Goal: Communication & Community: Answer question/provide support

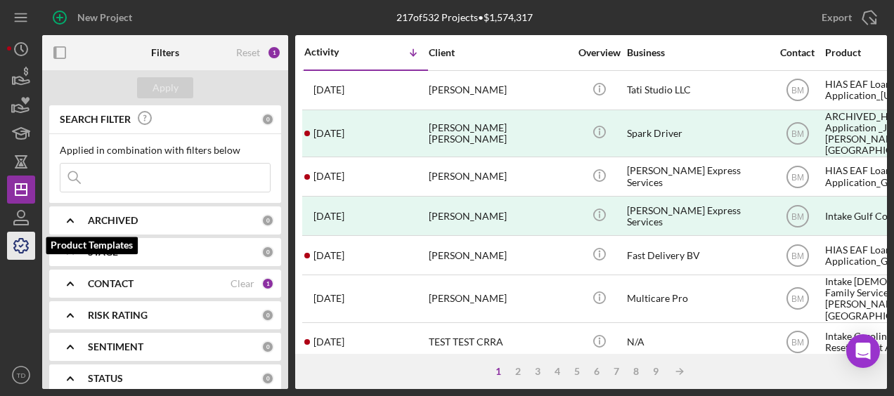
click at [17, 247] on icon "button" at bounding box center [21, 245] width 35 height 35
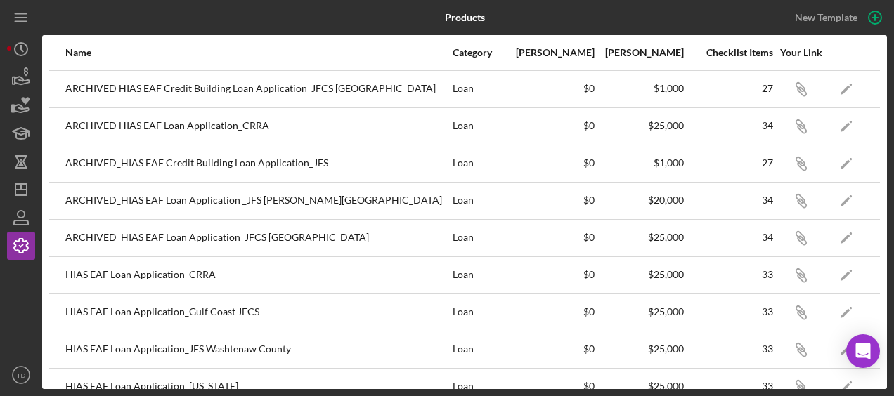
scroll to position [70, 0]
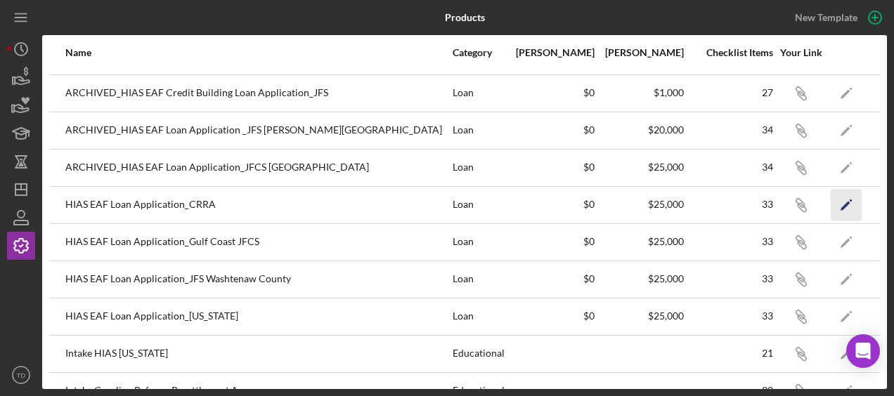
click at [839, 219] on icon "Icon/Edit" at bounding box center [847, 205] width 32 height 32
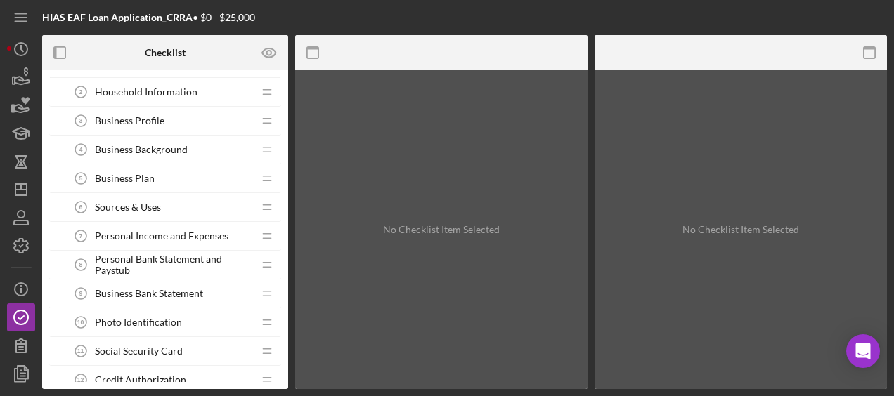
scroll to position [143, 0]
click at [143, 94] on span "Household Information" at bounding box center [146, 91] width 103 height 11
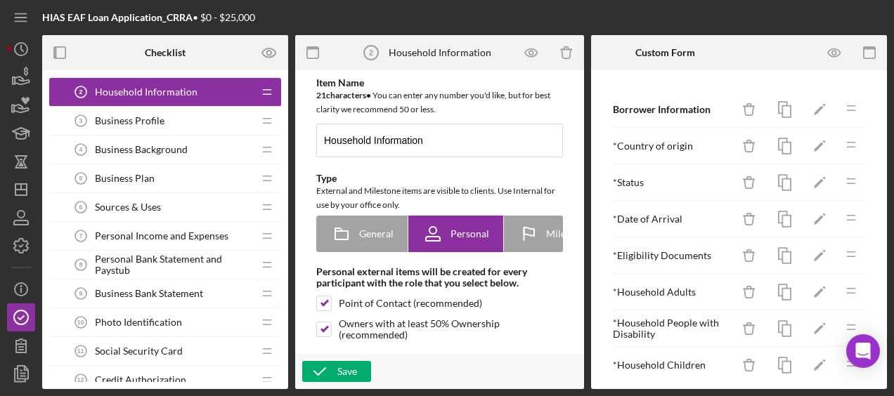
type textarea "<div>Add information about your household, employment status, and monthly incom…"
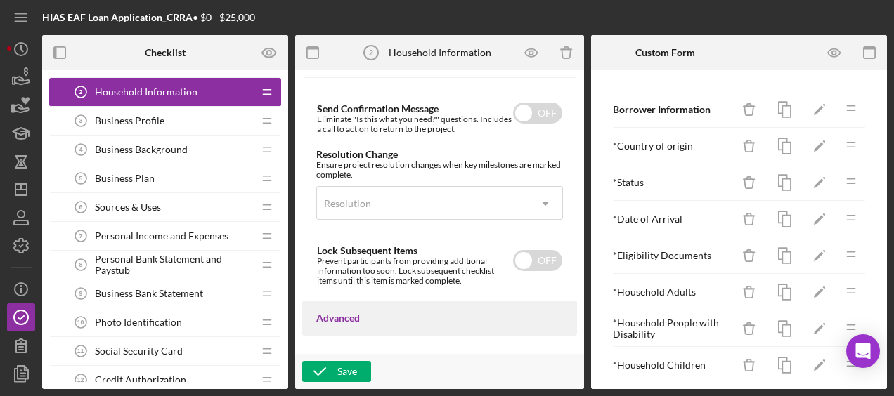
scroll to position [1133, 0]
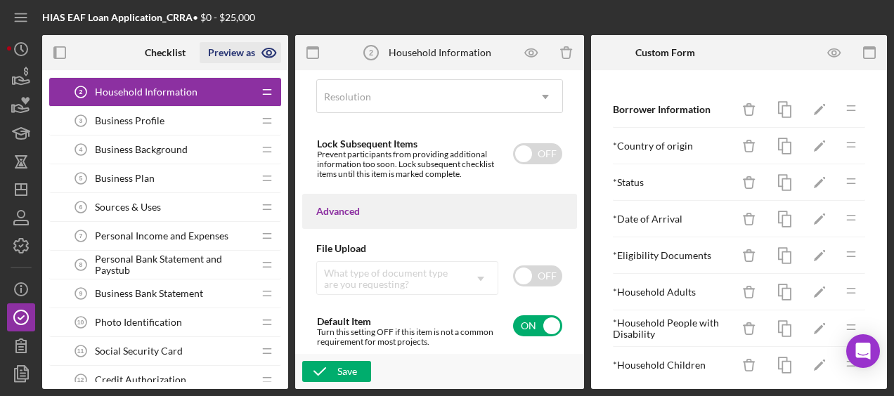
click at [277, 59] on icon "button" at bounding box center [269, 52] width 35 height 35
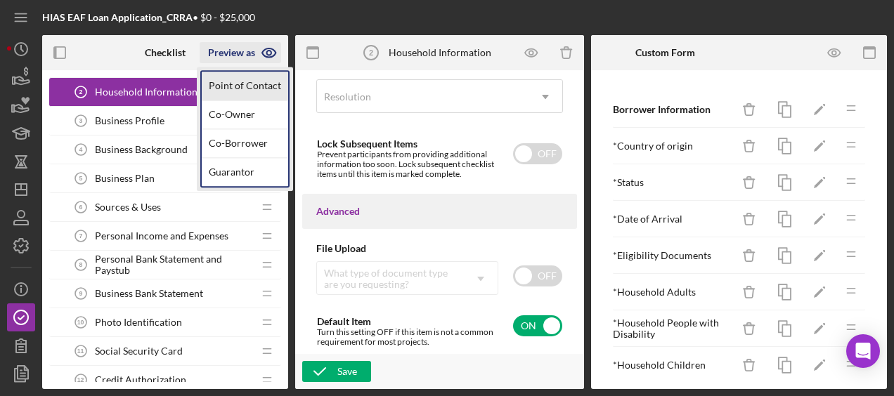
click at [247, 85] on link "Point of Contact" at bounding box center [245, 86] width 86 height 29
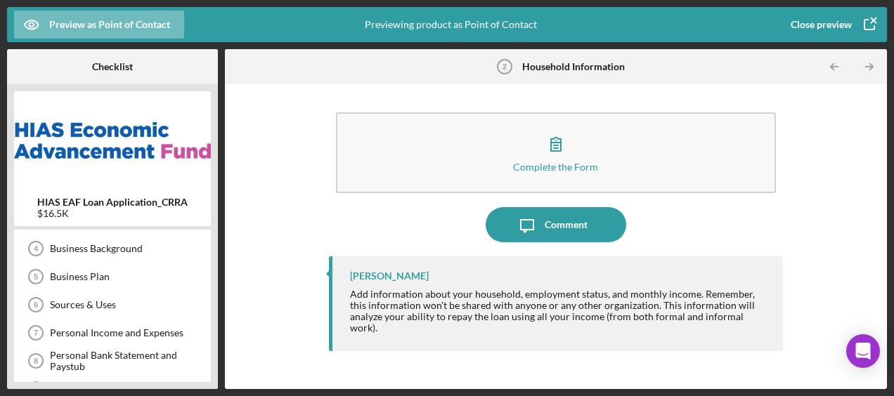
scroll to position [107, 0]
click at [125, 252] on div "Business Background" at bounding box center [126, 250] width 153 height 11
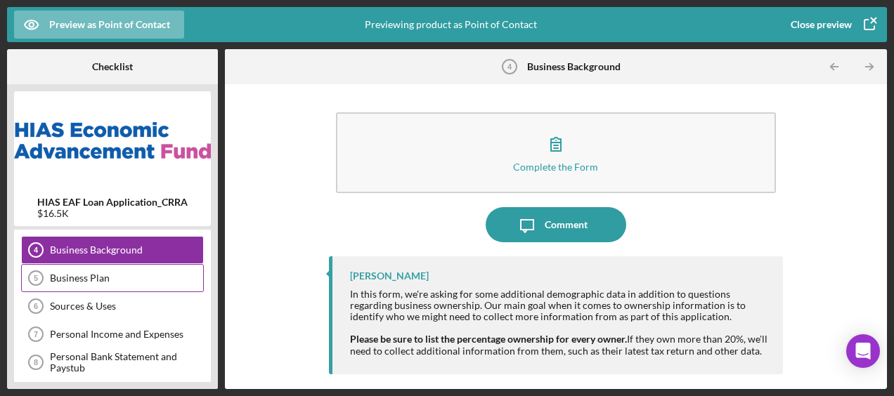
click at [110, 273] on div "Business Plan" at bounding box center [126, 278] width 153 height 11
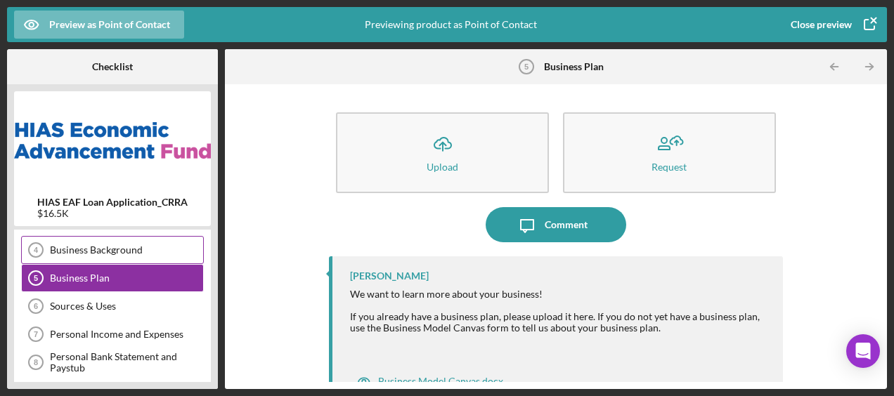
click at [113, 253] on div "Business Background" at bounding box center [126, 250] width 153 height 11
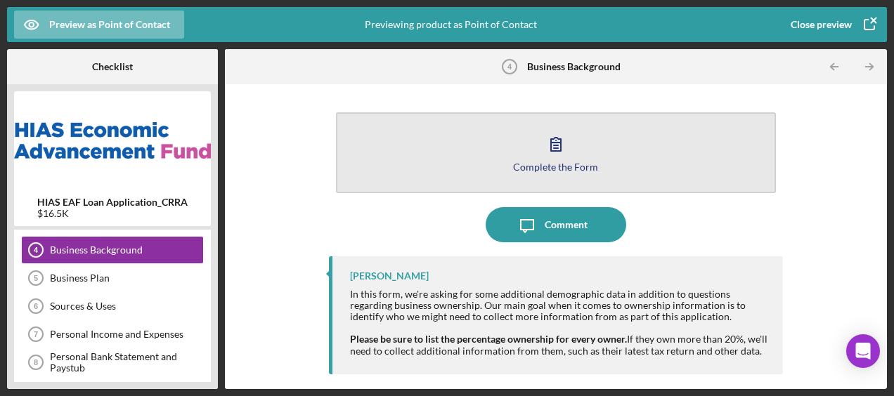
click at [540, 163] on div "Complete the Form" at bounding box center [555, 167] width 85 height 11
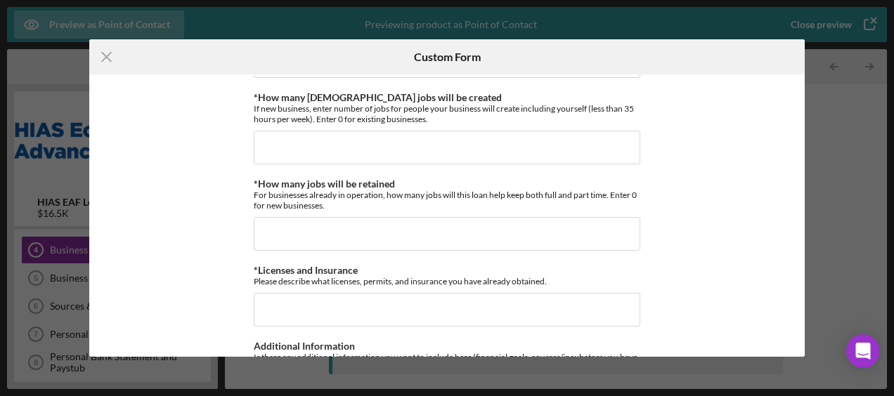
scroll to position [783, 0]
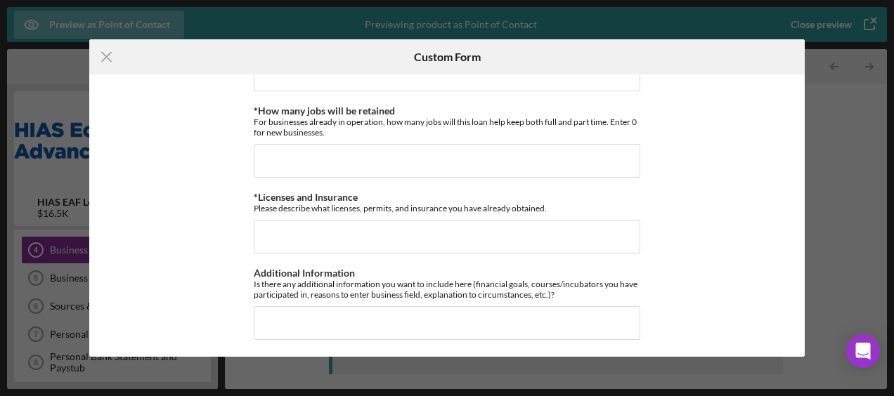
click at [849, 249] on div "Icon/Menu Close Custom Form Business Background *Overview of the business Give …" at bounding box center [447, 198] width 894 height 396
click at [100, 60] on icon "Icon/Menu Close" at bounding box center [106, 56] width 35 height 35
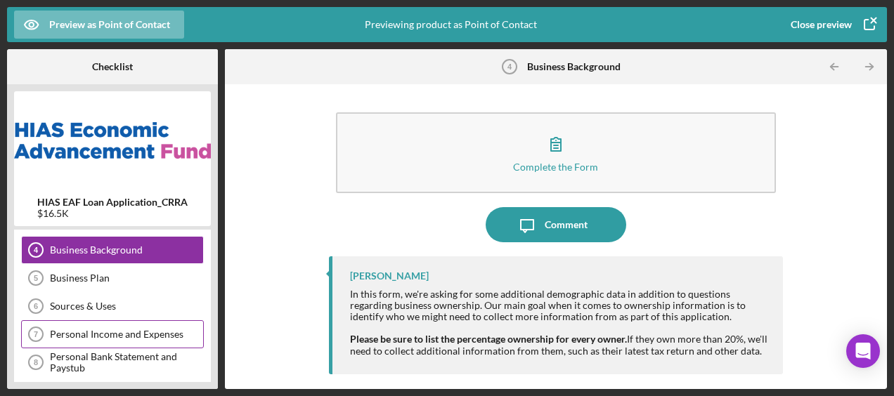
click at [90, 340] on div "Personal Income and Expenses 7 Personal Income and Expenses" at bounding box center [112, 335] width 183 height 28
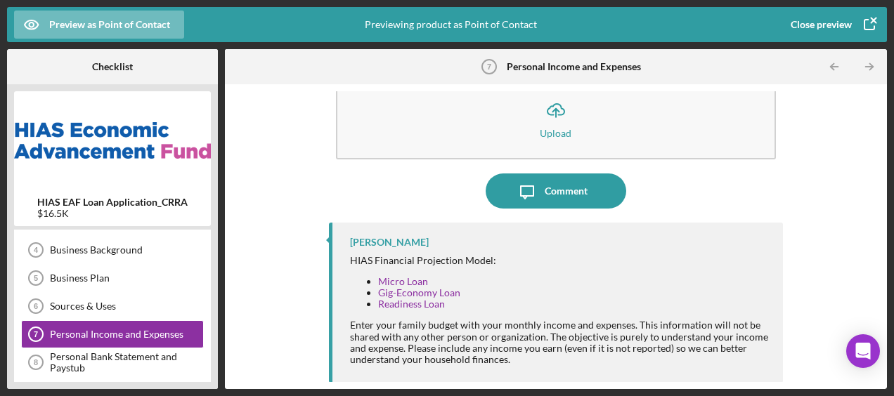
scroll to position [34, 0]
click at [127, 302] on div "Sources & Uses" at bounding box center [126, 306] width 153 height 11
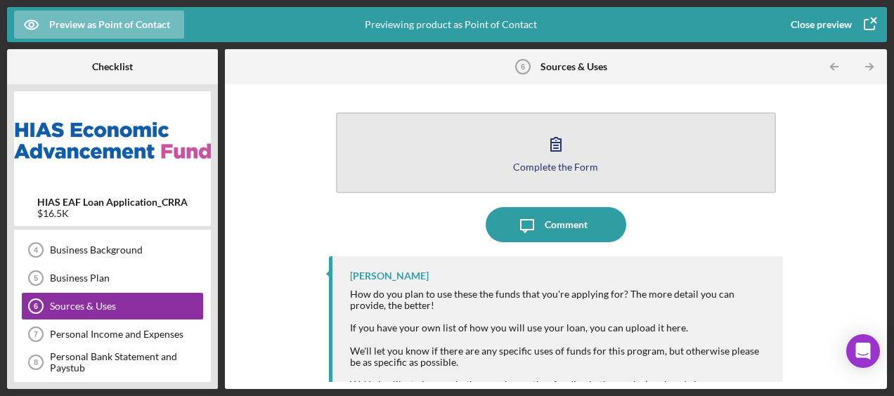
click at [506, 146] on button "Complete the Form Form" at bounding box center [555, 152] width 439 height 81
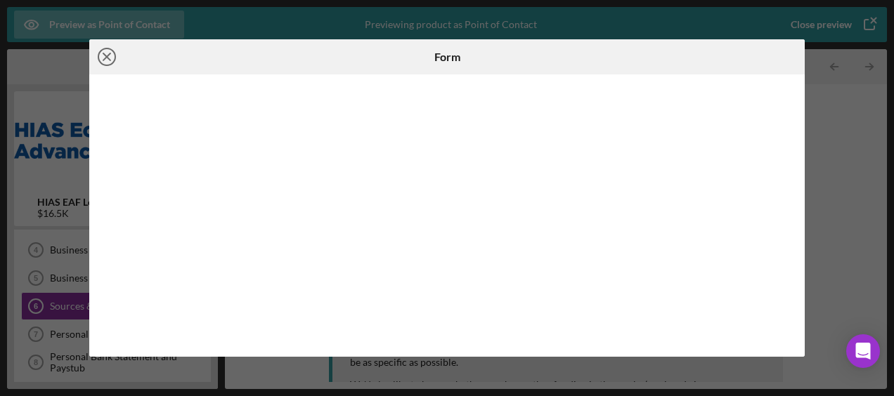
click at [112, 54] on icon "Icon/Close" at bounding box center [106, 56] width 35 height 35
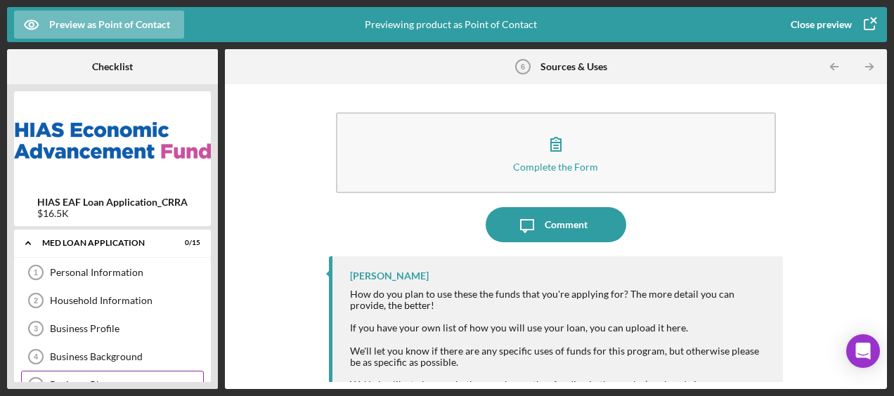
scroll to position [1, 0]
click at [89, 277] on div "Personal Information" at bounding box center [126, 271] width 153 height 11
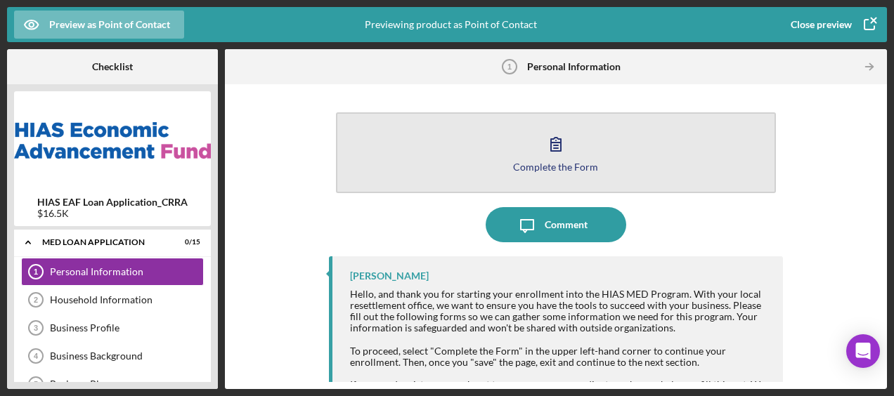
click at [579, 185] on button "Complete the Form Form" at bounding box center [555, 152] width 439 height 81
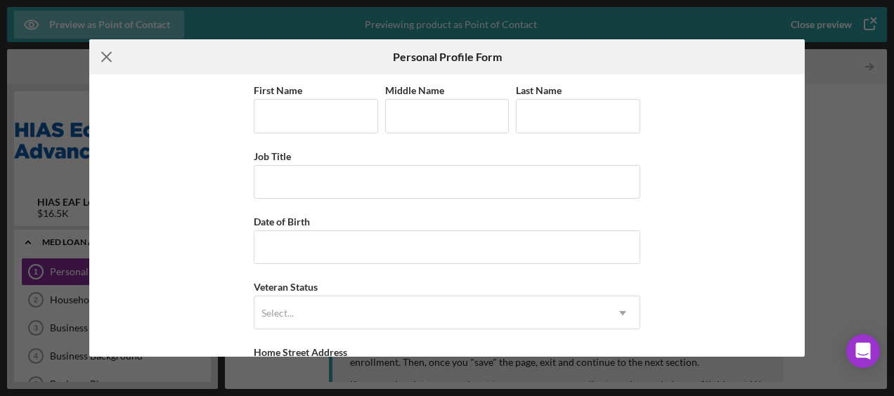
click at [103, 63] on icon "Icon/Menu Close" at bounding box center [106, 56] width 35 height 35
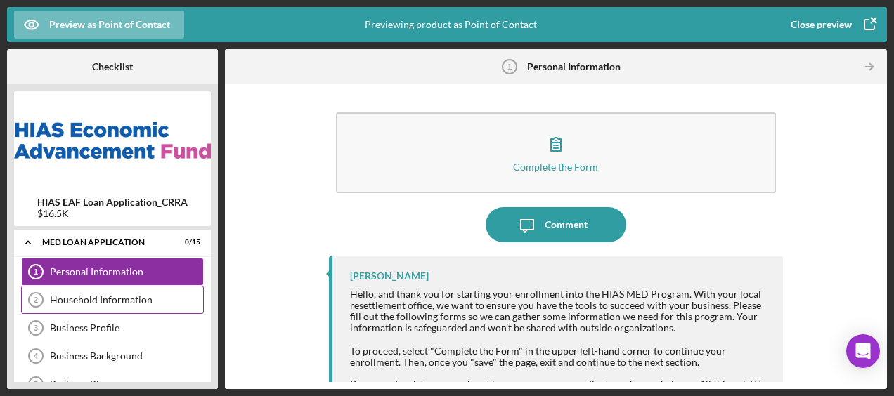
click at [114, 302] on div "Household Information" at bounding box center [126, 300] width 153 height 11
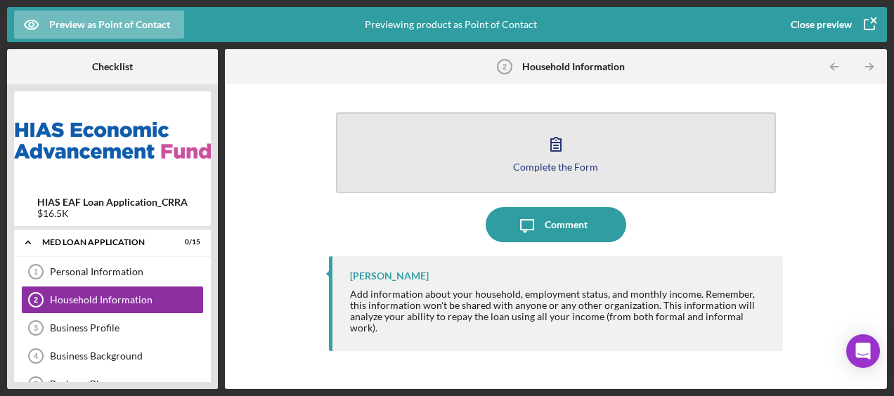
click at [560, 156] on icon "button" at bounding box center [555, 144] width 35 height 35
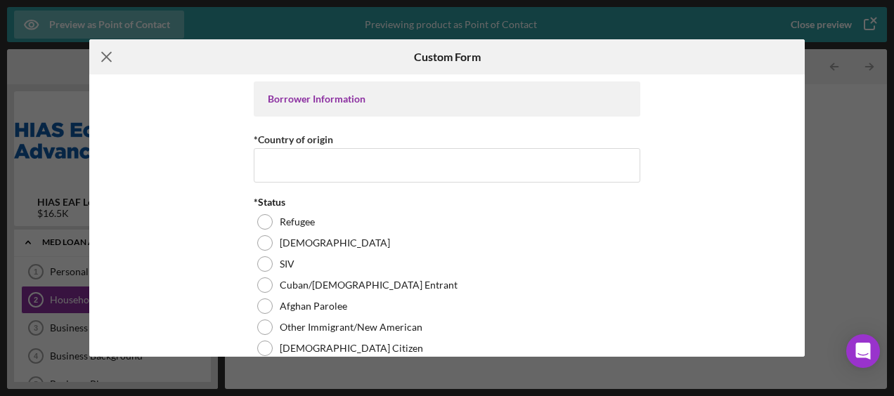
click at [104, 56] on icon "Icon/Menu Close" at bounding box center [106, 56] width 35 height 35
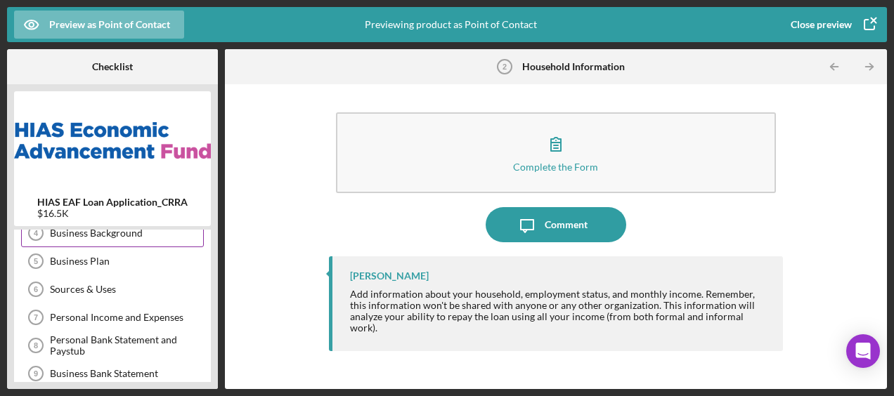
scroll to position [126, 0]
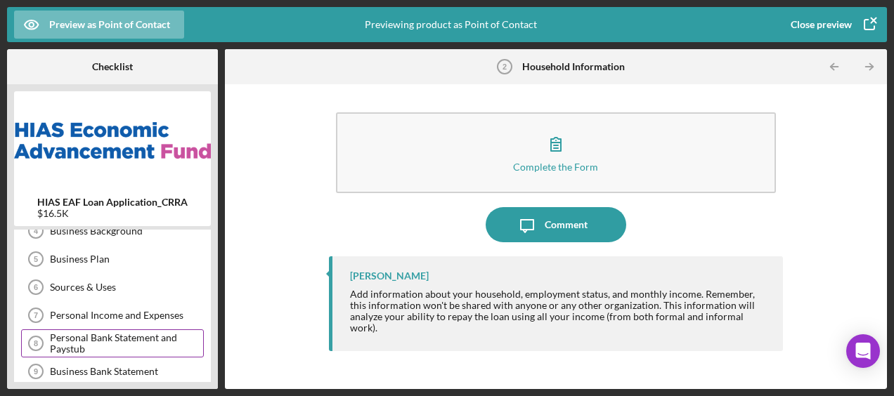
click at [138, 343] on div "Personal Bank Statement and Paystub" at bounding box center [126, 343] width 153 height 22
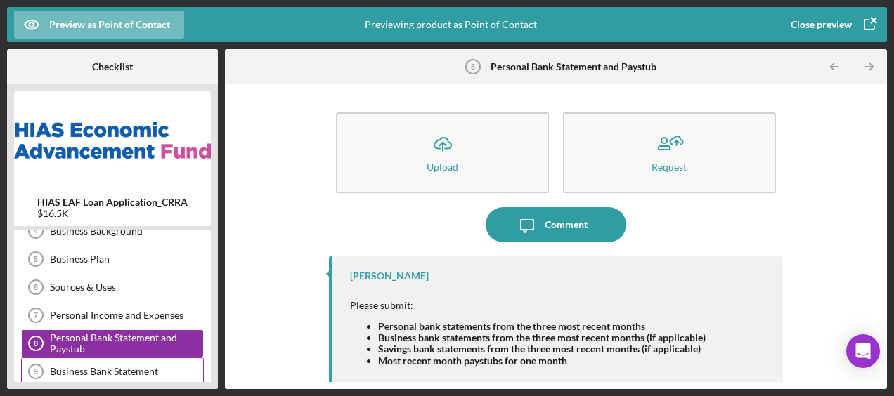
click at [128, 359] on div "Business Bank Statement 9 Business Bank Statement" at bounding box center [112, 372] width 183 height 28
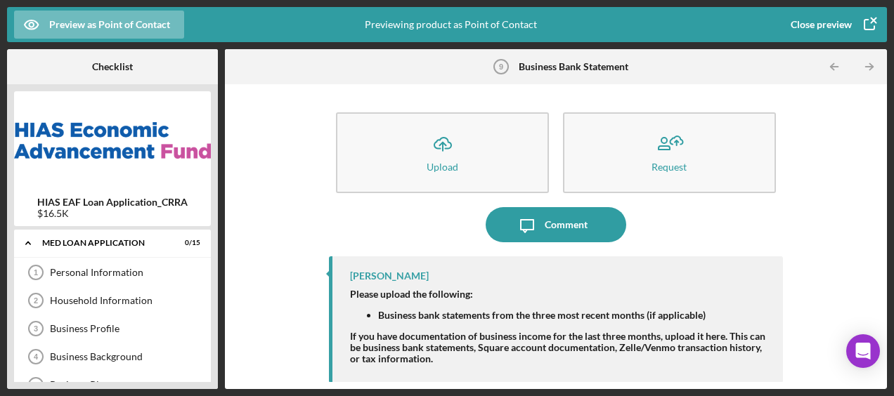
scroll to position [1, 0]
click at [113, 318] on div "Business Profile 3 Business Profile" at bounding box center [112, 328] width 183 height 28
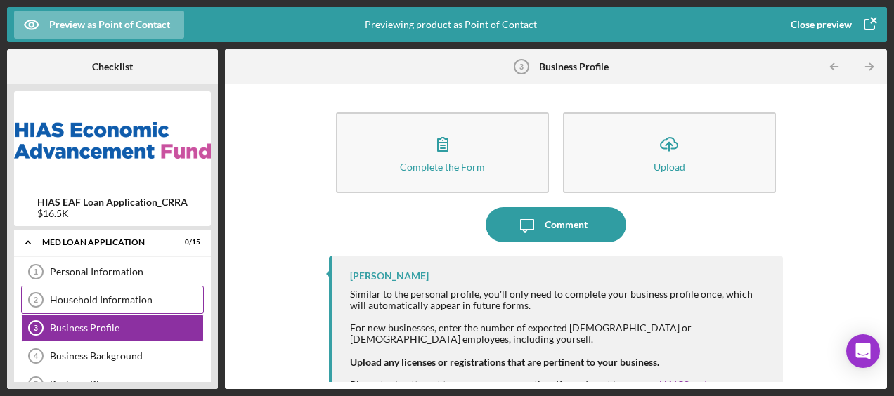
click at [115, 286] on div "Household Information 2 Household Information" at bounding box center [112, 300] width 183 height 28
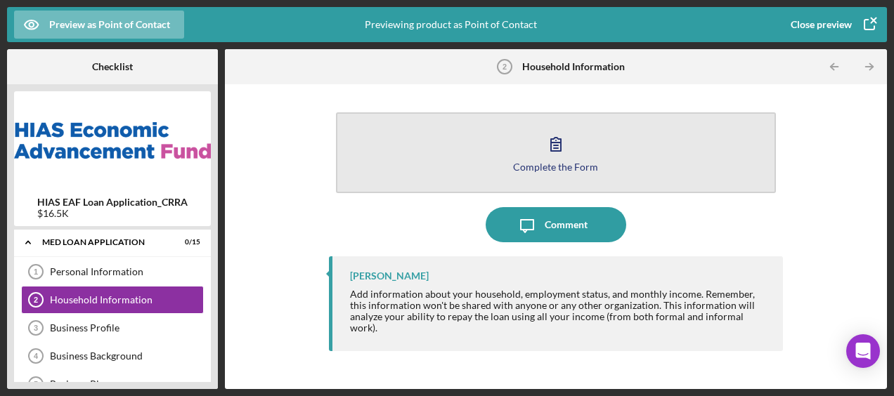
click at [590, 169] on div "Complete the Form" at bounding box center [555, 167] width 85 height 11
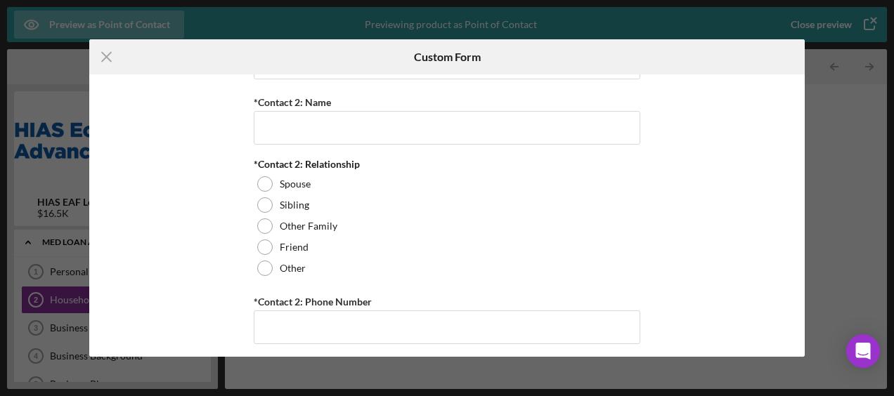
scroll to position [1811, 0]
click at [105, 61] on icon "Icon/Menu Close" at bounding box center [106, 56] width 35 height 35
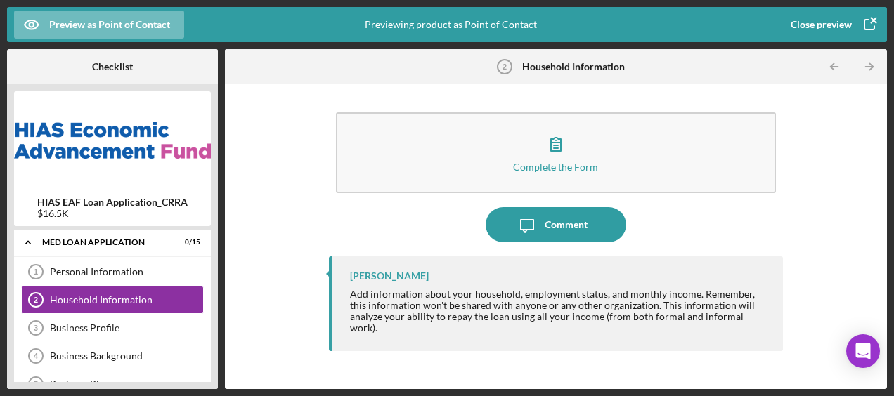
click at [874, 18] on icon "button" at bounding box center [876, 20] width 5 height 5
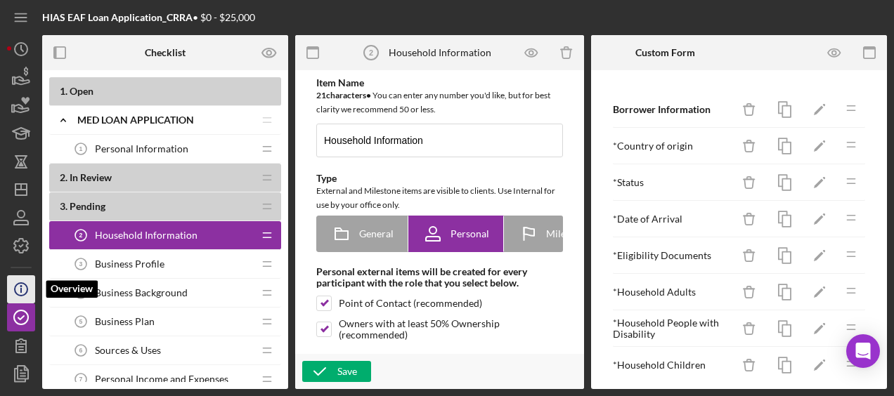
click at [20, 294] on icon "Icon/Info" at bounding box center [21, 289] width 35 height 35
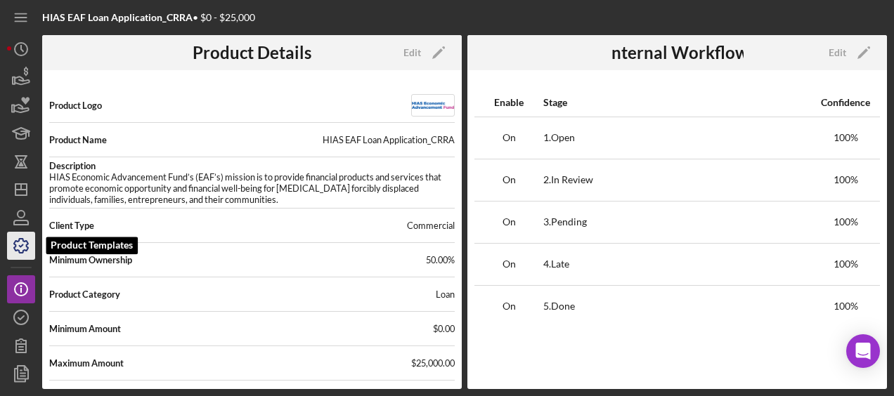
click at [22, 241] on icon "button" at bounding box center [21, 245] width 35 height 35
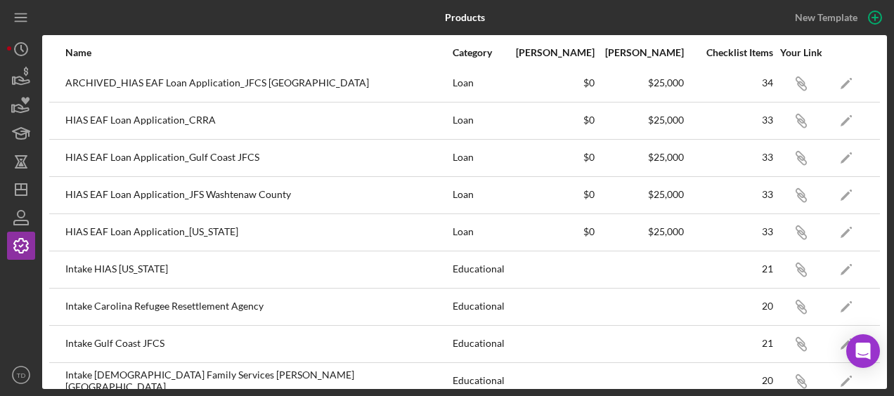
scroll to position [154, 0]
click at [835, 274] on icon "Icon/Edit" at bounding box center [847, 270] width 32 height 32
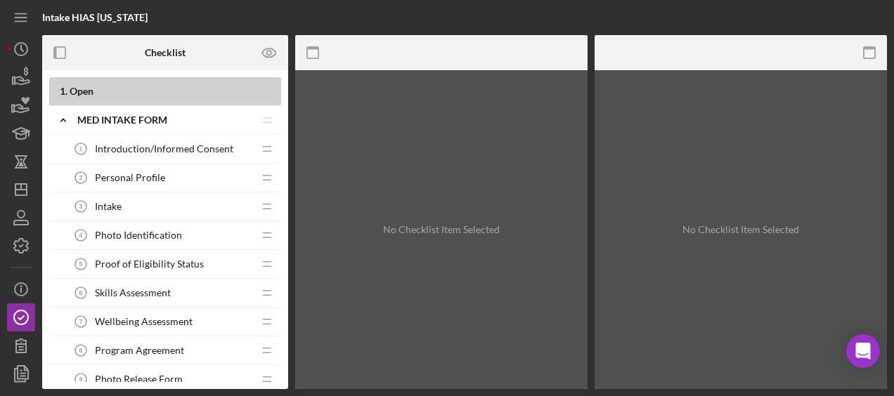
click at [273, 65] on div "Preview as" at bounding box center [244, 52] width 89 height 35
click at [267, 52] on icon "button" at bounding box center [268, 53] width 4 height 4
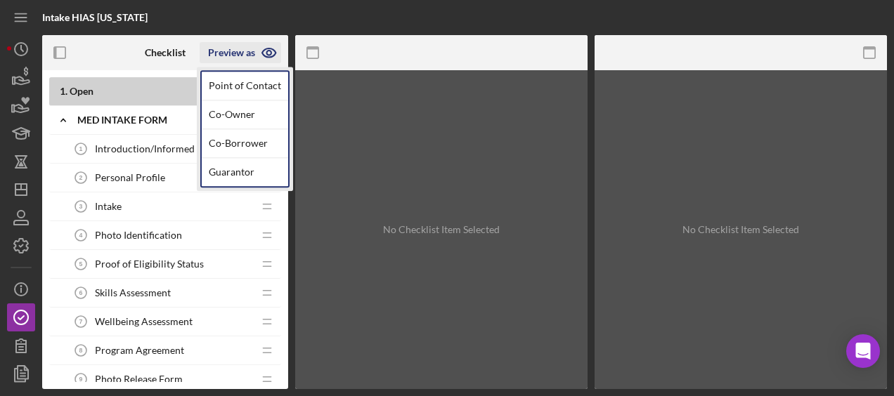
click at [267, 52] on icon "button" at bounding box center [268, 53] width 4 height 4
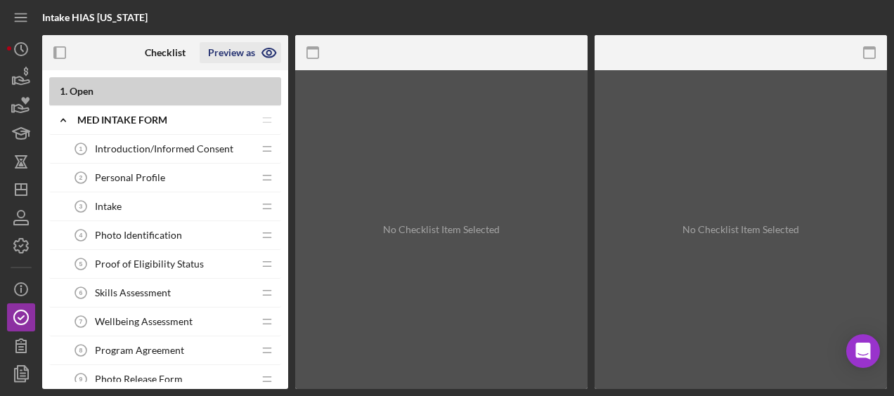
click at [259, 56] on icon "button" at bounding box center [269, 52] width 35 height 35
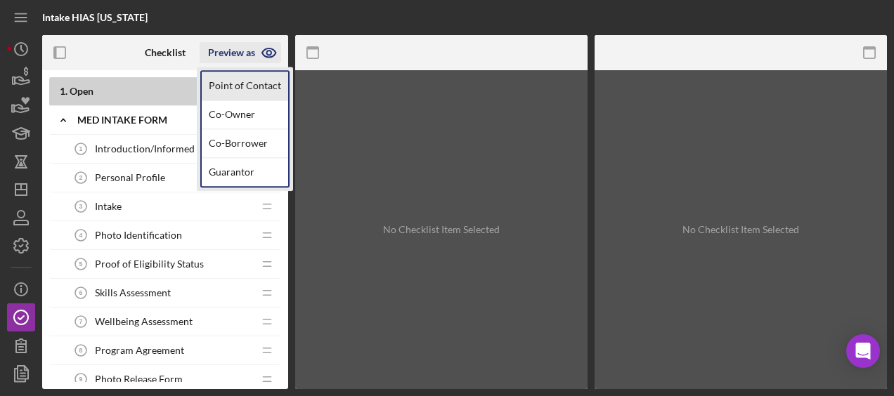
click at [240, 80] on link "Point of Contact" at bounding box center [245, 86] width 86 height 29
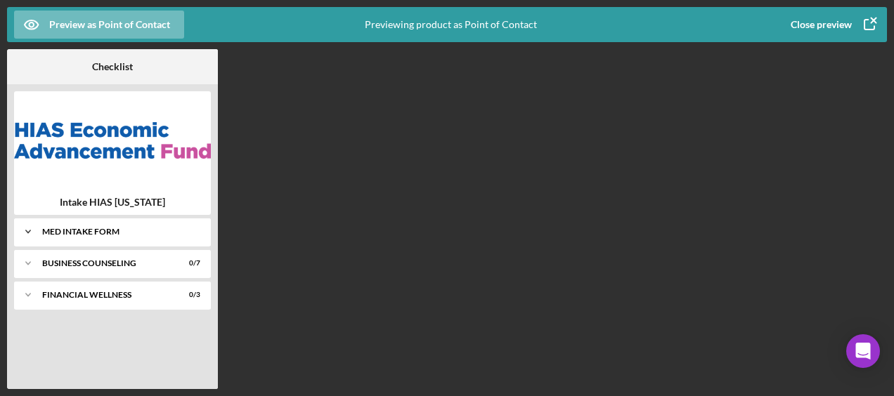
click at [120, 234] on div "MED Intake Form" at bounding box center [117, 232] width 151 height 8
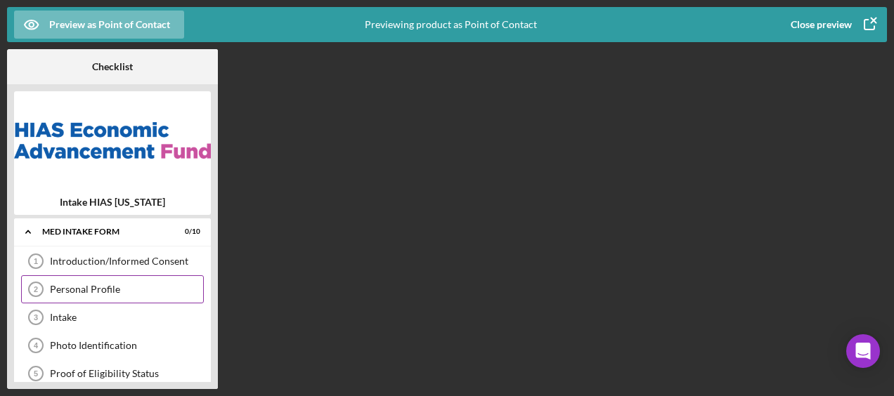
click at [102, 291] on div "Personal Profile" at bounding box center [126, 289] width 153 height 11
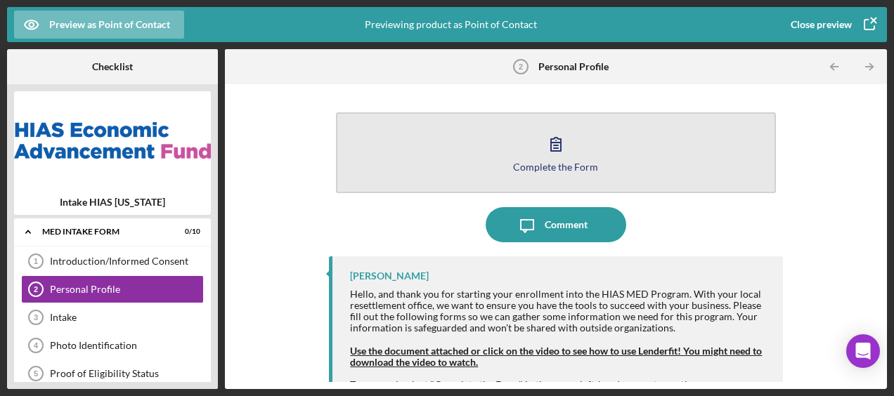
click at [496, 189] on button "Complete the Form Form" at bounding box center [555, 152] width 439 height 81
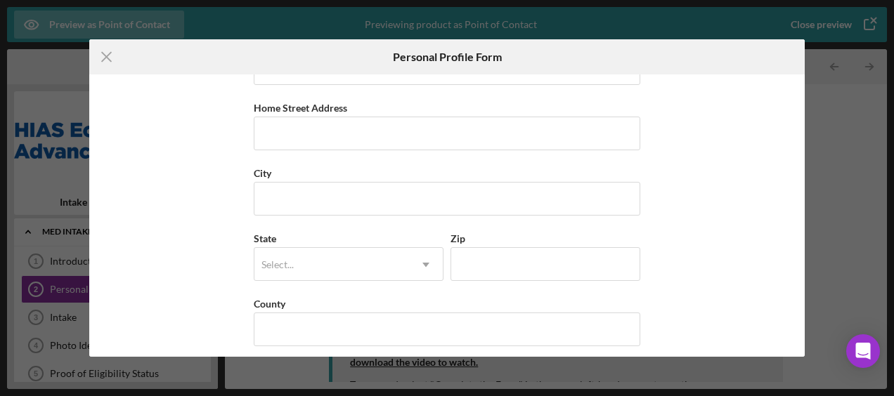
scroll to position [252, 0]
click at [110, 55] on icon "Icon/Menu Close" at bounding box center [106, 56] width 35 height 35
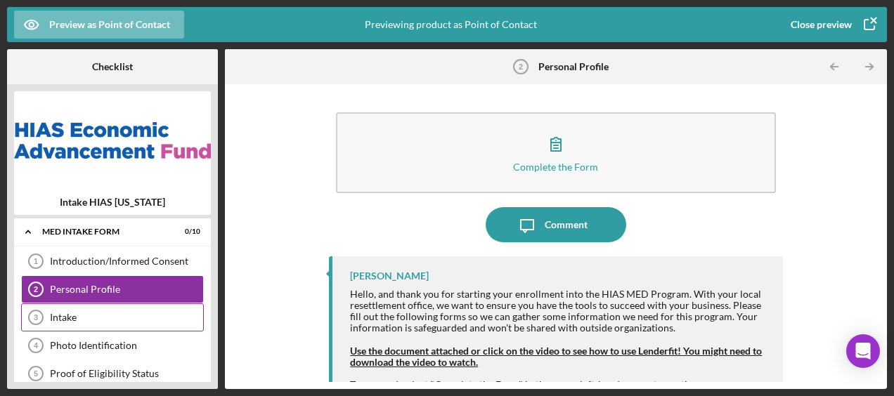
click at [127, 322] on div "Intake 3 Intake" at bounding box center [112, 318] width 183 height 28
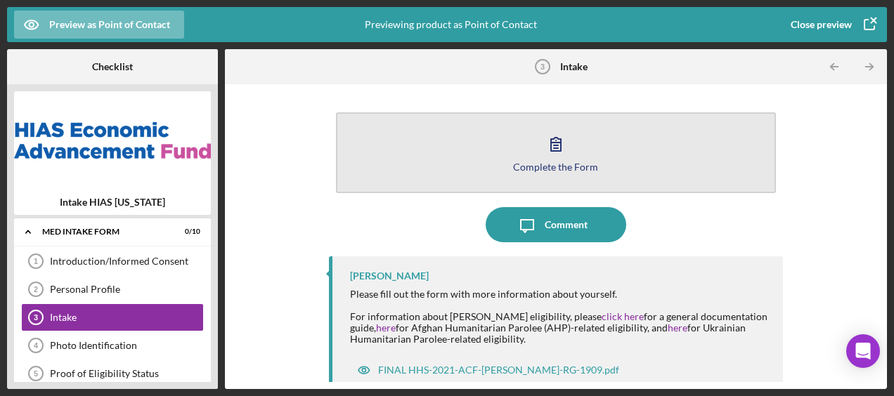
click at [442, 189] on button "Complete the Form Form" at bounding box center [555, 152] width 439 height 81
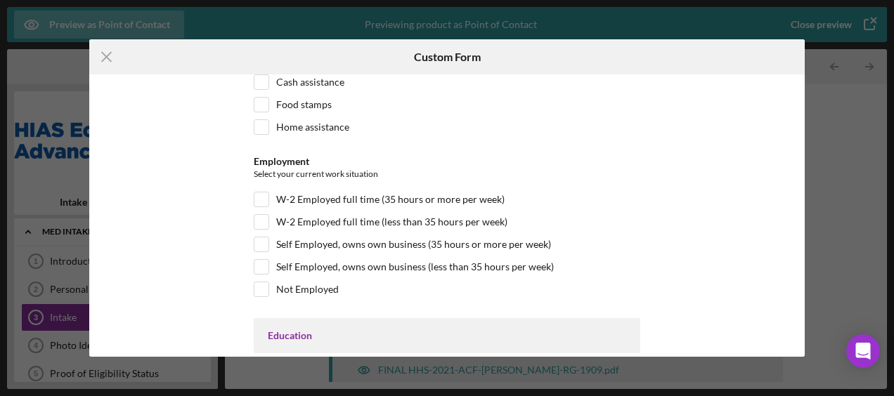
scroll to position [2184, 0]
click at [113, 62] on icon "Icon/Menu Close" at bounding box center [106, 56] width 35 height 35
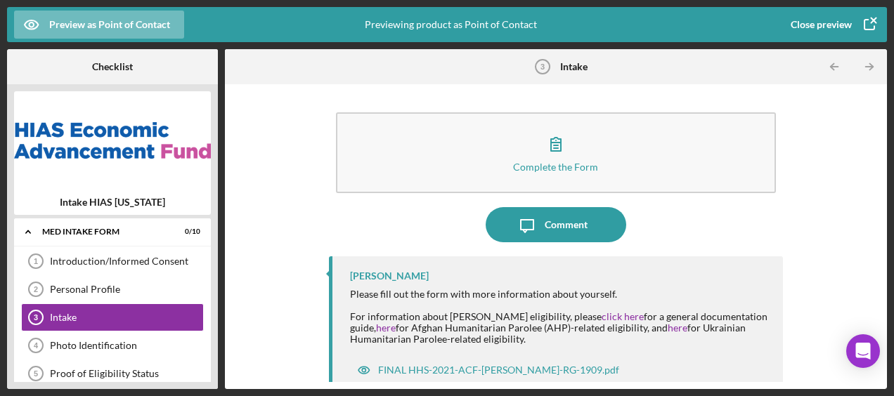
click at [873, 19] on g "button" at bounding box center [874, 20] width 10 height 10
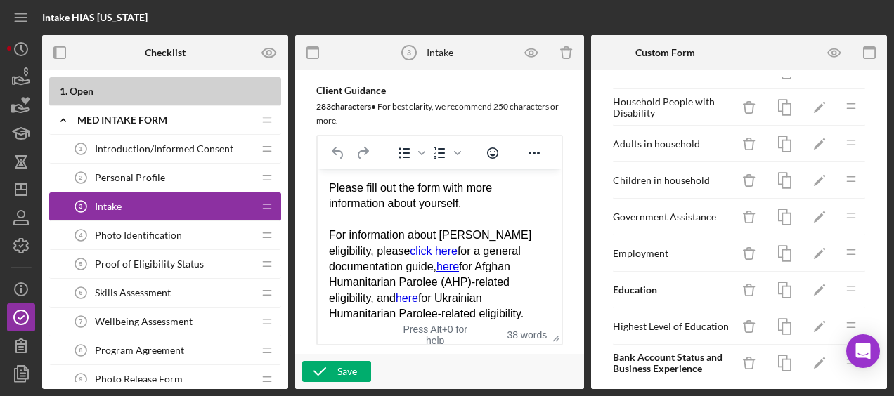
scroll to position [741, 0]
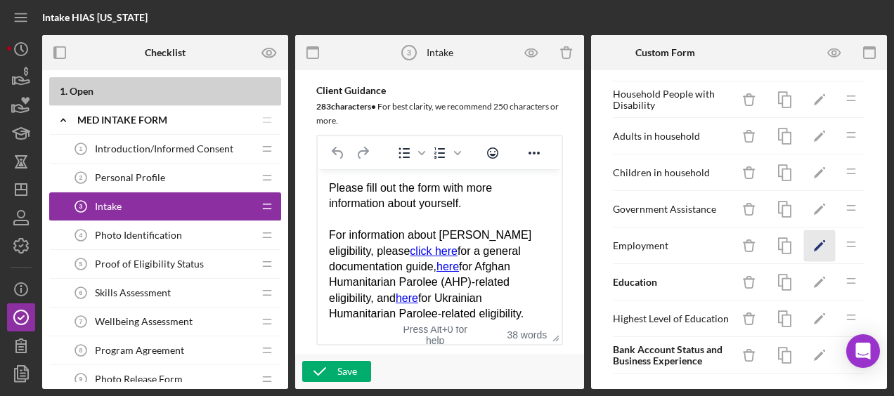
click at [804, 231] on icon "Icon/Edit" at bounding box center [820, 247] width 32 height 32
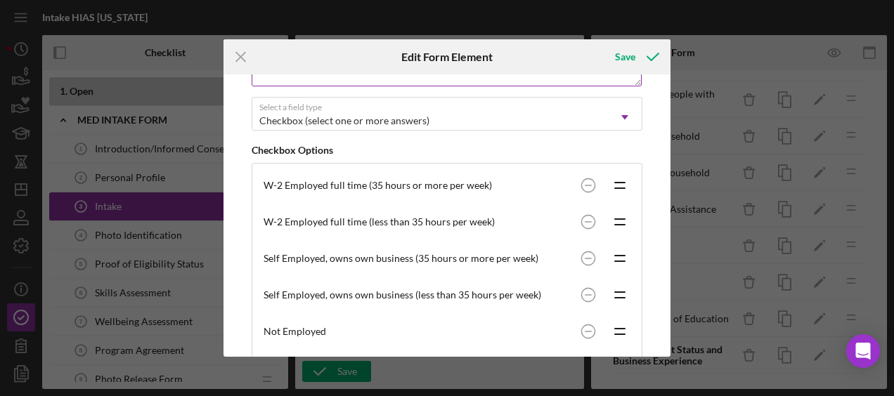
scroll to position [205, 0]
click at [621, 219] on icon "Icon/Drag" at bounding box center [619, 221] width 35 height 35
click at [613, 217] on icon "Icon/Drag" at bounding box center [619, 221] width 35 height 35
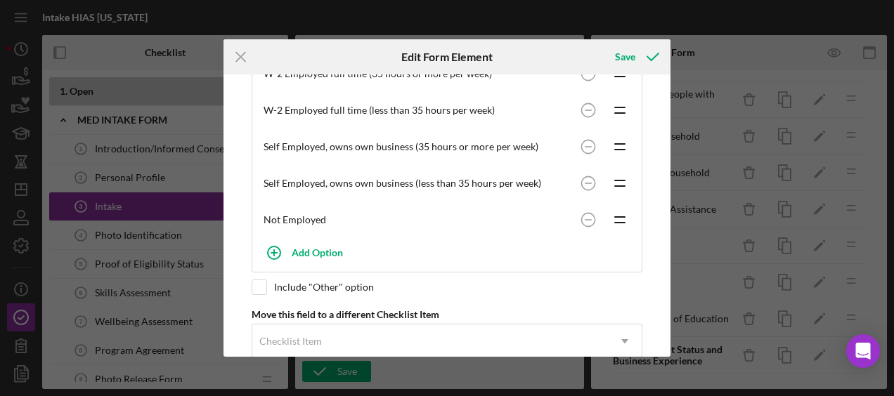
scroll to position [316, 0]
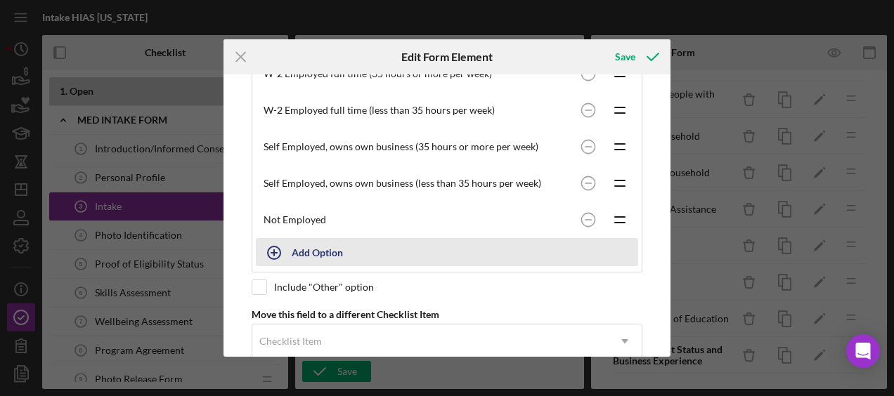
click at [328, 245] on div "Add Option" at bounding box center [317, 252] width 51 height 27
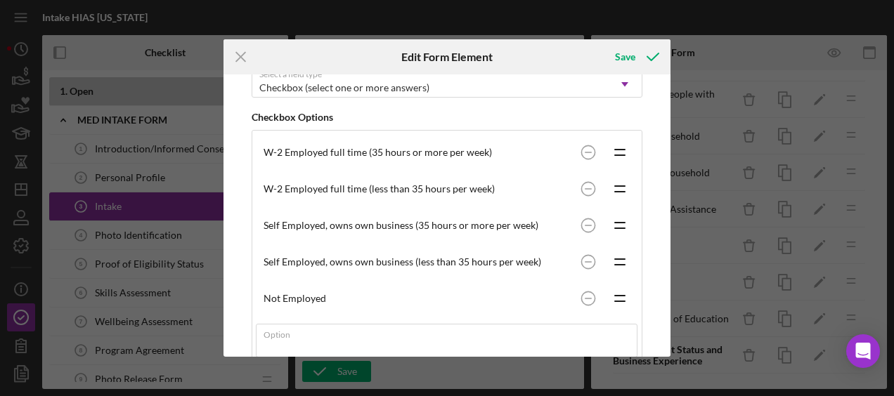
scroll to position [238, 0]
type input "@"
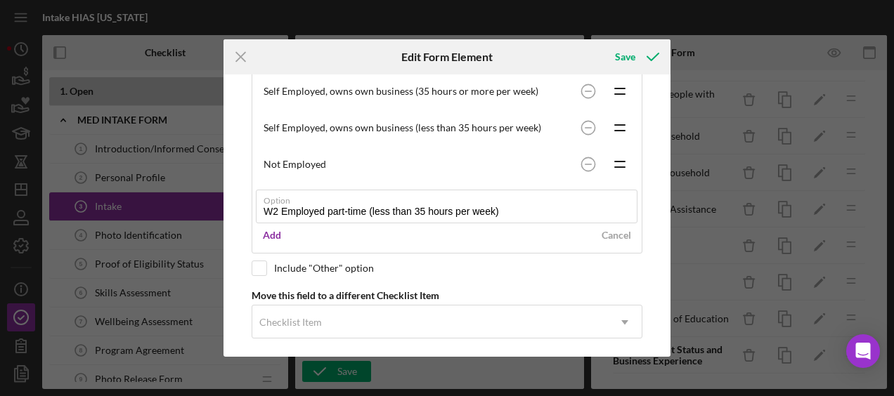
scroll to position [378, 0]
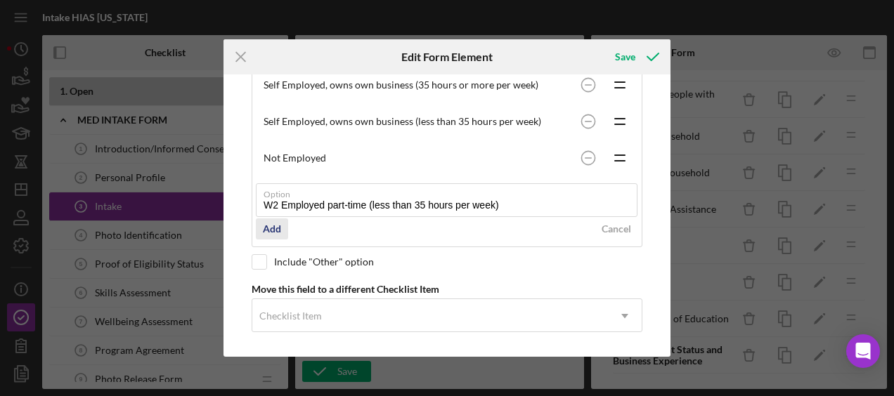
type input "W2 Employed part-time (less than 35 hours per week)"
click at [278, 225] on div "Add" at bounding box center [272, 229] width 18 height 21
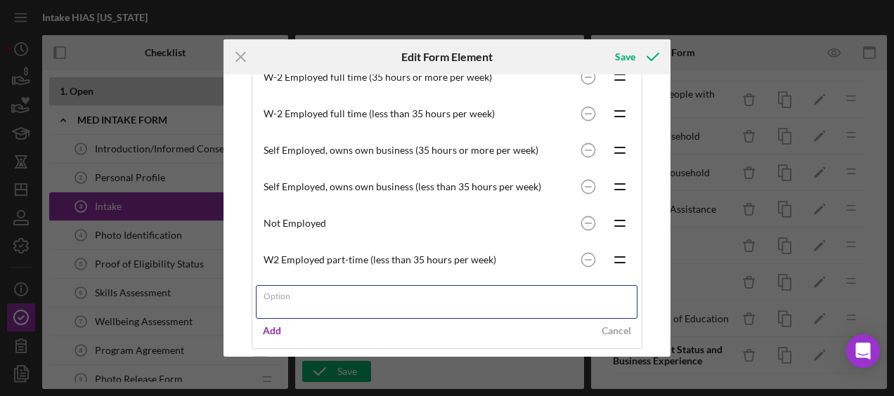
scroll to position [311, 0]
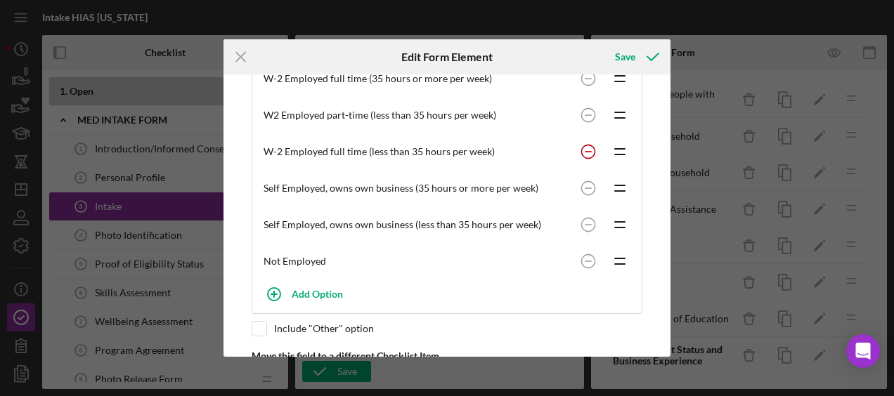
click at [581, 148] on circle at bounding box center [587, 151] width 13 height 13
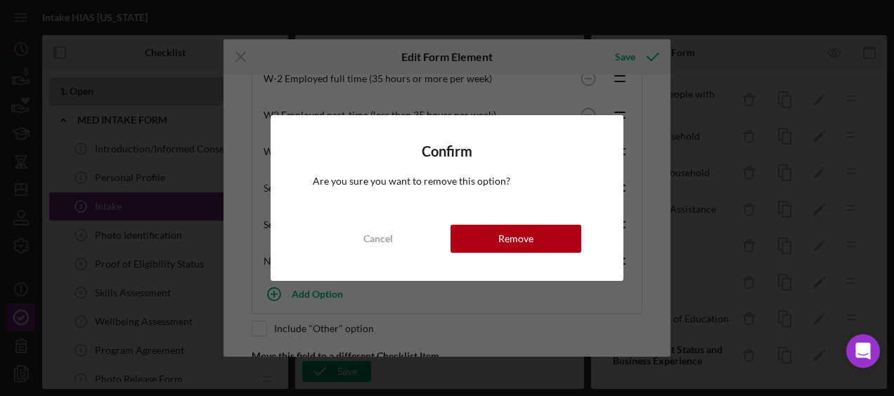
click at [534, 253] on div "Confirm Are you sure you want to remove this option? Cancel Remove" at bounding box center [447, 197] width 353 height 165
click at [535, 248] on button "Remove" at bounding box center [516, 239] width 131 height 28
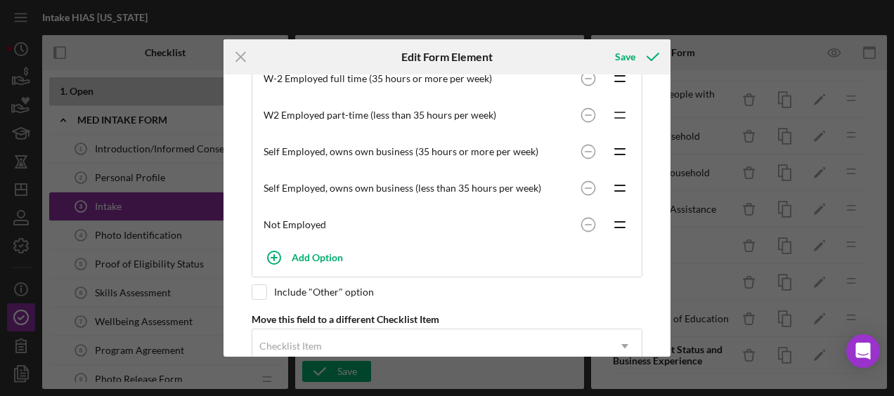
click at [607, 122] on icon "Icon/Drag" at bounding box center [619, 115] width 35 height 35
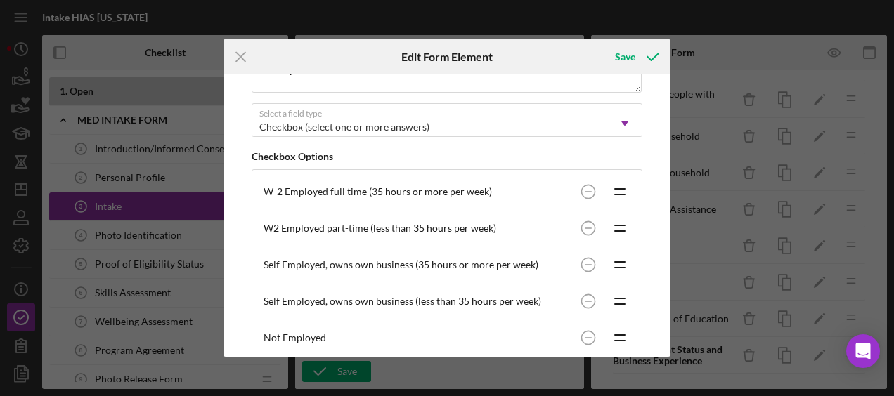
scroll to position [197, 0]
click at [418, 226] on div "W2 Employed part-time (less than 35 hours per week)" at bounding box center [419, 229] width 311 height 11
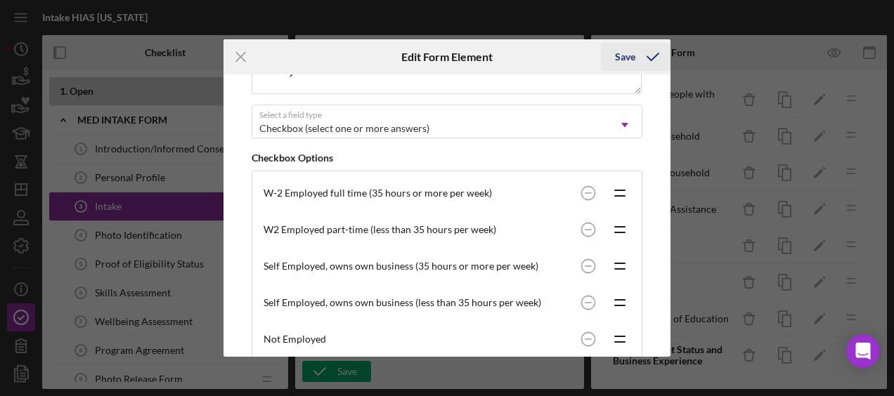
click at [621, 48] on div "Save" at bounding box center [625, 57] width 20 height 28
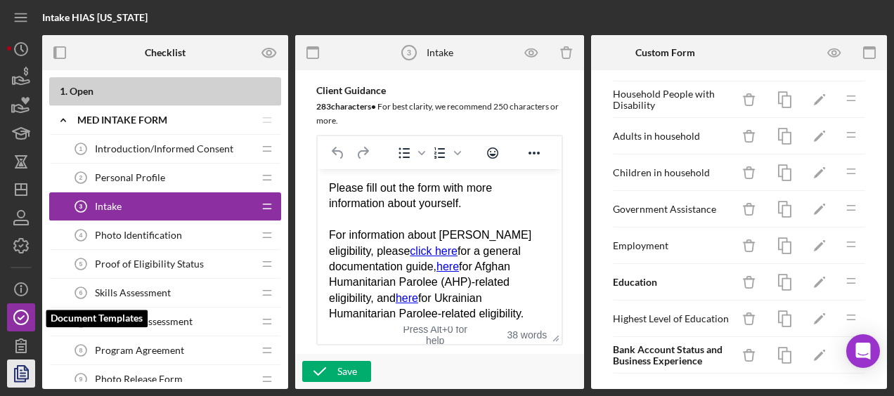
scroll to position [55, 0]
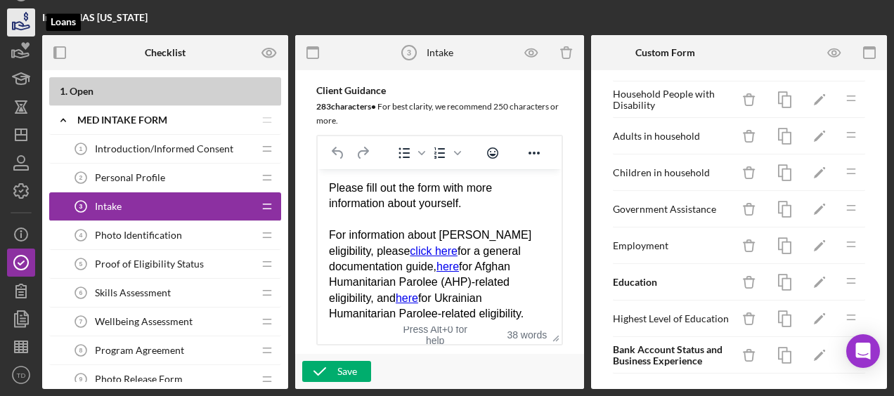
click at [25, 15] on icon "button" at bounding box center [21, 22] width 35 height 35
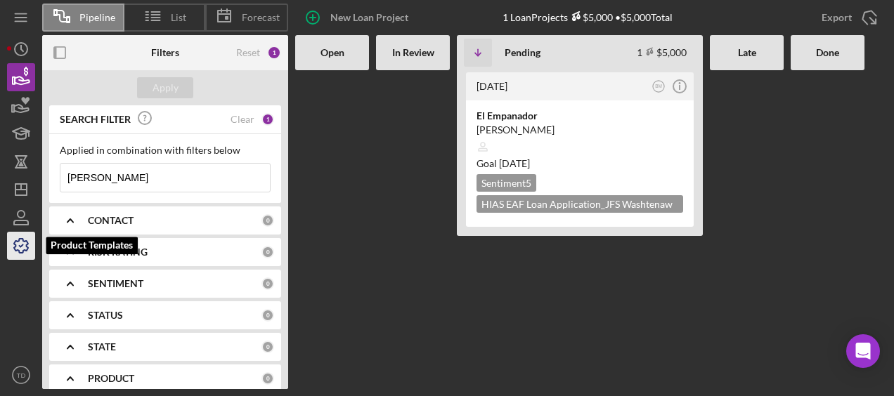
click at [22, 252] on icon "button" at bounding box center [21, 246] width 14 height 14
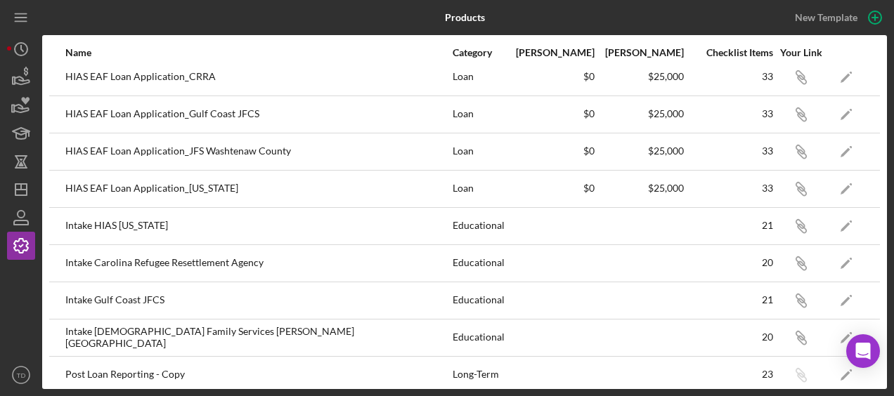
scroll to position [198, 0]
click at [841, 260] on polygon "button" at bounding box center [846, 265] width 10 height 10
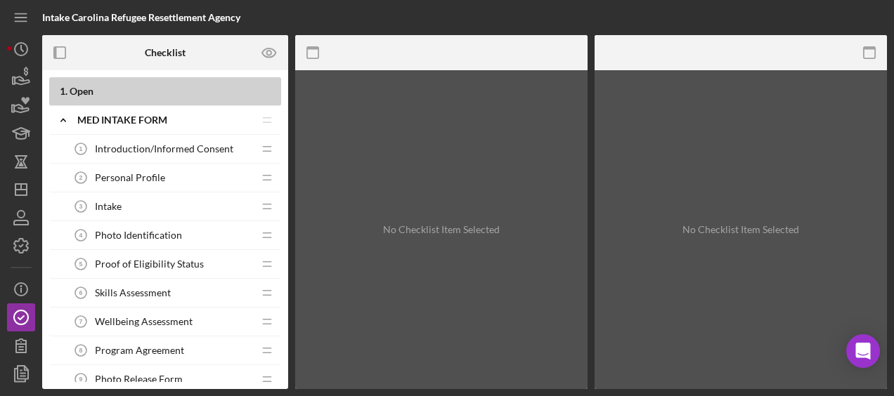
click at [183, 203] on div "Intake 3 Intake" at bounding box center [160, 207] width 186 height 28
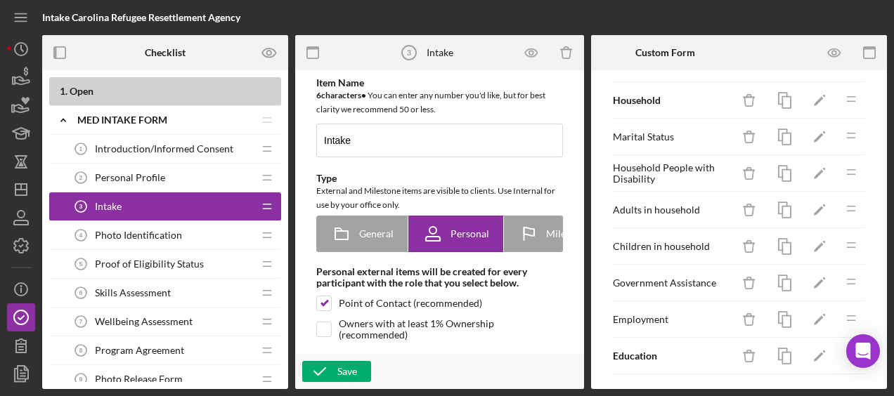
scroll to position [679, 0]
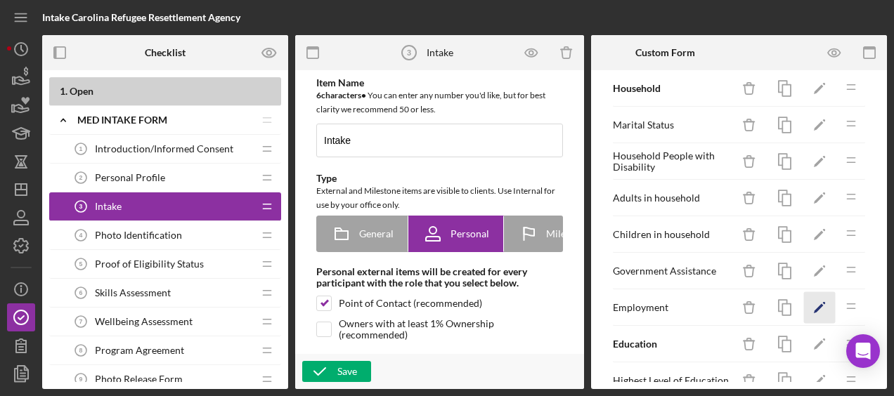
click at [814, 304] on polygon "button" at bounding box center [819, 309] width 10 height 10
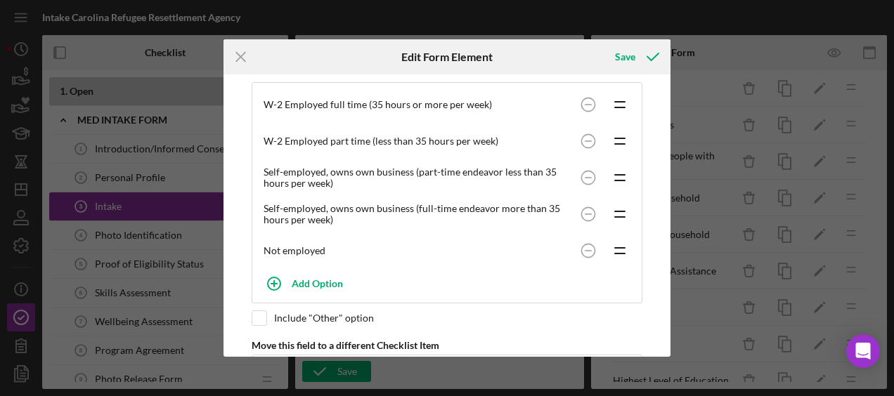
scroll to position [267, 0]
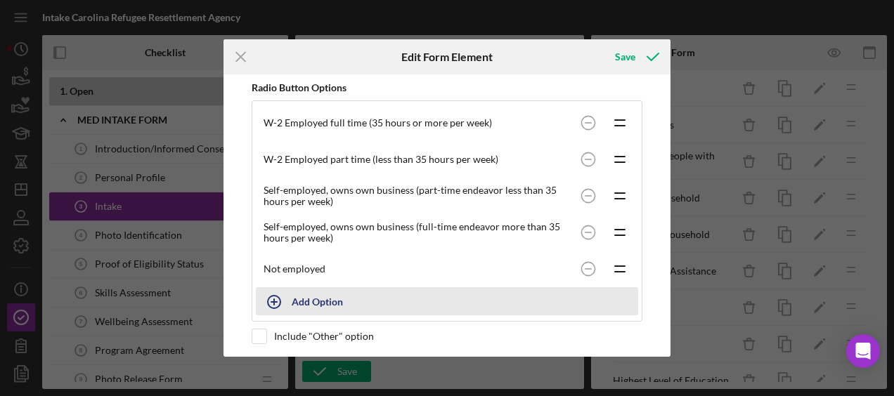
click at [338, 290] on div "Add Option" at bounding box center [317, 301] width 51 height 27
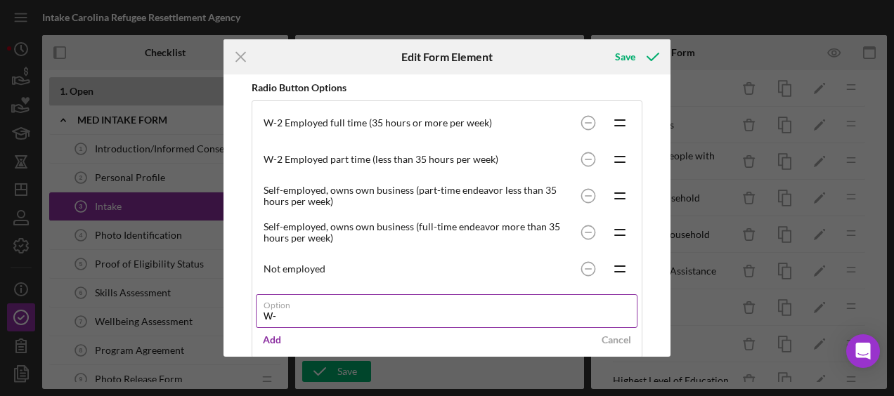
type input "W"
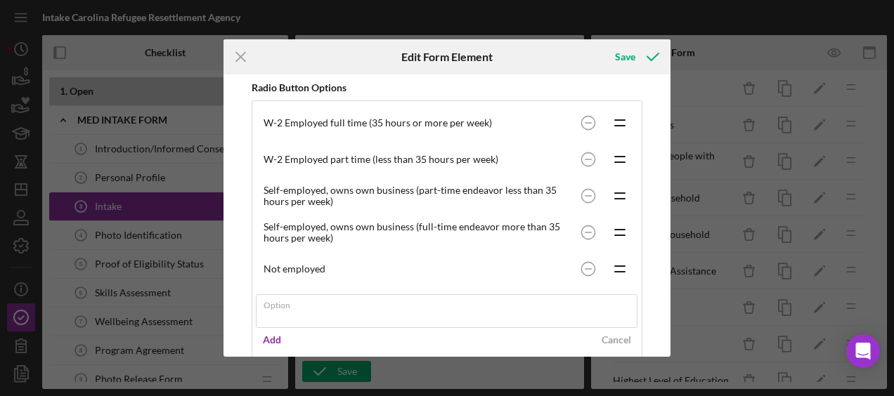
scroll to position [378, 0]
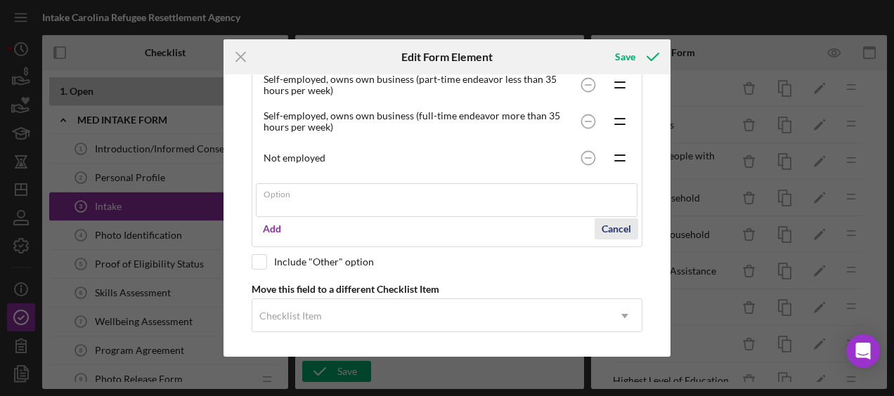
click at [617, 225] on div "Cancel" at bounding box center [617, 229] width 30 height 21
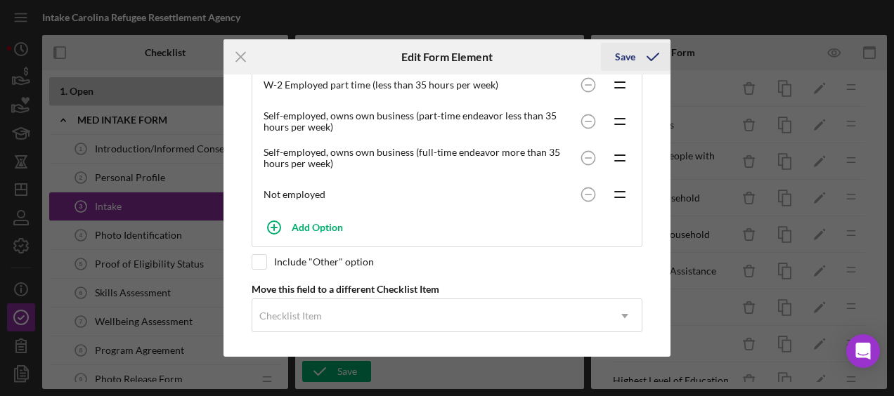
click at [631, 55] on div "Save" at bounding box center [625, 57] width 20 height 28
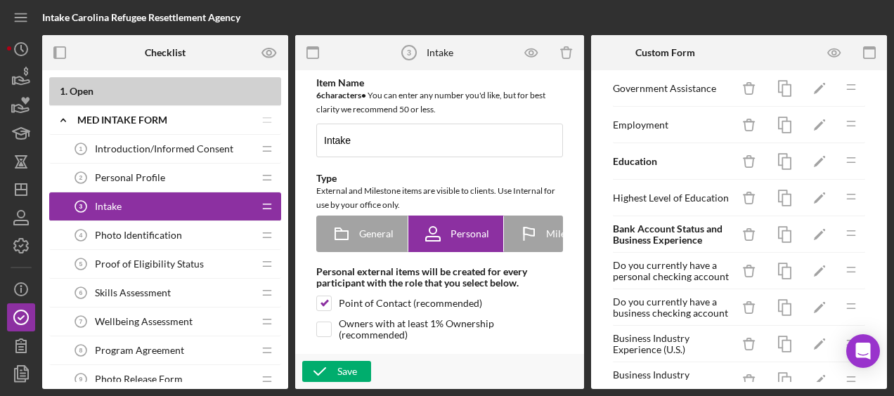
scroll to position [861, 0]
click at [22, 36] on icon "Icon/History" at bounding box center [21, 49] width 35 height 35
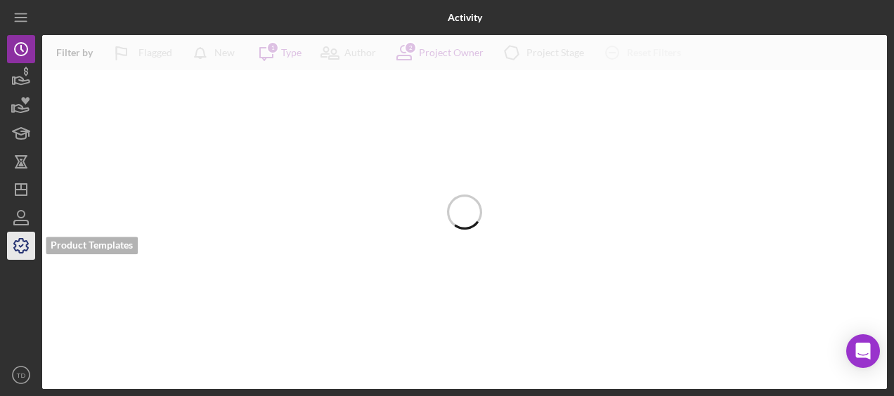
click at [25, 243] on icon "button" at bounding box center [21, 245] width 35 height 35
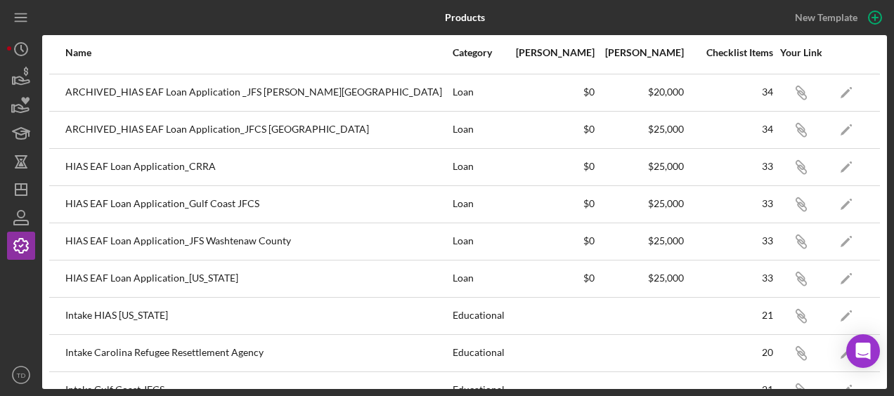
scroll to position [243, 0]
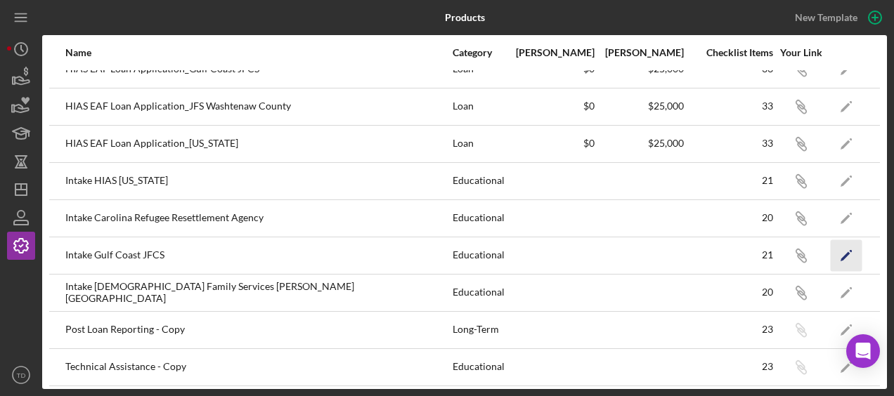
click at [831, 254] on icon "Icon/Edit" at bounding box center [847, 256] width 32 height 32
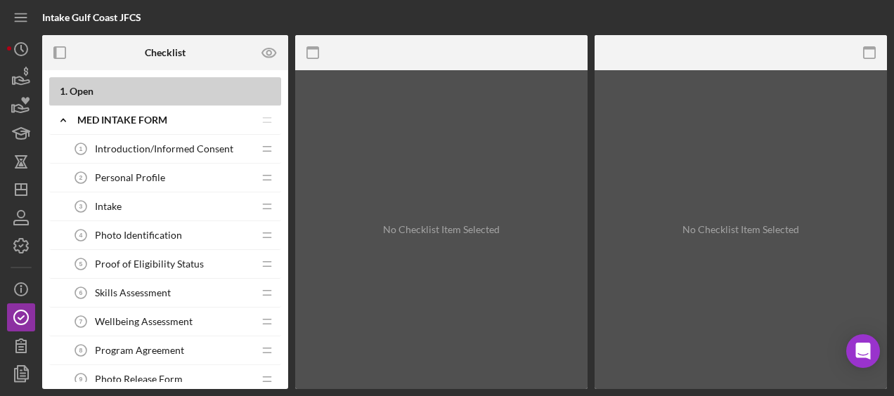
click at [133, 195] on div "Intake 3 Intake" at bounding box center [160, 207] width 186 height 28
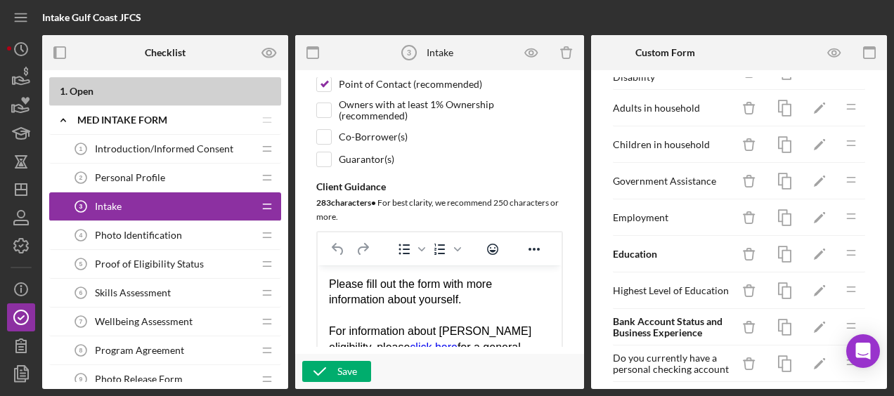
scroll to position [768, 0]
click at [804, 204] on icon "Icon/Edit" at bounding box center [820, 219] width 32 height 32
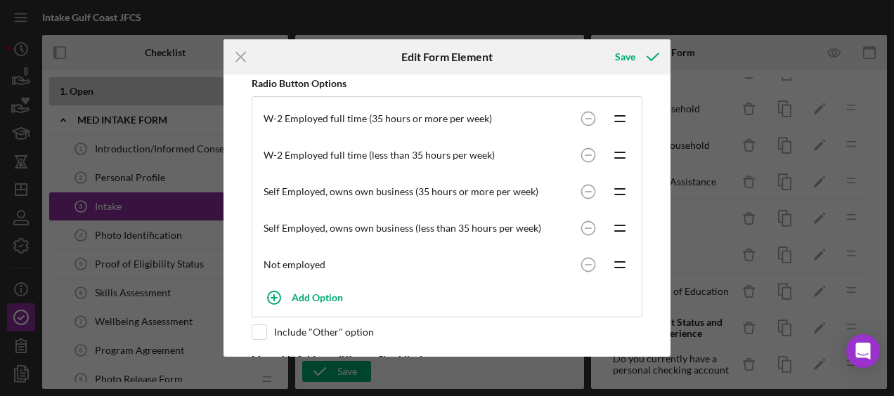
scroll to position [271, 0]
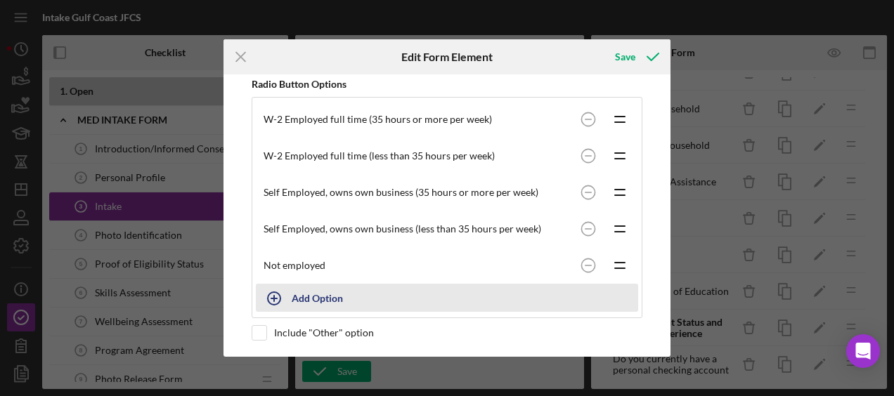
click at [317, 290] on div "Add Option" at bounding box center [317, 298] width 51 height 27
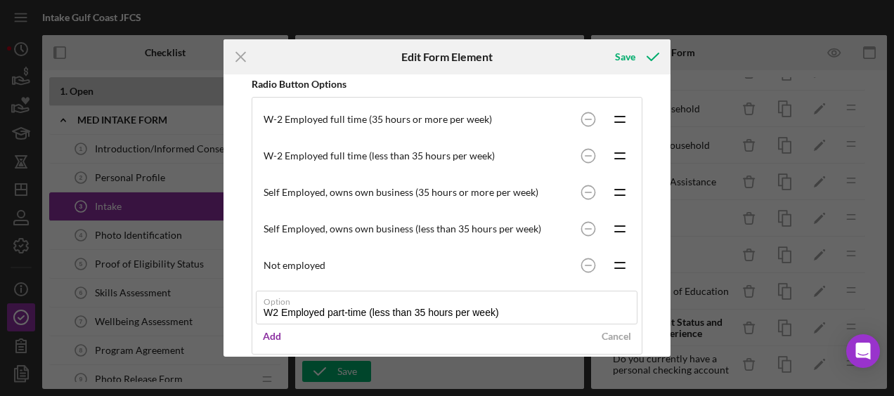
drag, startPoint x: 530, startPoint y: 306, endPoint x: 223, endPoint y: 296, distance: 307.3
click at [223, 296] on div "Icon/Menu Close Edit Form Element Save Please note, this field could be used in…" at bounding box center [447, 198] width 894 height 396
type input "W2 Employed part-time (less than 35 hours per week)"
click at [266, 329] on div "Add" at bounding box center [272, 336] width 18 height 21
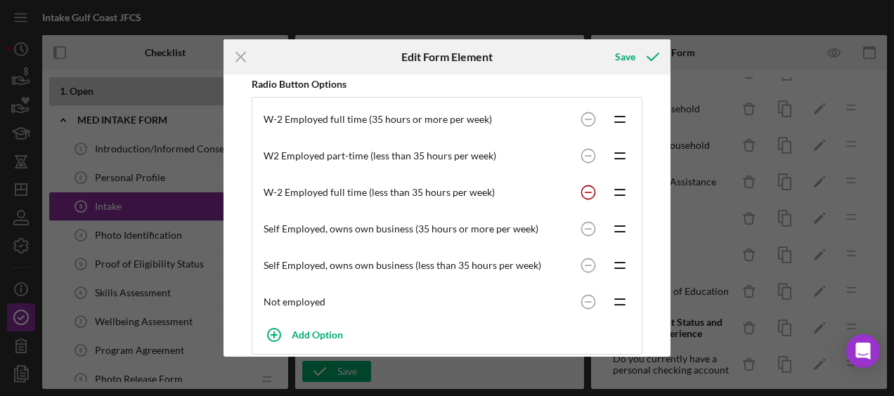
click at [583, 126] on circle at bounding box center [587, 118] width 13 height 13
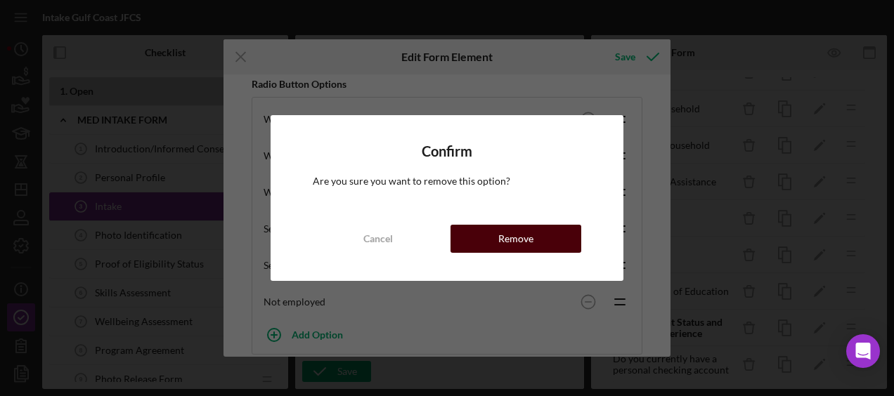
click at [536, 231] on button "Remove" at bounding box center [516, 239] width 131 height 28
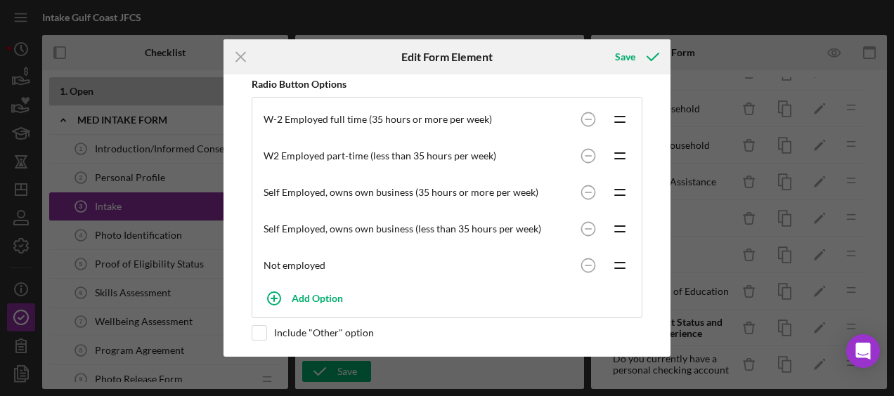
scroll to position [342, 0]
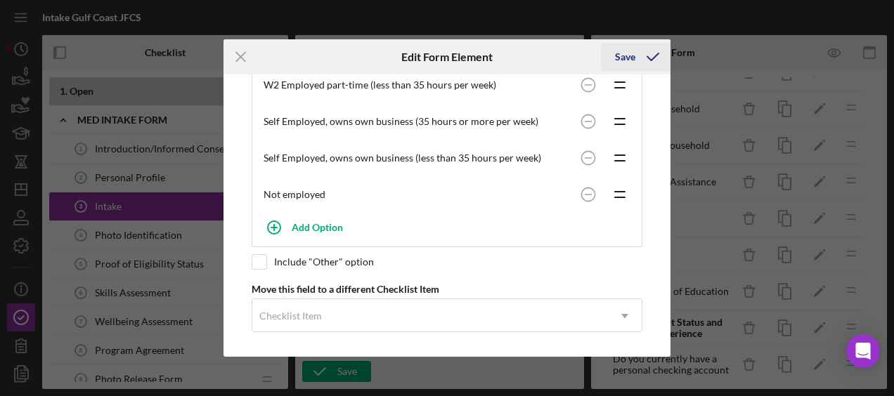
click at [624, 55] on div "Save" at bounding box center [625, 57] width 20 height 28
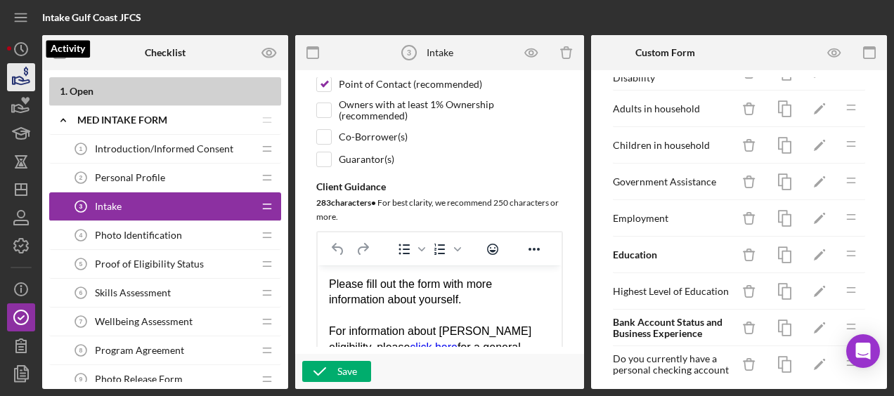
click at [18, 75] on icon "button" at bounding box center [21, 77] width 35 height 35
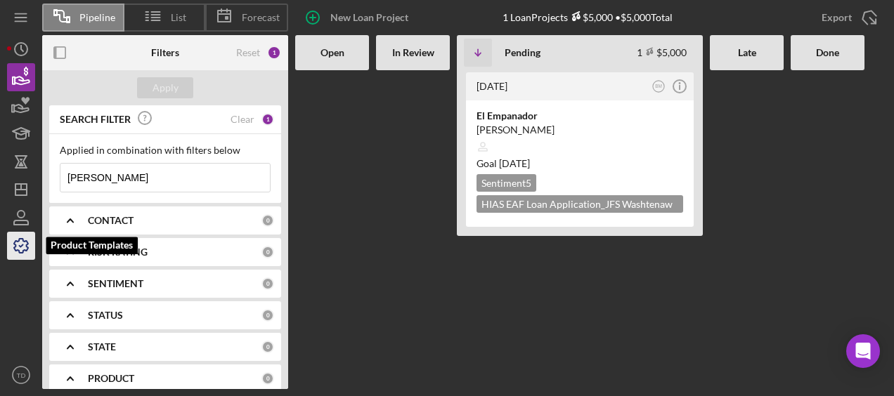
click at [23, 252] on icon "button" at bounding box center [21, 246] width 14 height 14
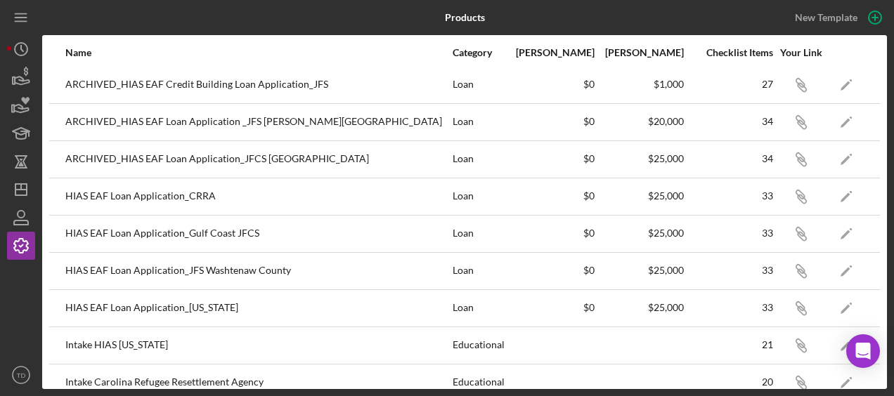
scroll to position [243, 0]
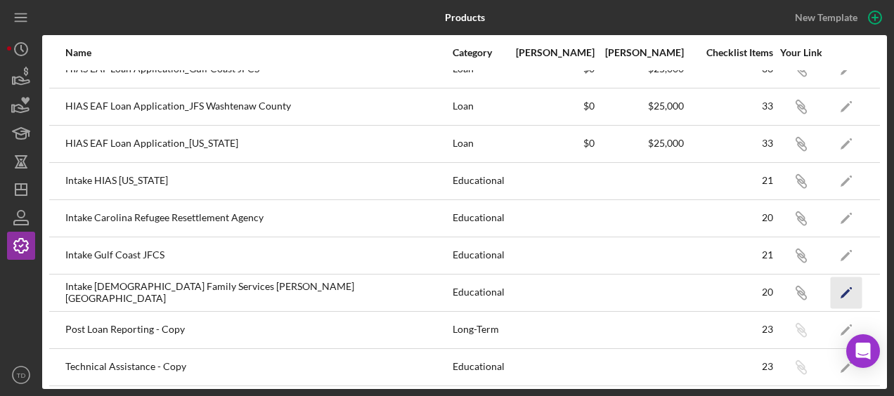
click at [838, 289] on icon "Icon/Edit" at bounding box center [847, 293] width 32 height 32
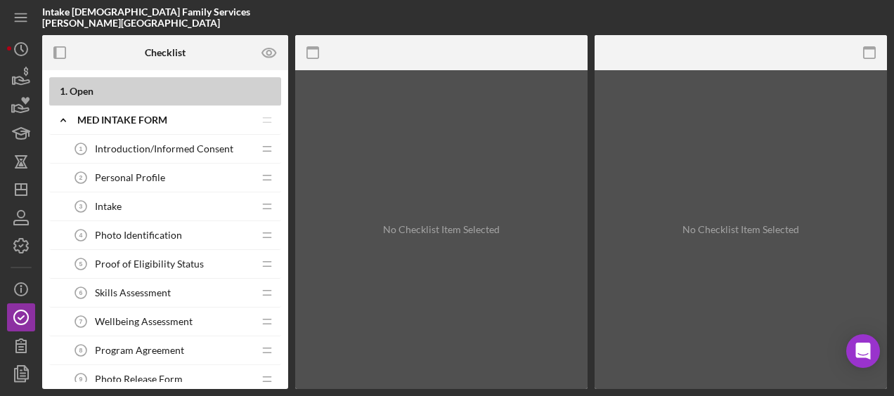
click at [127, 207] on div "Intake 3 Intake" at bounding box center [160, 207] width 186 height 28
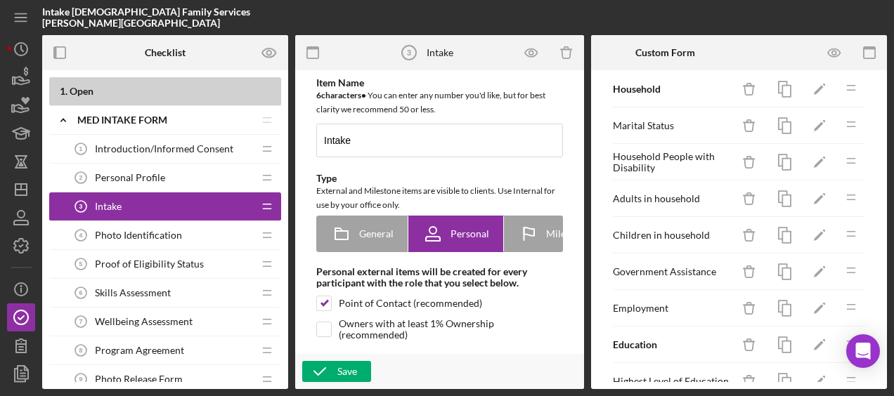
scroll to position [680, 0]
click at [808, 294] on icon "Icon/Edit" at bounding box center [820, 308] width 32 height 32
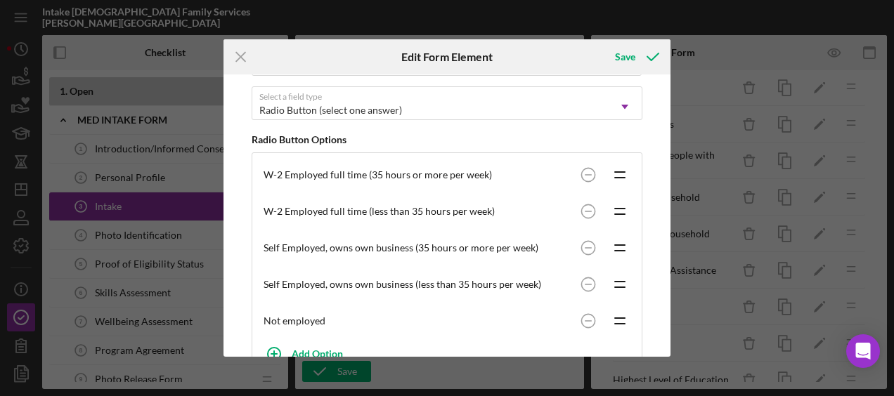
scroll to position [285, 0]
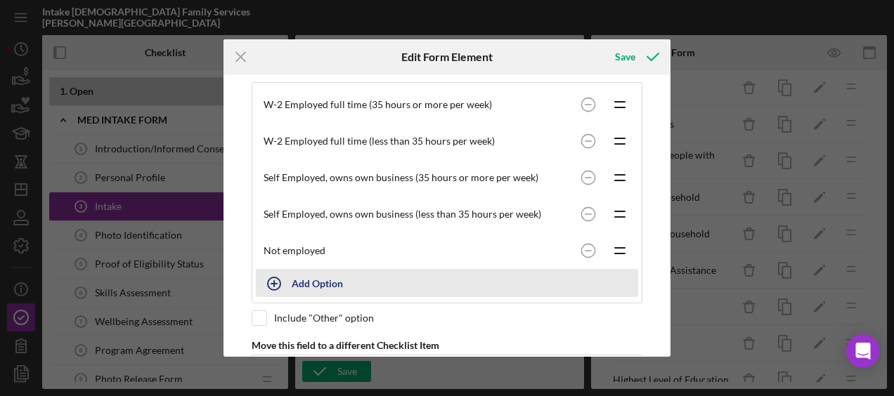
click at [315, 283] on div "Add Option" at bounding box center [317, 283] width 51 height 27
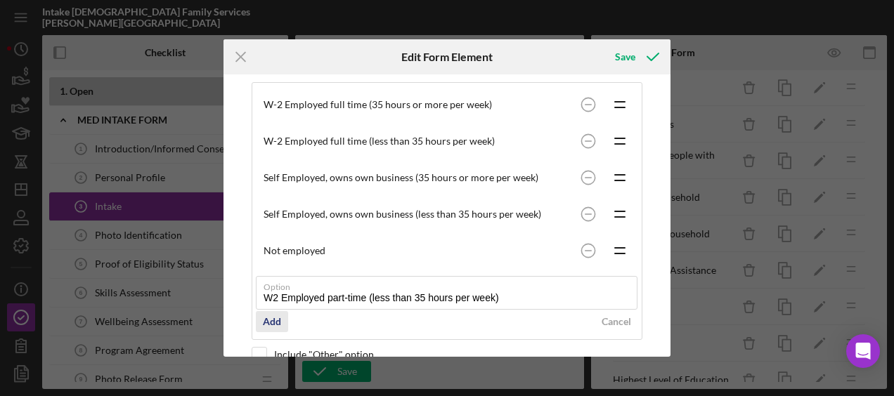
type input "W2 Employed part-time (less than 35 hours per week)"
click at [273, 313] on div "Add" at bounding box center [272, 321] width 18 height 21
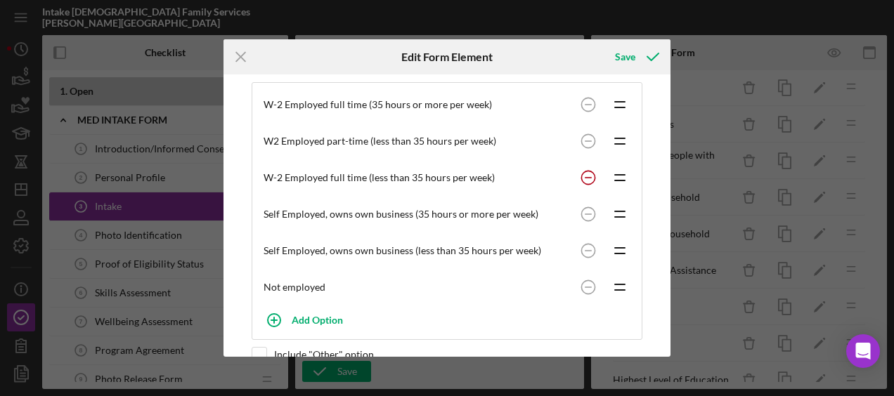
click at [585, 111] on circle at bounding box center [587, 104] width 13 height 13
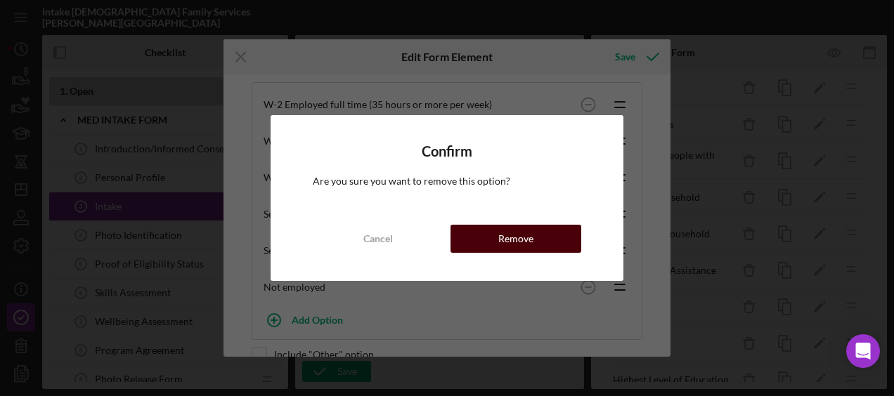
click at [526, 245] on div "Remove" at bounding box center [515, 239] width 35 height 28
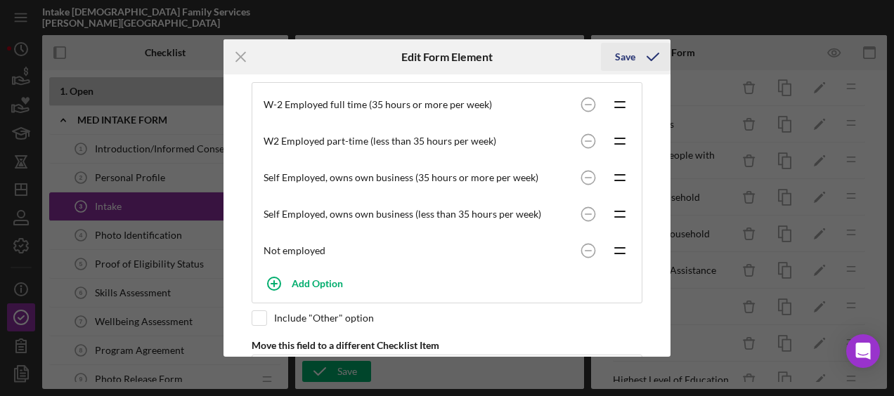
click at [621, 60] on div "Save" at bounding box center [625, 57] width 20 height 28
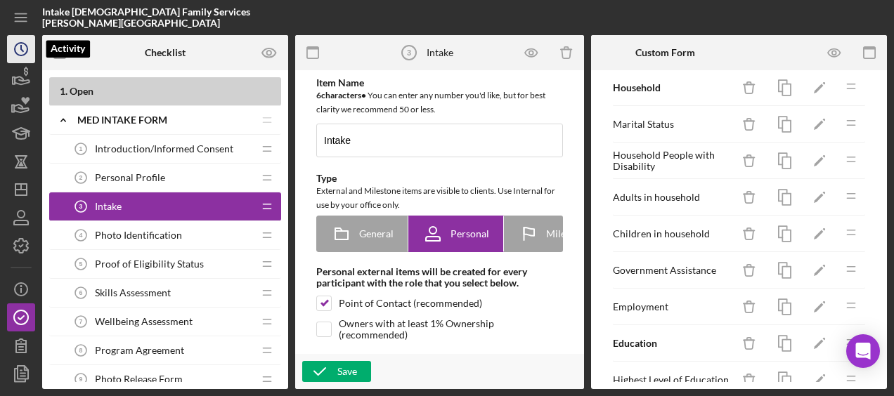
click at [22, 48] on icon "Icon/History" at bounding box center [21, 49] width 35 height 35
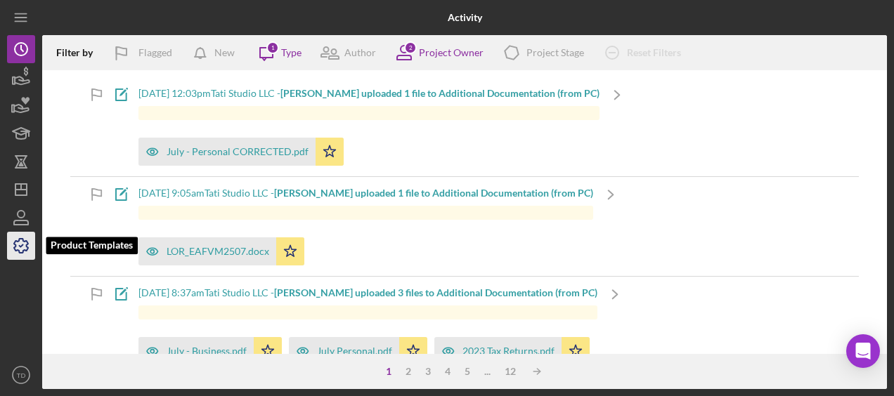
click at [17, 239] on icon "button" at bounding box center [21, 245] width 35 height 35
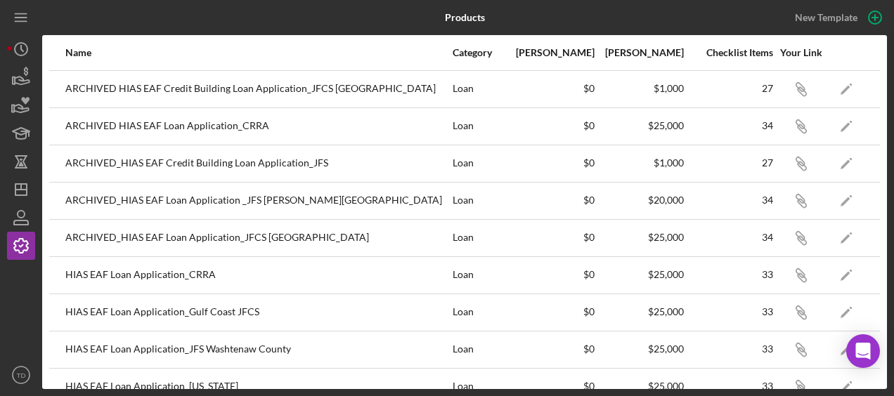
scroll to position [52, 0]
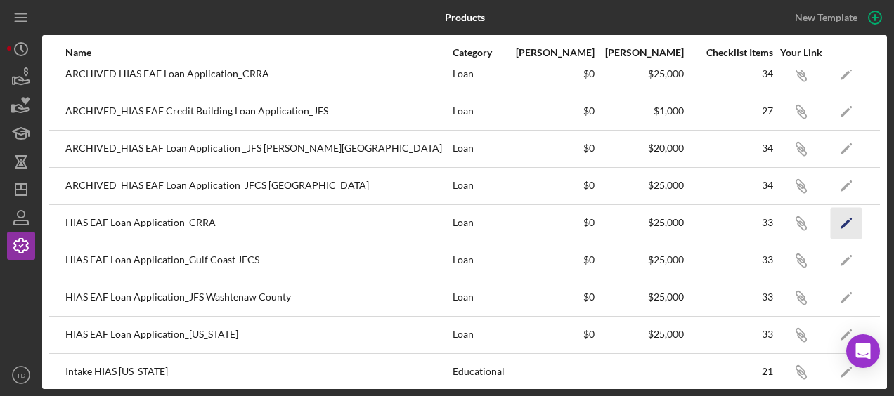
click at [844, 225] on icon "Icon/Edit" at bounding box center [847, 223] width 32 height 32
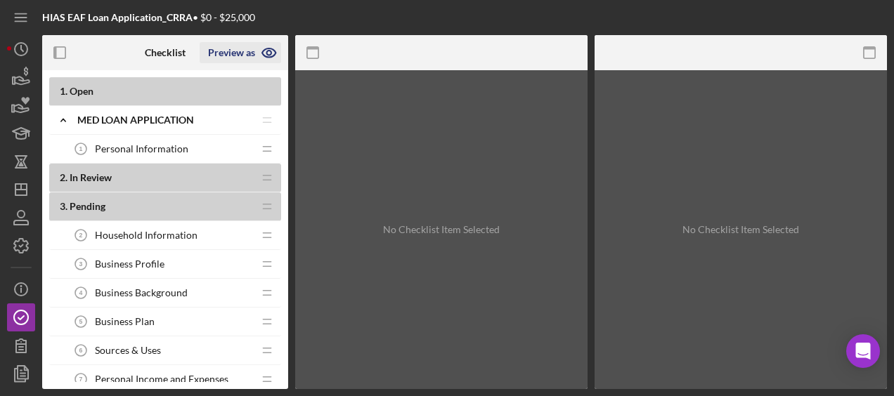
click at [280, 53] on icon "button" at bounding box center [269, 52] width 35 height 35
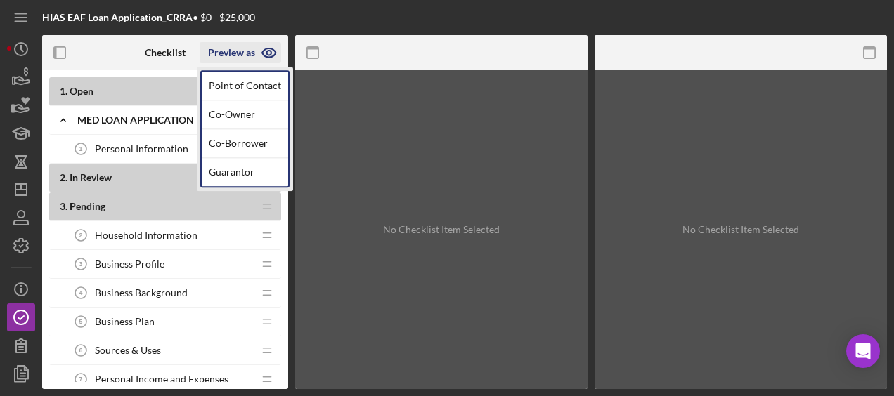
click at [270, 51] on icon "button" at bounding box center [268, 53] width 4 height 4
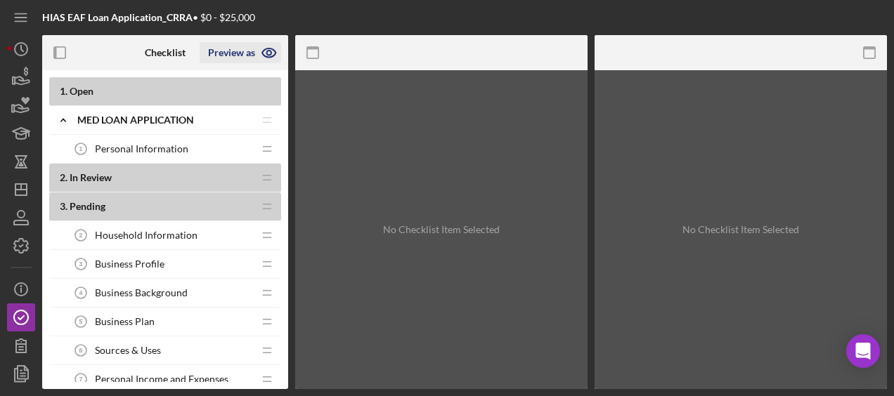
click at [270, 51] on icon "button" at bounding box center [268, 53] width 4 height 4
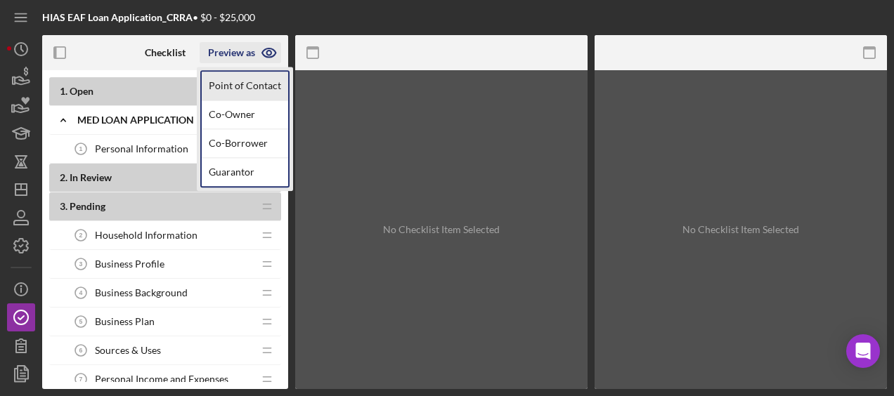
click at [253, 84] on link "Point of Contact" at bounding box center [245, 86] width 86 height 29
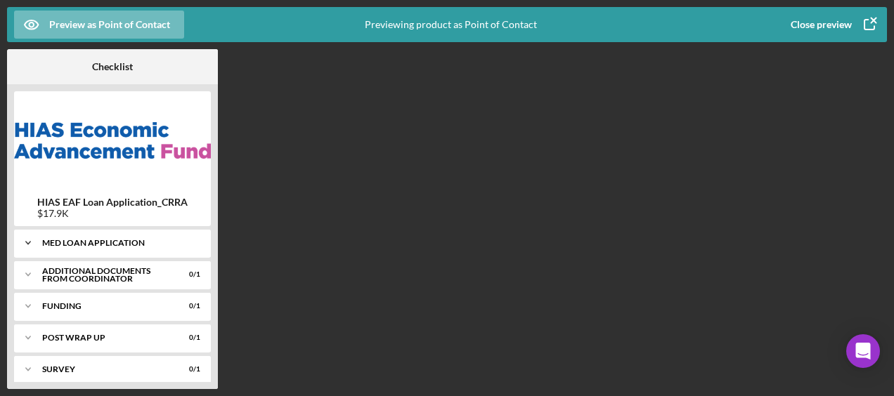
click at [97, 250] on div "Icon/Expander MED Loan Application 0 / 15" at bounding box center [112, 243] width 197 height 28
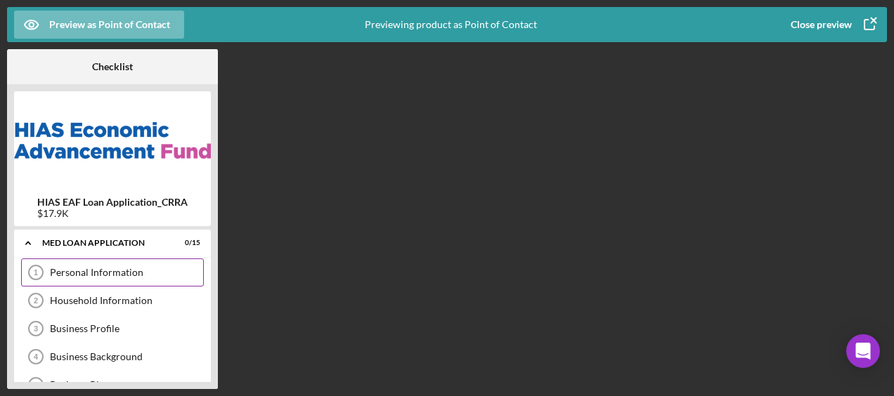
click at [88, 270] on div "Personal Information" at bounding box center [126, 272] width 153 height 11
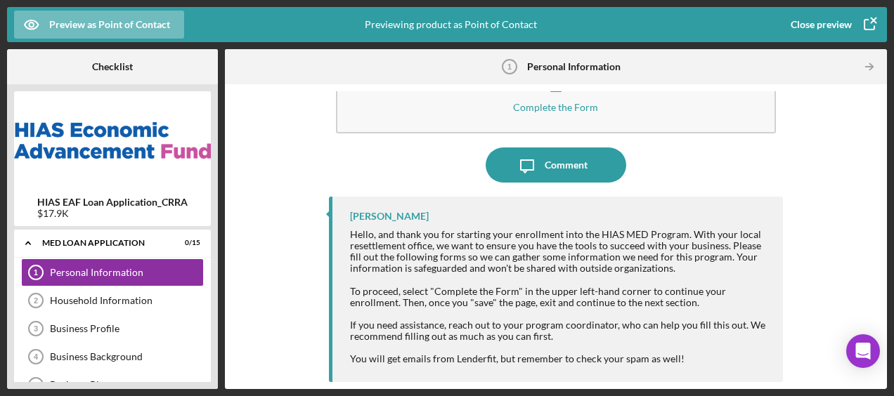
scroll to position [59, 0]
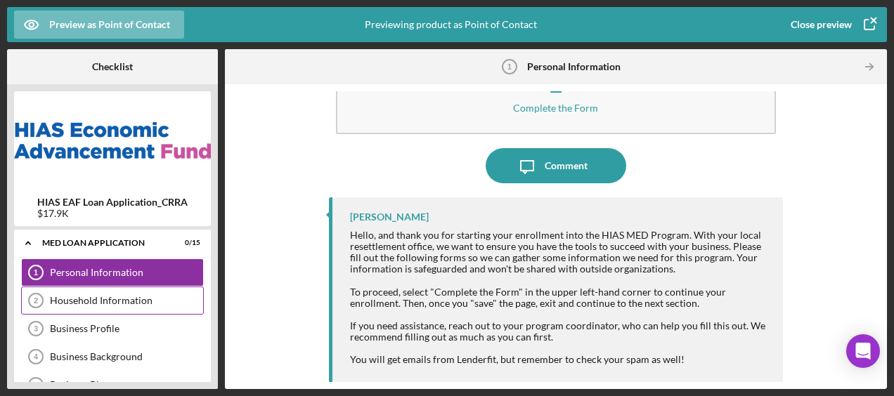
click at [138, 302] on div "Household Information" at bounding box center [126, 300] width 153 height 11
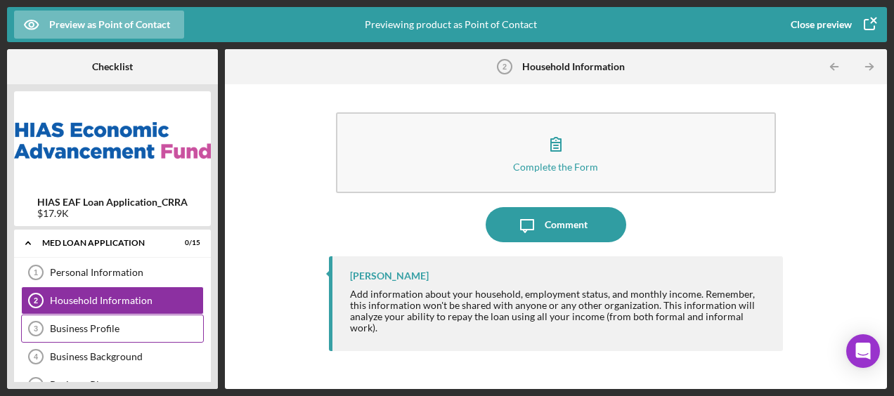
click at [126, 329] on div "Business Profile" at bounding box center [126, 328] width 153 height 11
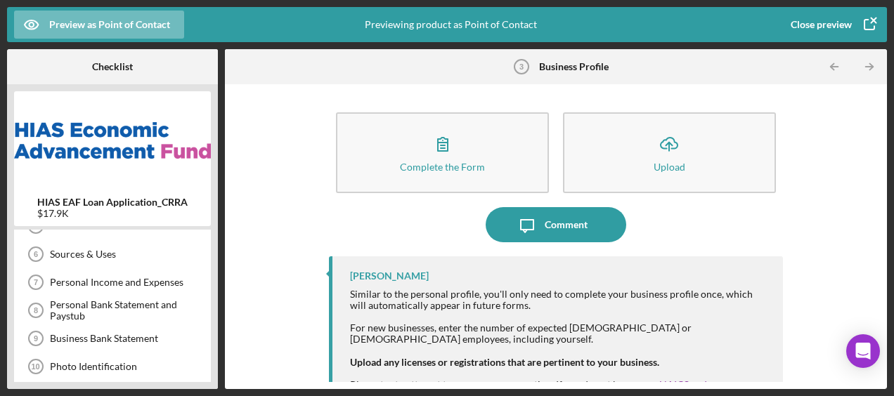
click at [161, 269] on div "Personal Income and Expenses 7 Personal Income and Expenses" at bounding box center [112, 283] width 183 height 28
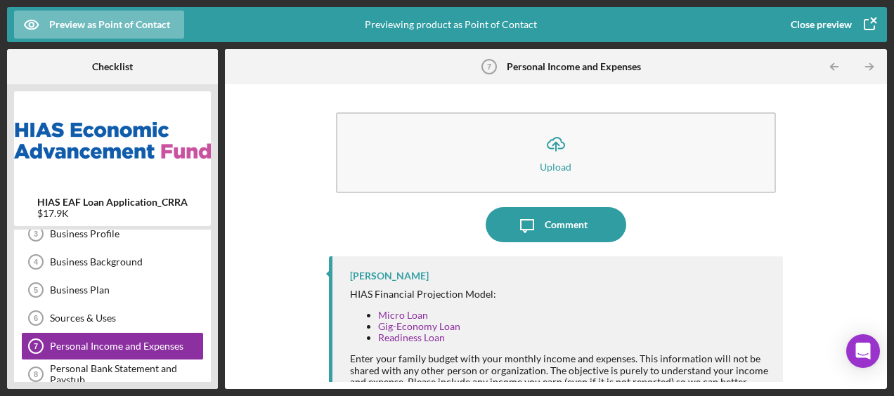
scroll to position [96, 0]
click at [128, 260] on div "Business Background" at bounding box center [126, 261] width 153 height 11
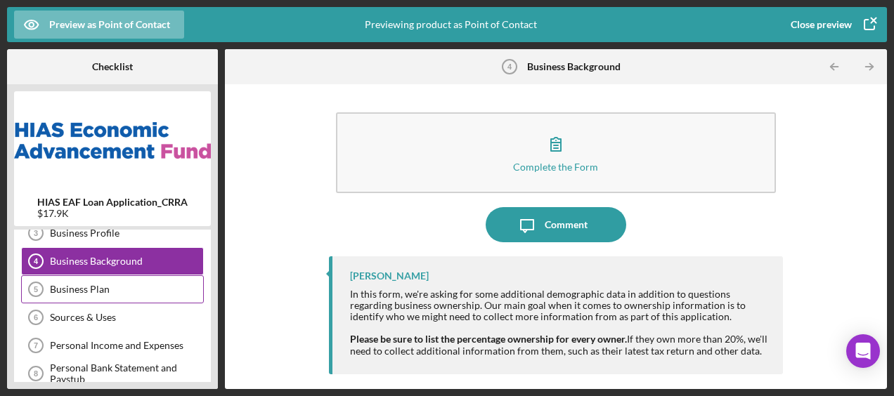
click at [117, 280] on div "Business Plan 5 Business Plan" at bounding box center [112, 290] width 183 height 28
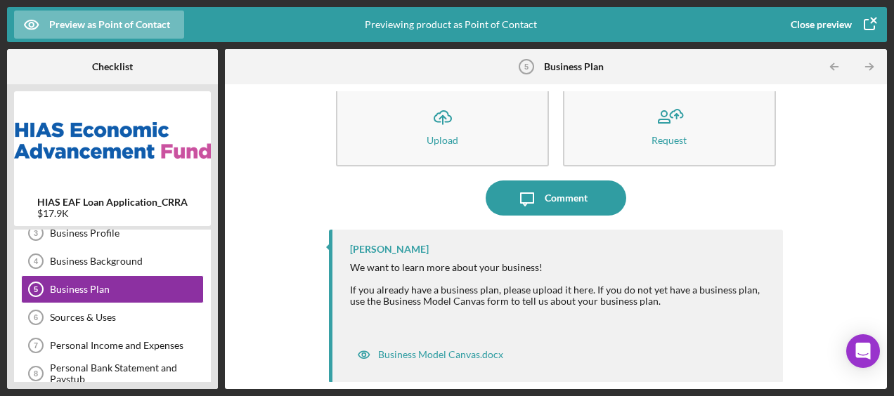
scroll to position [27, 0]
click at [163, 308] on div "Sources & Uses 6 Sources & Uses" at bounding box center [112, 318] width 183 height 28
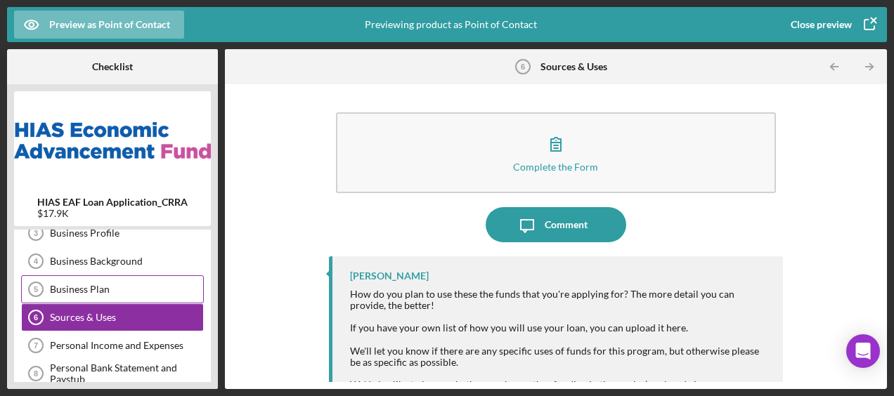
click at [133, 287] on div "Business Plan" at bounding box center [126, 289] width 153 height 11
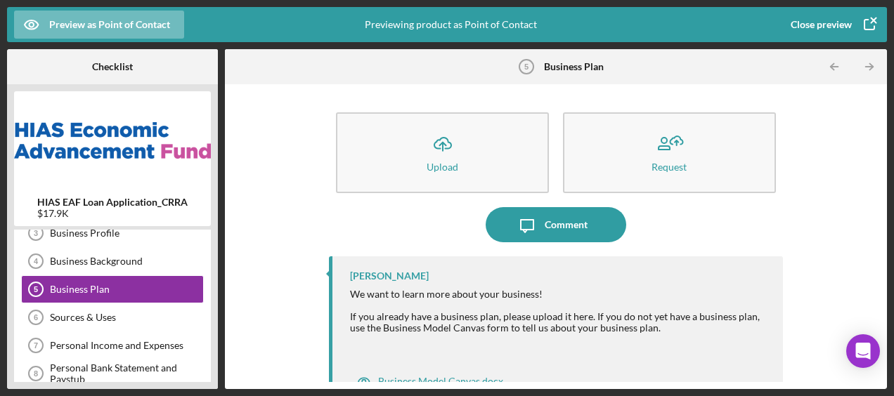
scroll to position [27, 0]
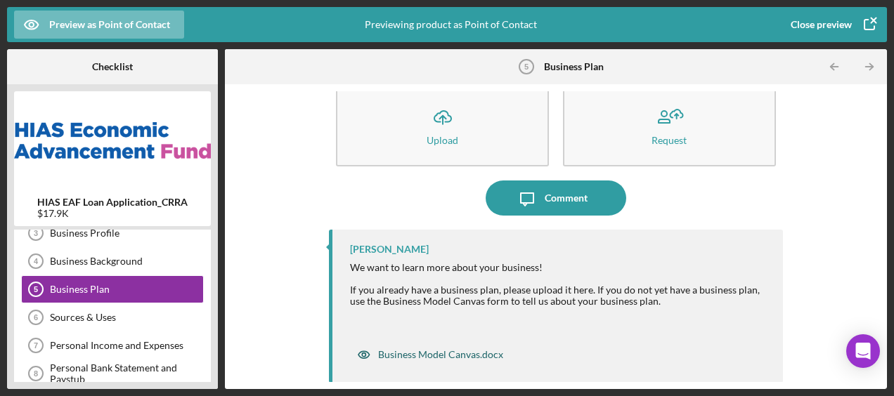
click at [375, 354] on icon "button" at bounding box center [364, 355] width 28 height 28
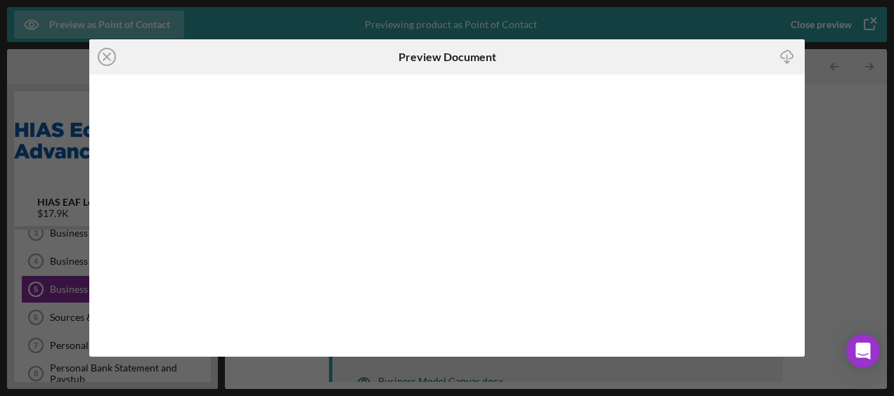
scroll to position [13, 0]
click at [112, 66] on icon "Icon/Close" at bounding box center [106, 56] width 35 height 35
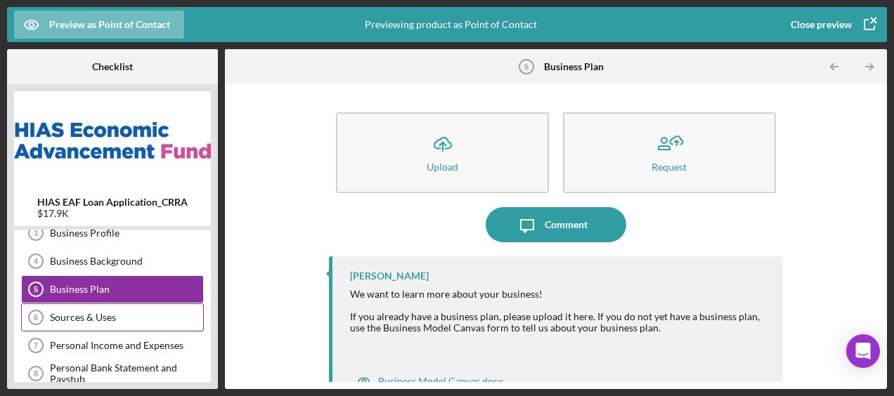
click at [127, 319] on div "Sources & Uses" at bounding box center [126, 317] width 153 height 11
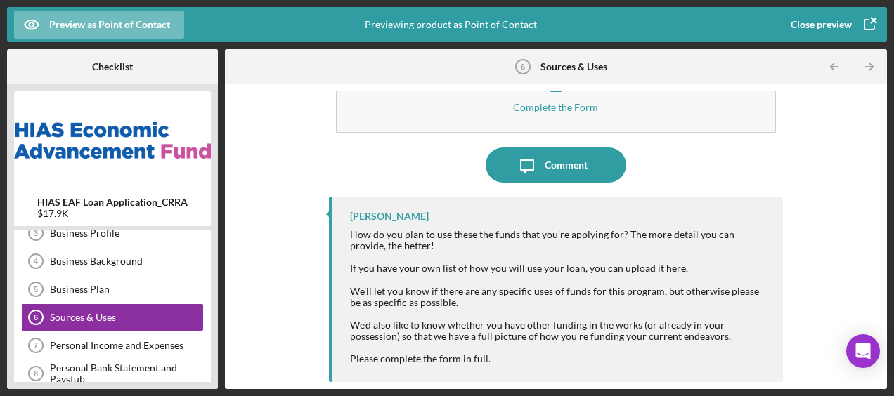
scroll to position [59, 0]
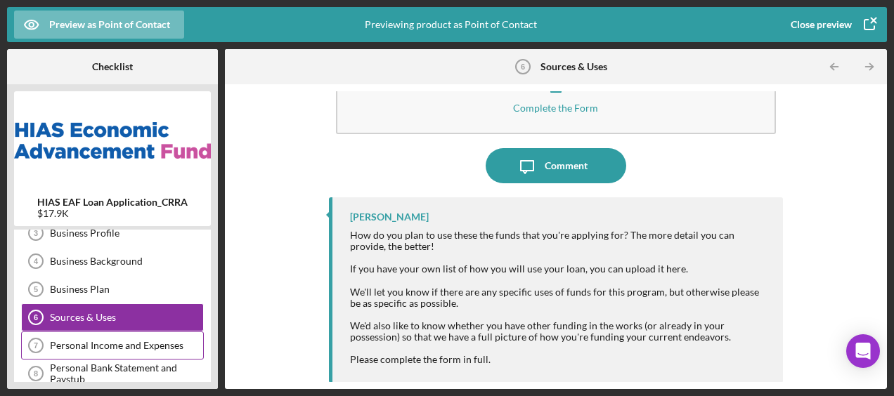
click at [170, 348] on div "Personal Income and Expenses" at bounding box center [126, 345] width 153 height 11
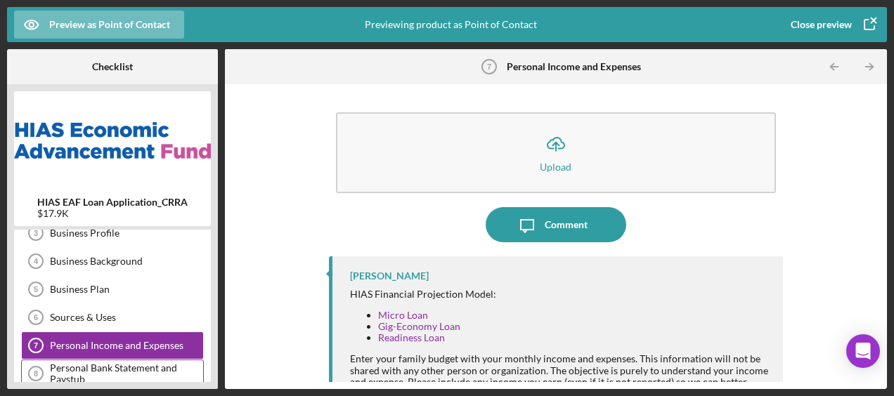
click at [125, 363] on div "Personal Bank Statement and Paystub" at bounding box center [126, 374] width 153 height 22
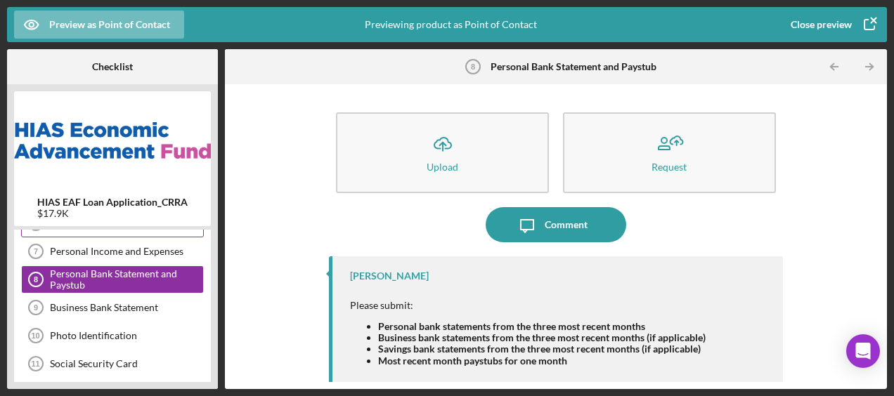
scroll to position [193, 0]
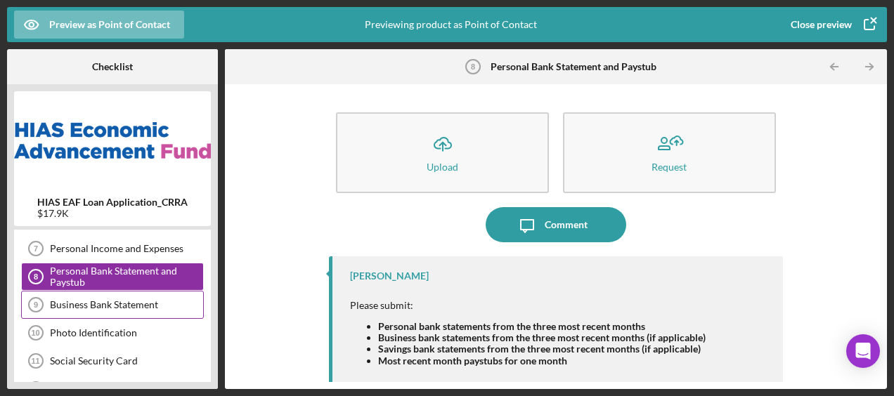
click at [141, 306] on div "Business Bank Statement 9 Business Bank Statement" at bounding box center [112, 305] width 183 height 28
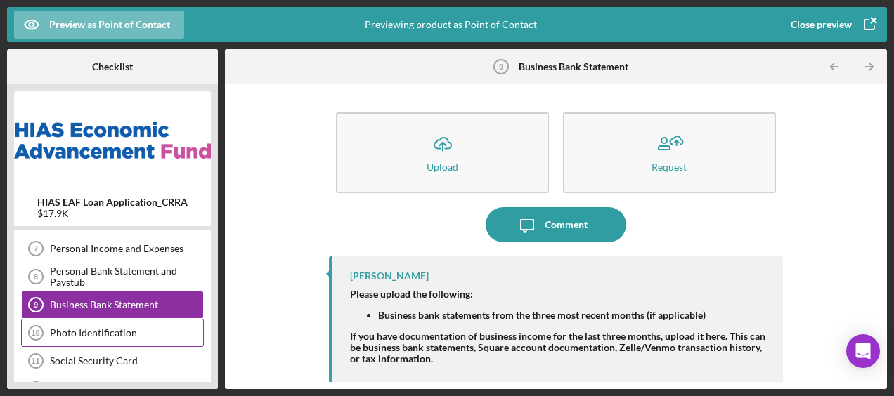
click at [127, 321] on div "Photo Identification 10 Photo Identification" at bounding box center [112, 333] width 183 height 28
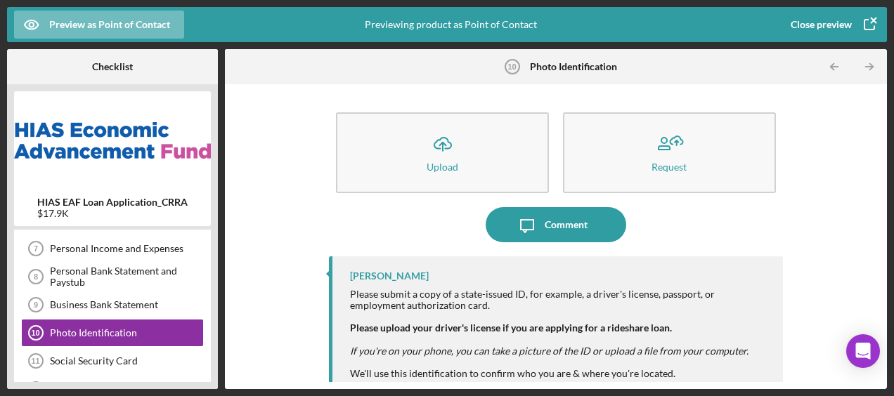
scroll to position [14, 0]
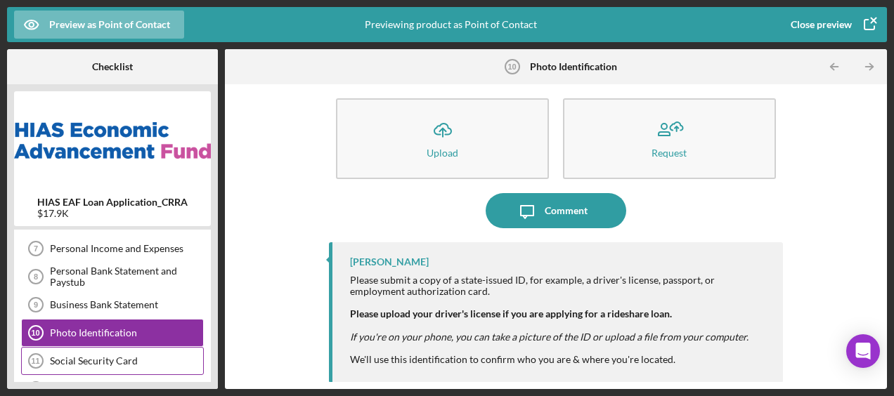
click at [159, 361] on div "Social Security Card" at bounding box center [126, 361] width 153 height 11
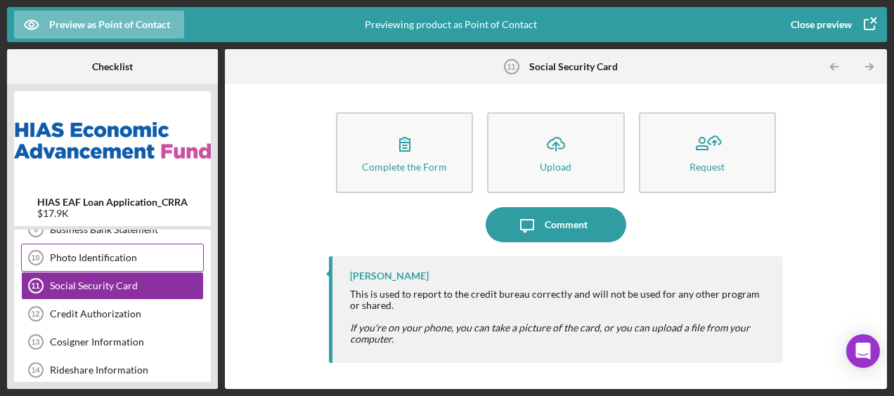
scroll to position [269, 0]
click at [124, 315] on div "Credit Authorization 12 Credit Authorization" at bounding box center [112, 313] width 183 height 28
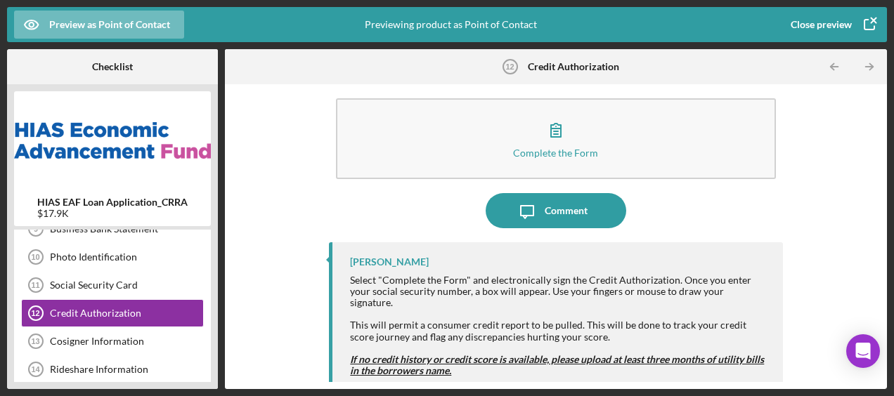
scroll to position [14, 0]
click at [164, 328] on div "Cosigner Information 13 Cosigner Information" at bounding box center [112, 342] width 183 height 28
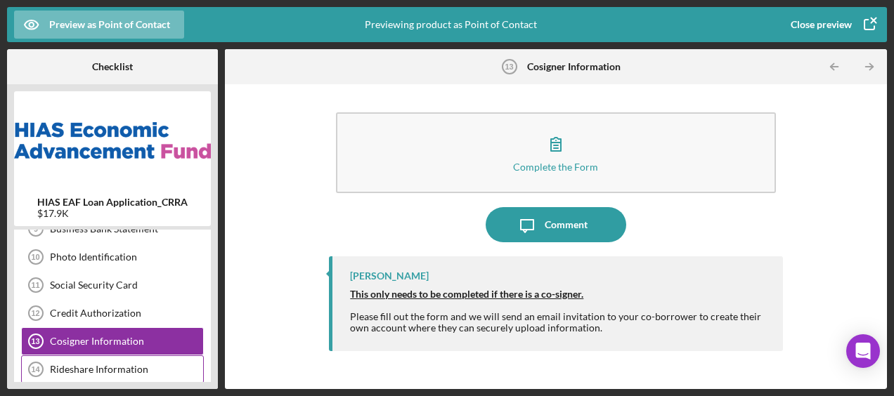
click at [148, 368] on div "Rideshare Information" at bounding box center [126, 369] width 153 height 11
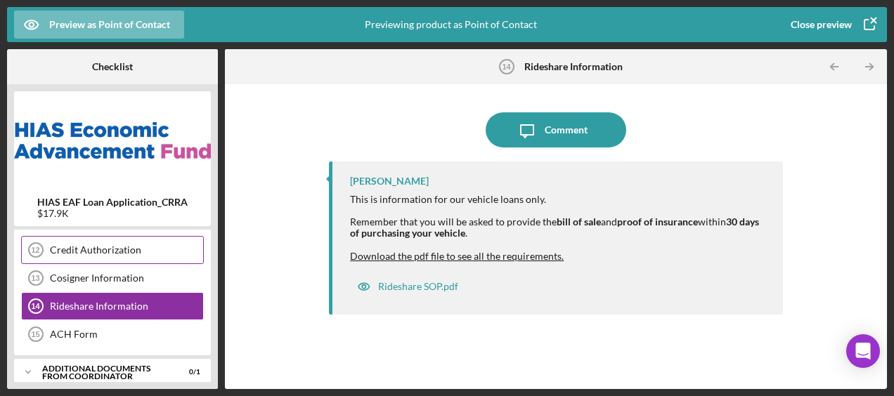
scroll to position [331, 0]
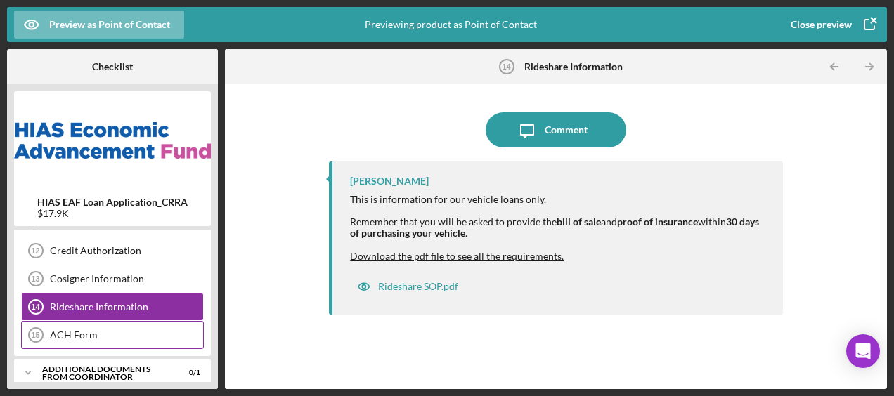
click at [96, 321] on div "ACH Form 15 ACH Form" at bounding box center [112, 335] width 183 height 28
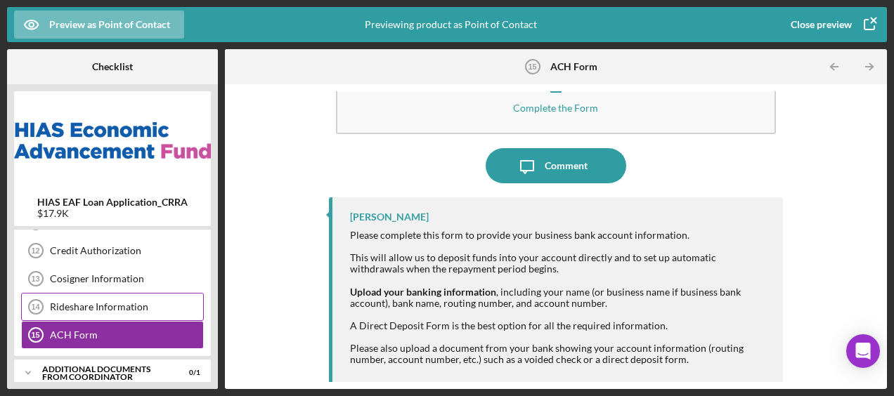
scroll to position [432, 0]
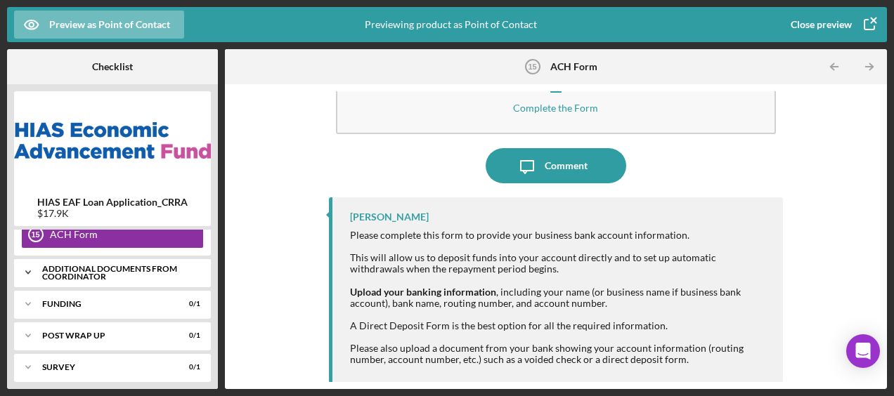
click at [113, 265] on div "Additional Documents from Coordinator" at bounding box center [117, 273] width 151 height 16
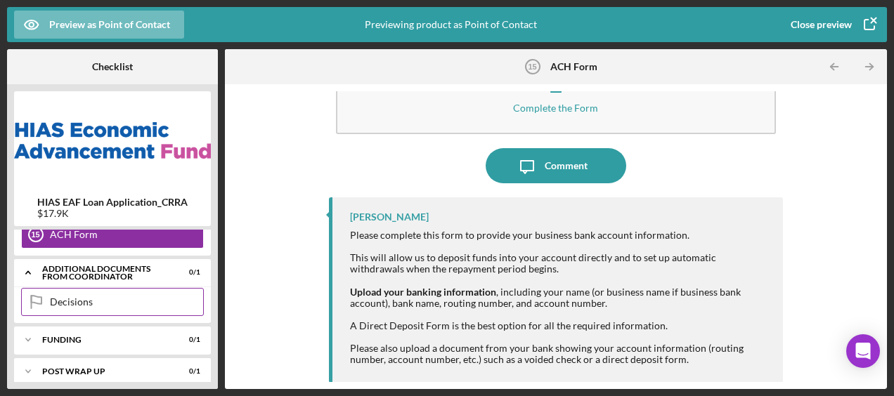
click at [85, 297] on div "Decisions" at bounding box center [126, 302] width 153 height 11
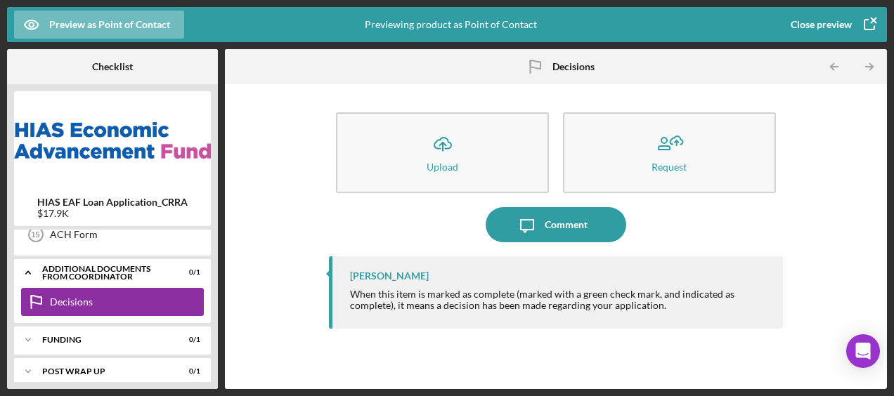
scroll to position [467, 0]
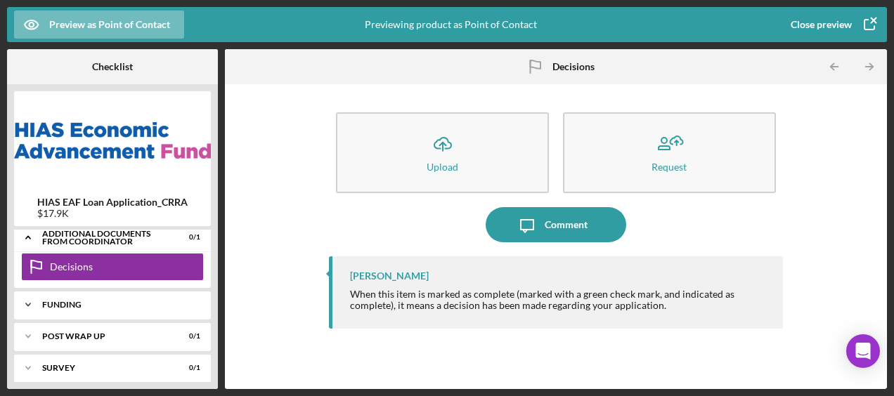
click at [125, 301] on div "Funding" at bounding box center [117, 305] width 151 height 8
click at [101, 329] on div "Transfer Funds" at bounding box center [126, 334] width 153 height 11
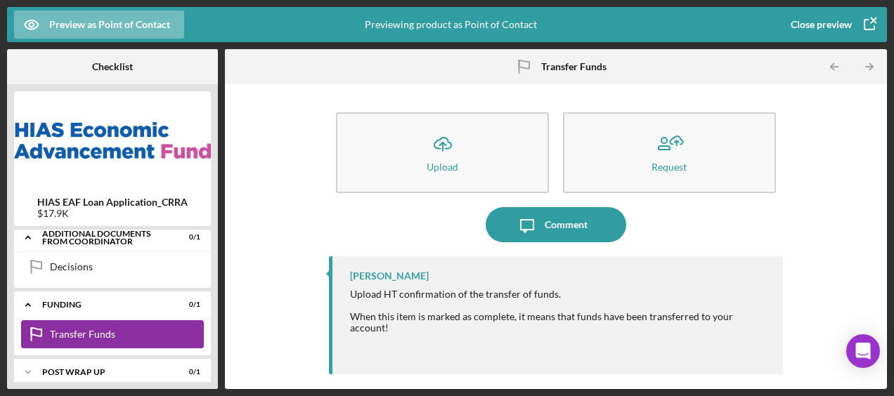
scroll to position [502, 0]
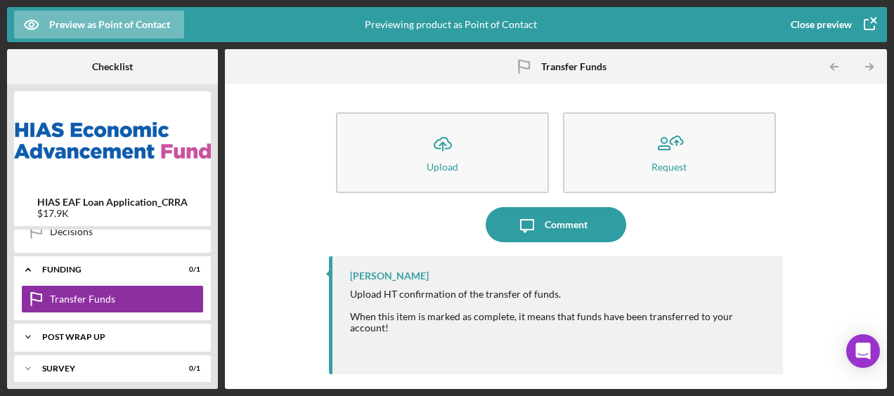
click at [93, 334] on div "Icon/Expander Post Wrap Up 0 / 1" at bounding box center [112, 337] width 197 height 28
click at [89, 361] on div "Proof of Insurance/Title" at bounding box center [126, 366] width 153 height 11
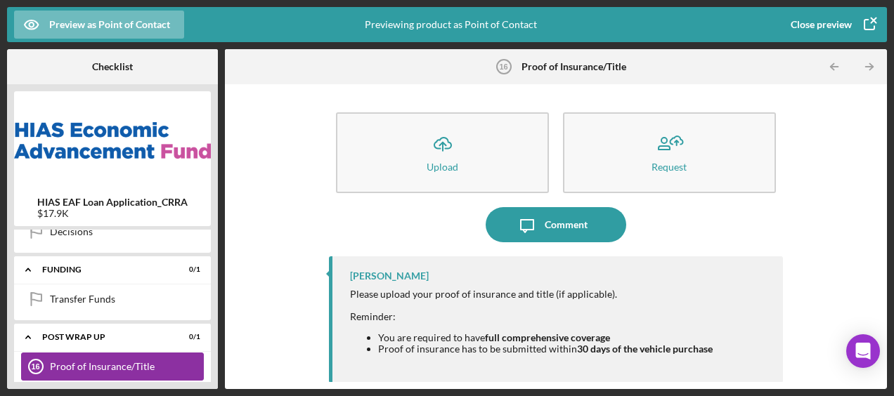
scroll to position [537, 0]
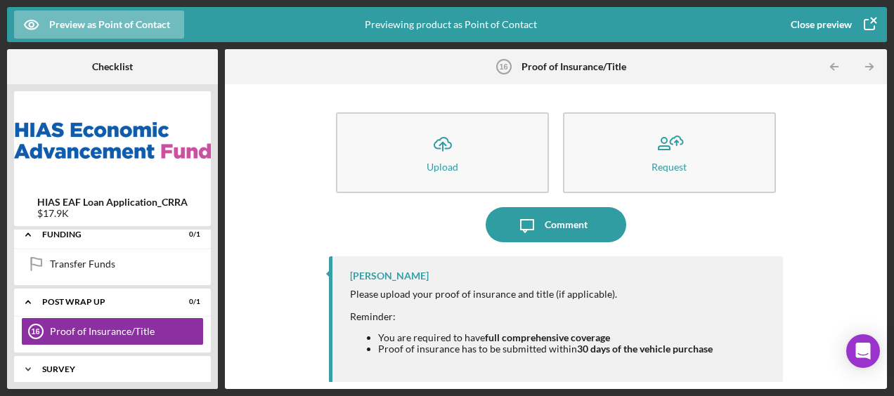
click at [85, 366] on div "Survey" at bounding box center [117, 370] width 151 height 8
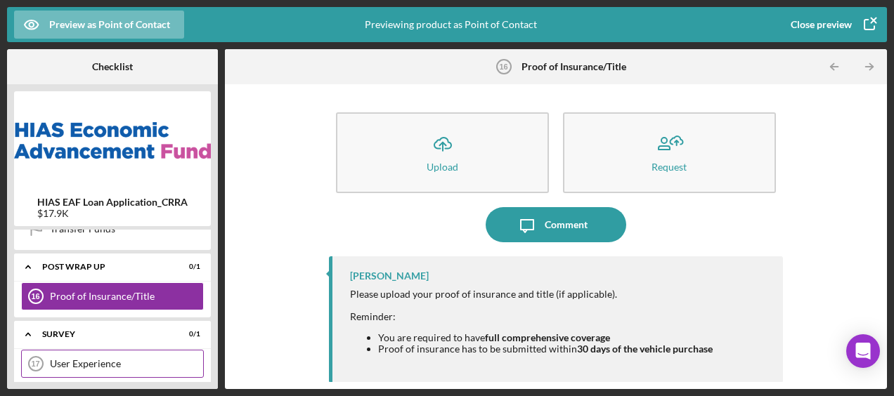
click at [85, 360] on div "User Experience 17 User Experience" at bounding box center [112, 364] width 183 height 28
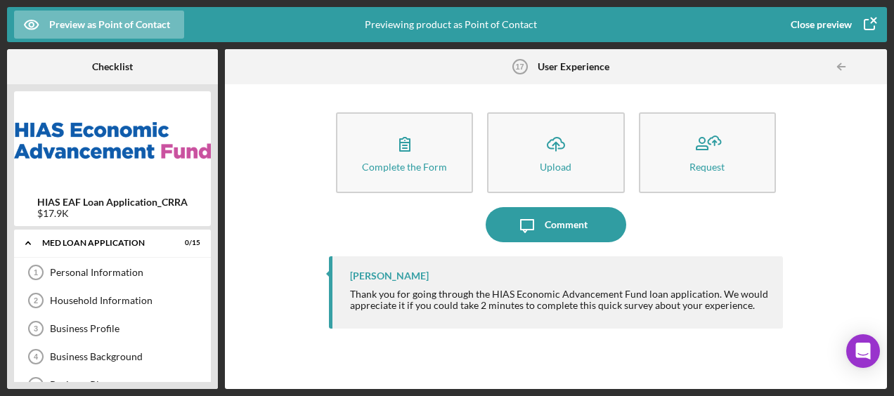
click at [873, 19] on g "button" at bounding box center [874, 20] width 10 height 10
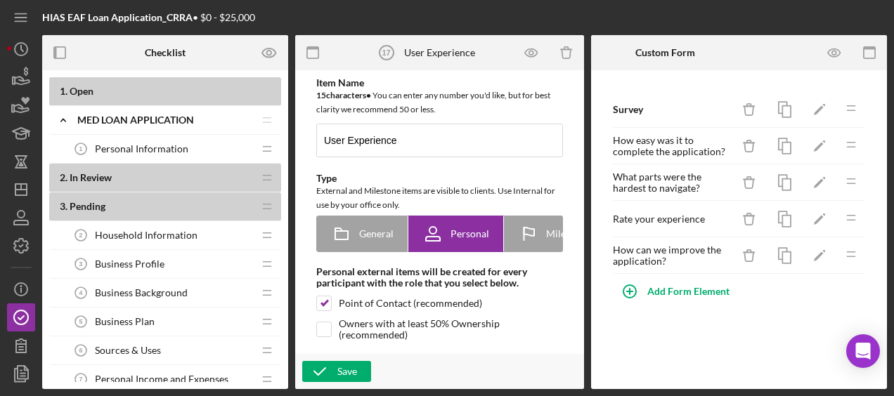
click at [174, 158] on div "Personal Information 1 Personal Information" at bounding box center [160, 149] width 186 height 28
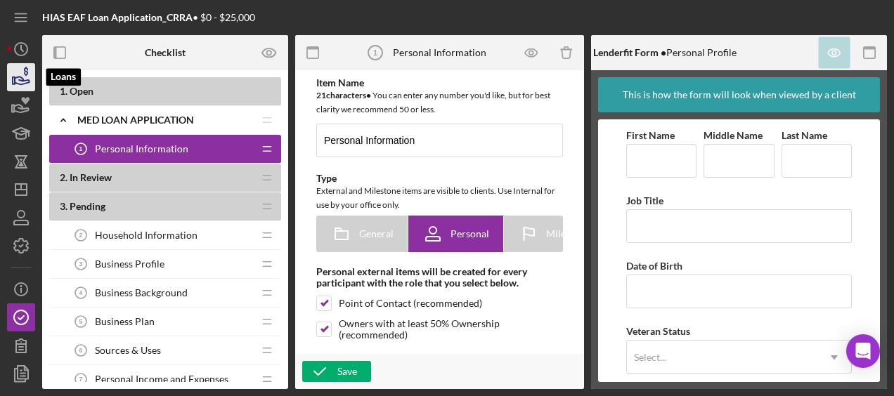
click at [28, 89] on icon "button" at bounding box center [21, 77] width 35 height 35
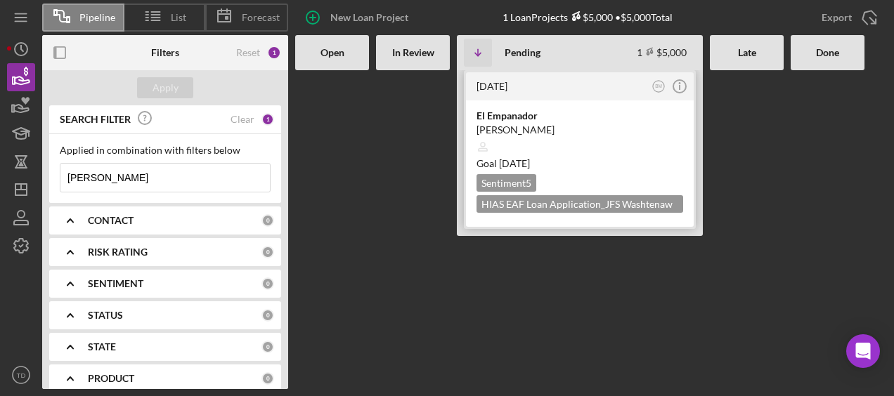
click at [506, 123] on div "[PERSON_NAME]" at bounding box center [580, 130] width 207 height 14
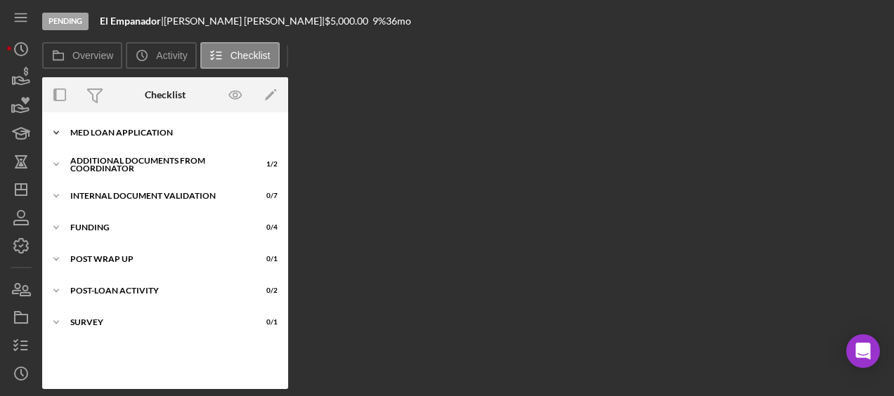
click at [181, 123] on div "Icon/Expander MED Loan Application 16 / 16" at bounding box center [165, 133] width 246 height 28
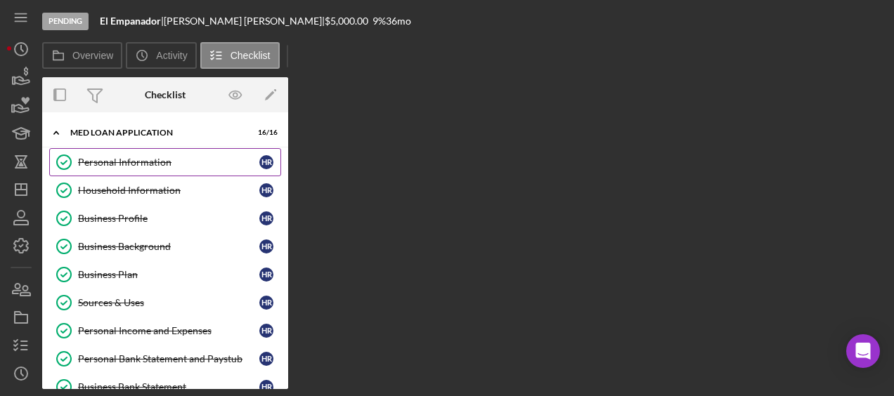
click at [180, 150] on link "Personal Information Personal Information H R" at bounding box center [165, 162] width 232 height 28
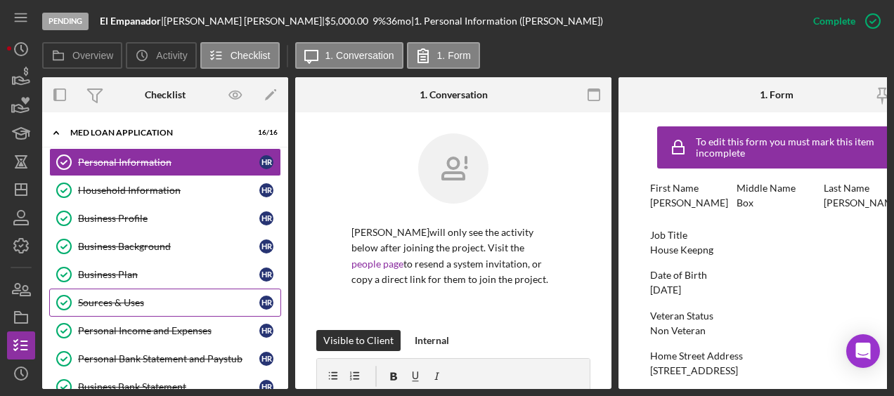
scroll to position [28, 0]
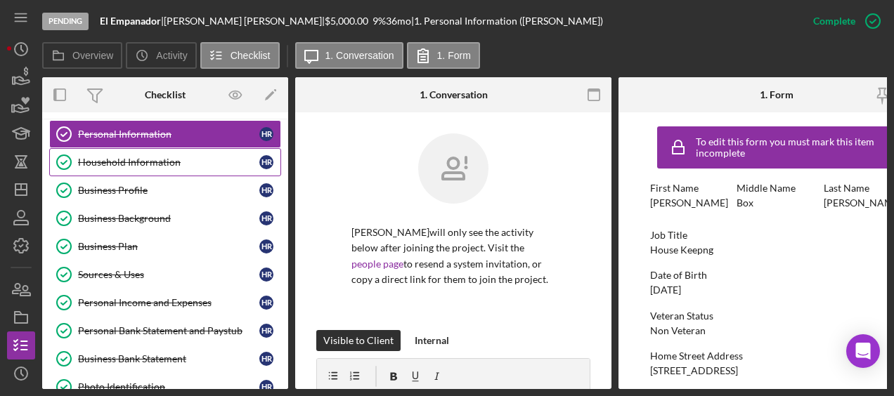
click at [172, 168] on link "Household Information Household Information H R" at bounding box center [165, 162] width 232 height 28
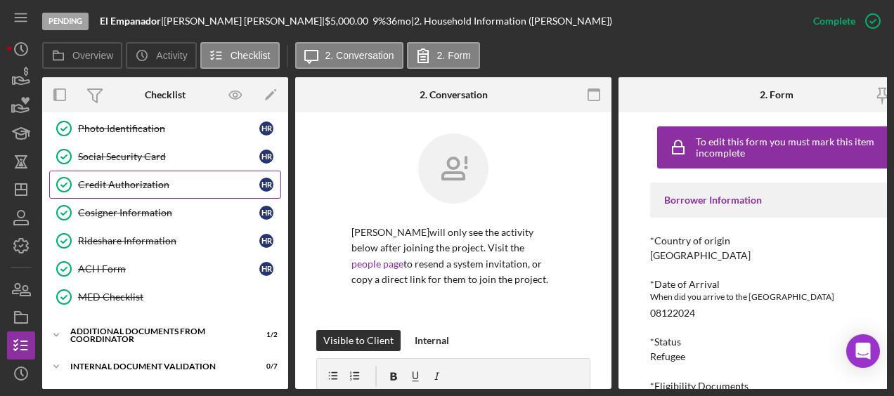
scroll to position [288, 0]
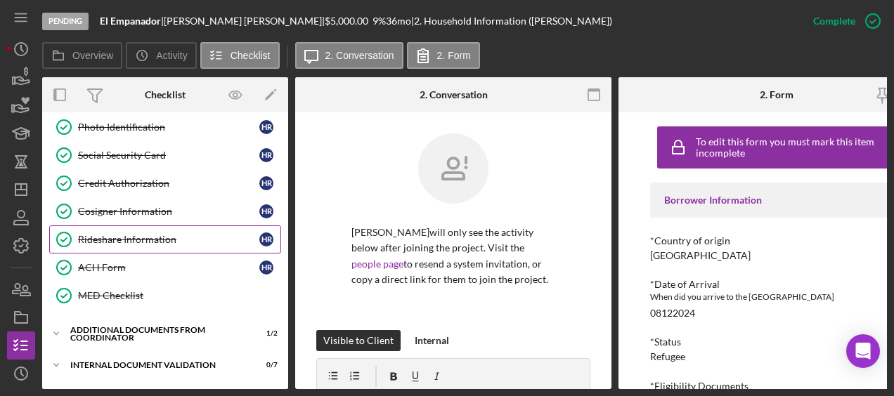
click at [156, 234] on div "Rideshare Information" at bounding box center [168, 239] width 181 height 11
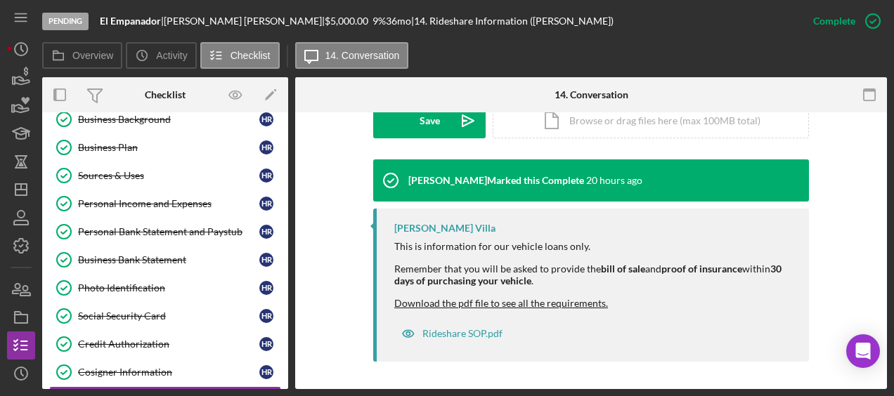
scroll to position [120, 0]
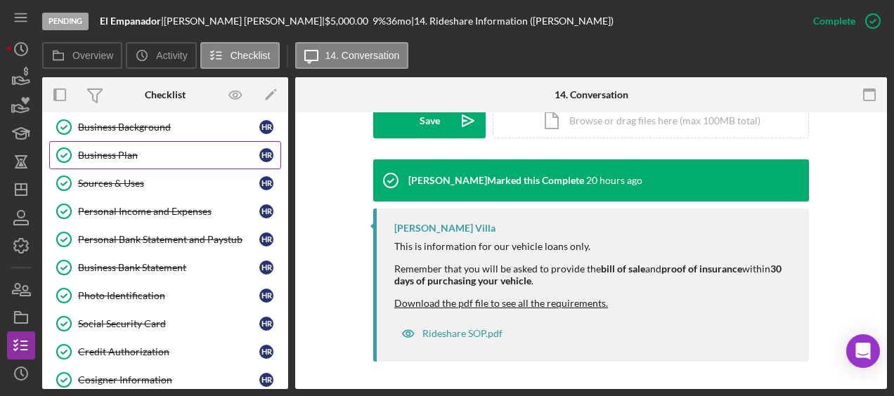
click at [148, 161] on link "Business Plan Business Plan H R" at bounding box center [165, 155] width 232 height 28
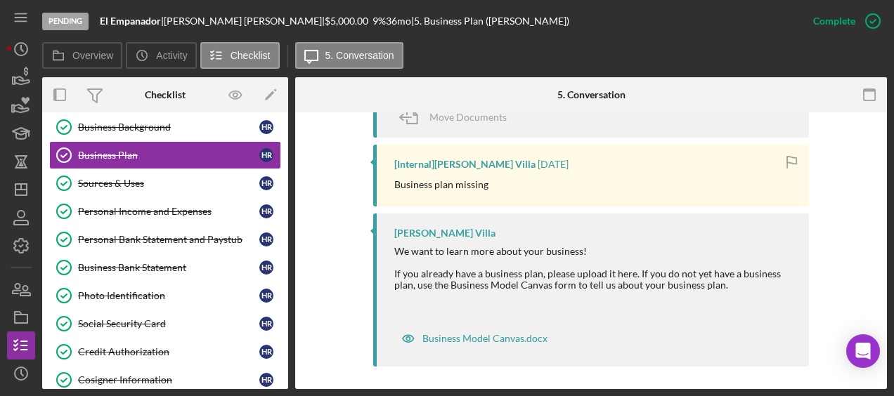
scroll to position [733, 0]
click at [493, 330] on div "Business Model Canvas.docx" at bounding box center [474, 339] width 160 height 28
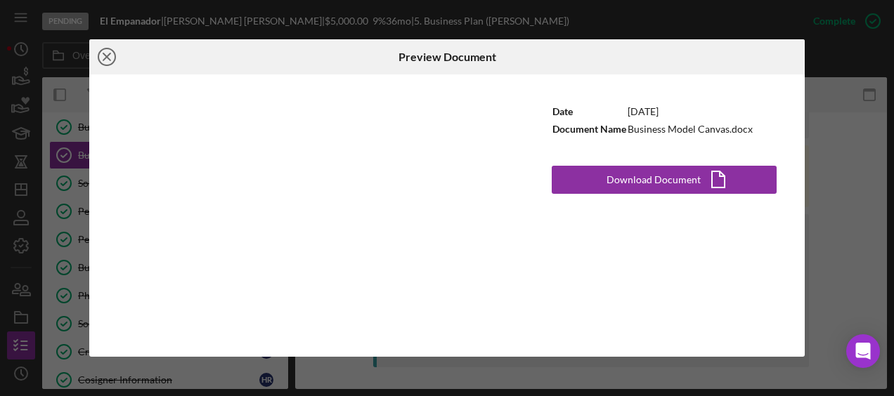
click at [105, 56] on line at bounding box center [106, 56] width 7 height 7
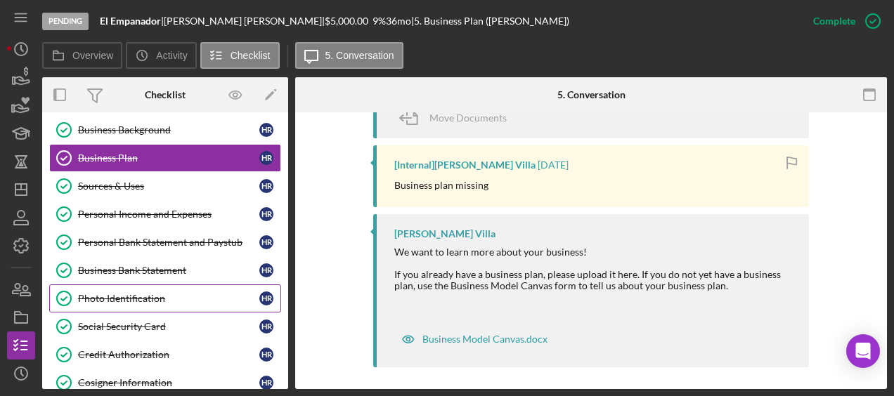
scroll to position [107, 0]
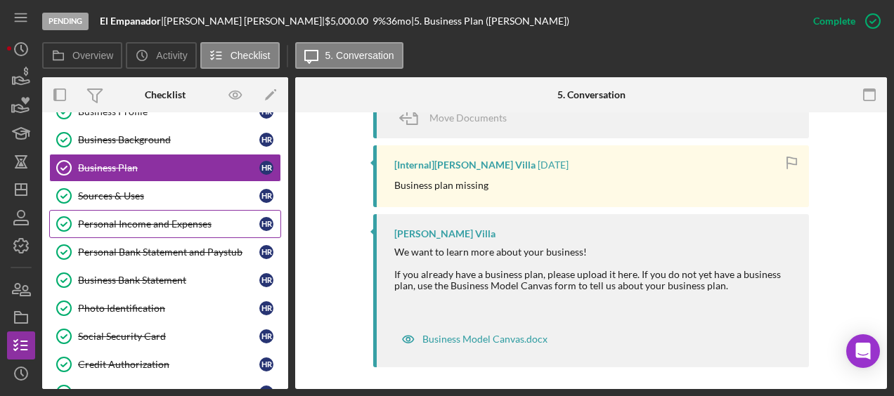
click at [159, 226] on link "Personal Income and Expenses Personal Income and Expenses H R" at bounding box center [165, 224] width 232 height 28
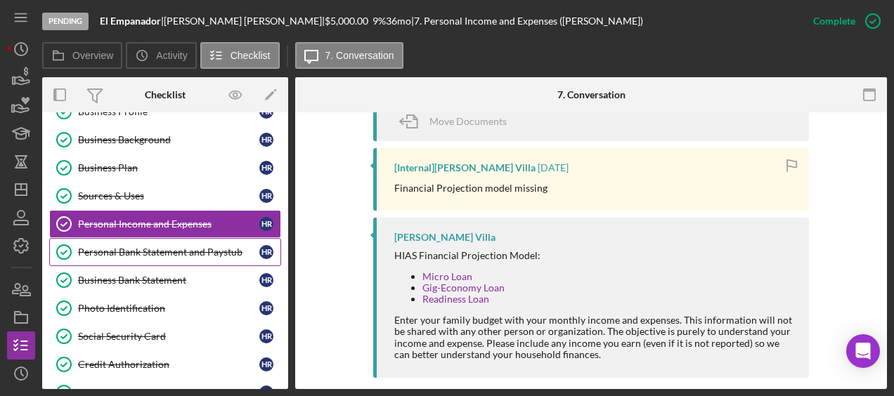
scroll to position [615, 0]
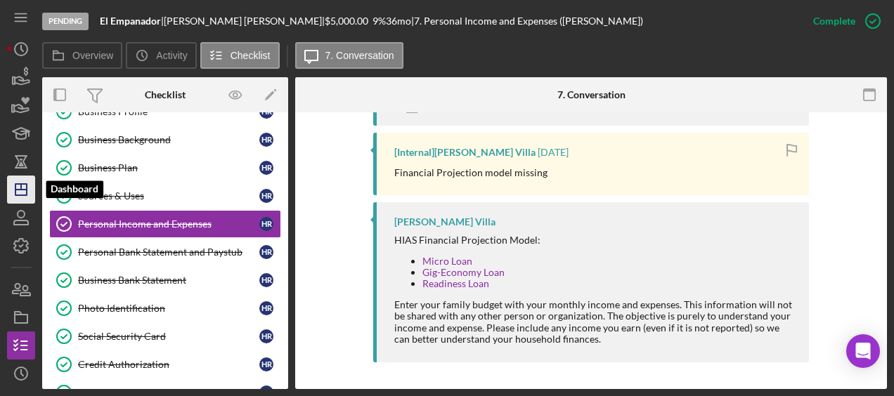
click at [27, 190] on polygon "button" at bounding box center [20, 189] width 11 height 11
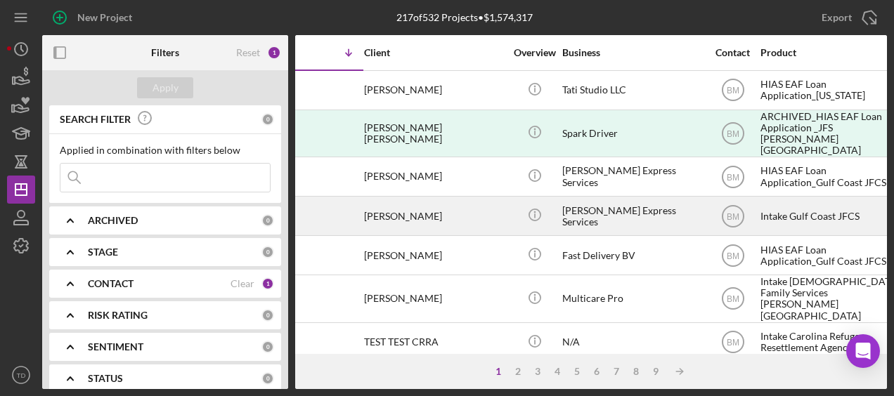
scroll to position [0, 56]
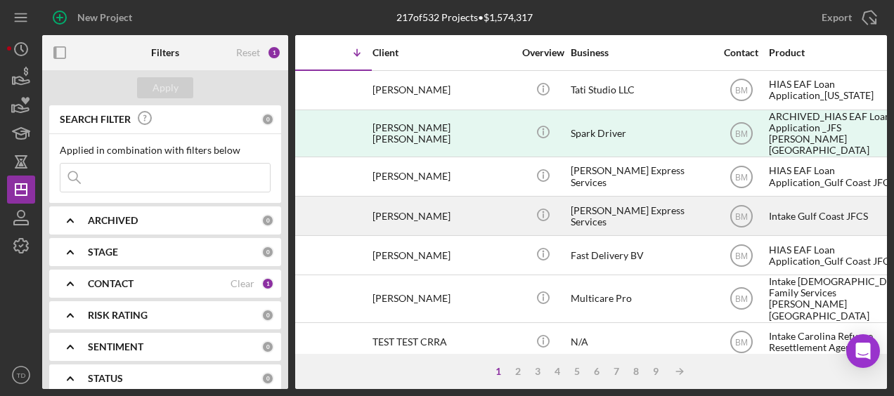
click at [409, 207] on div "[PERSON_NAME]" at bounding box center [443, 216] width 141 height 37
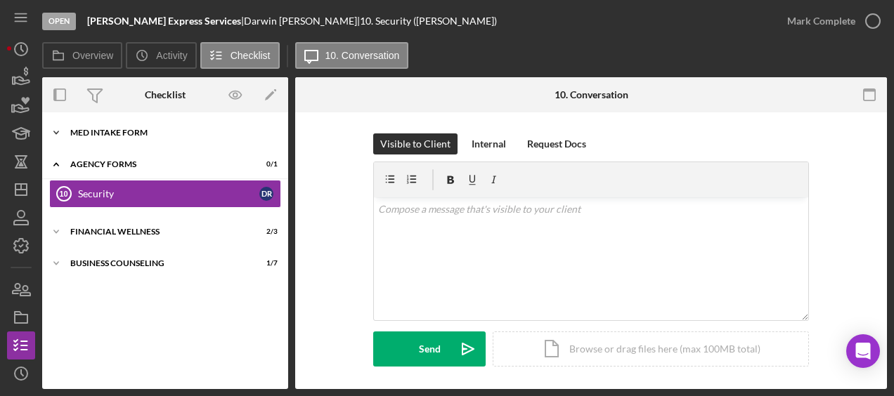
click at [141, 140] on div "Icon/Expander MED Intake Form 9 / 9" at bounding box center [165, 133] width 246 height 28
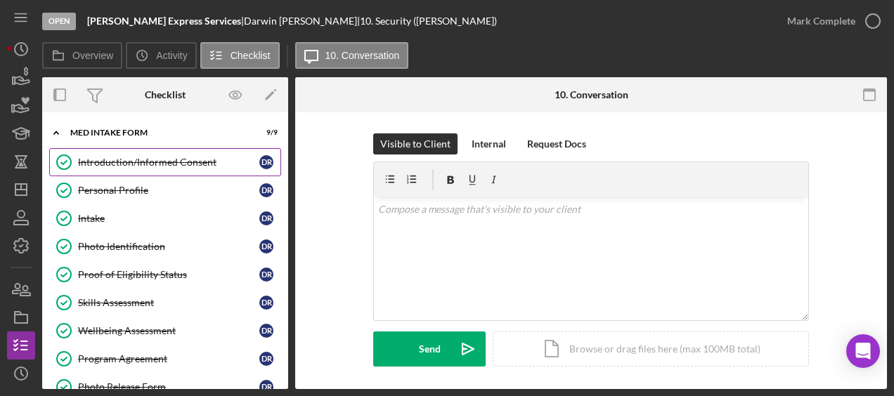
click at [147, 166] on div "Introduction/Informed Consent" at bounding box center [168, 162] width 181 height 11
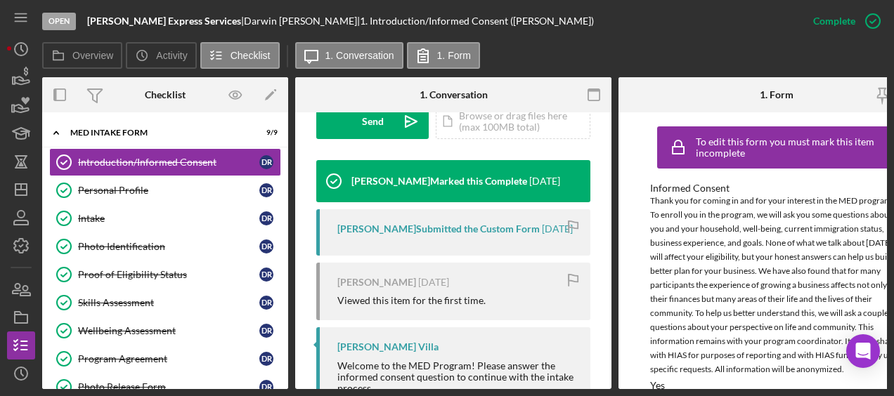
scroll to position [502, 0]
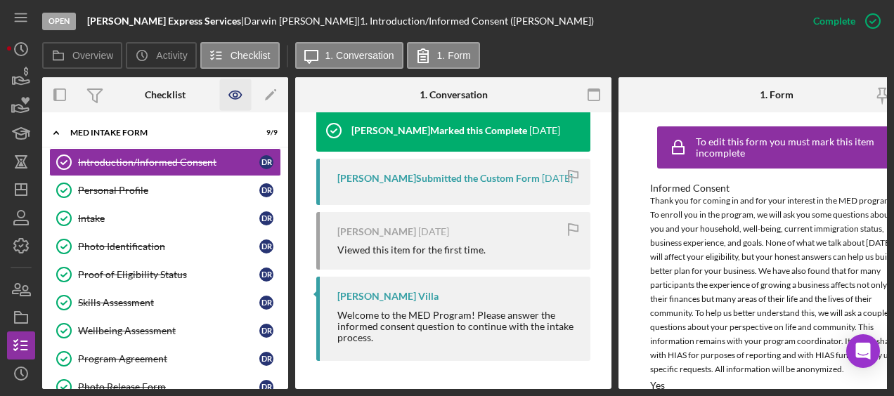
click at [240, 101] on icon "button" at bounding box center [236, 95] width 32 height 32
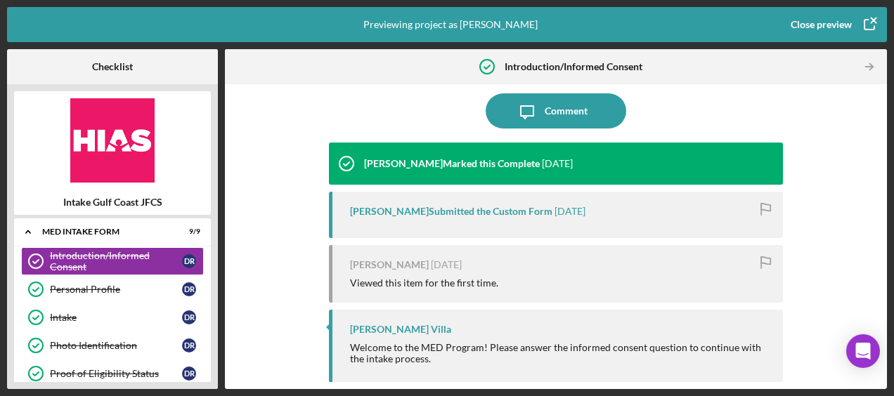
scroll to position [112, 0]
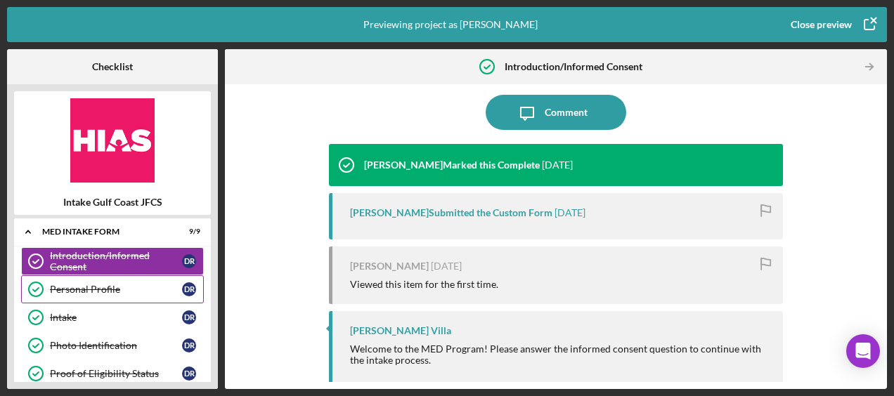
click at [98, 297] on div "Personal Profile Personal Profile D R" at bounding box center [112, 290] width 183 height 28
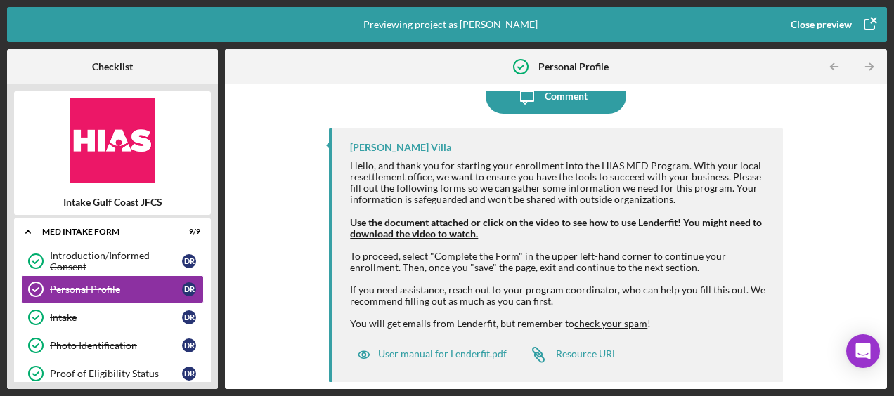
scroll to position [126, 0]
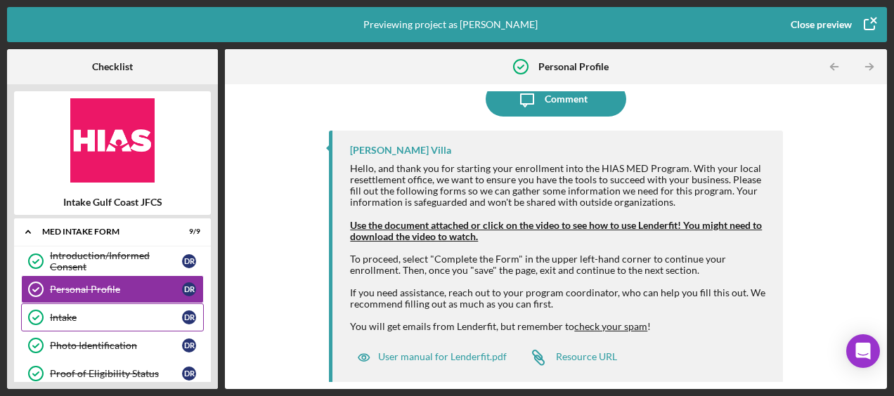
click at [101, 318] on div "Intake" at bounding box center [116, 317] width 132 height 11
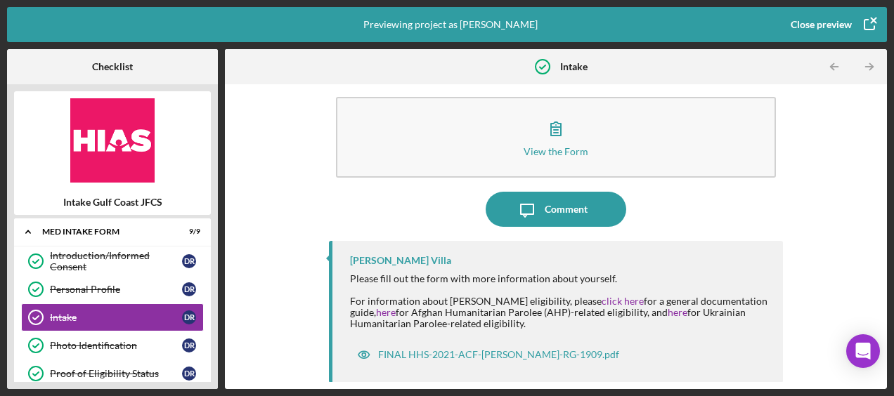
scroll to position [15, 0]
drag, startPoint x: 458, startPoint y: 359, endPoint x: 415, endPoint y: 356, distance: 43.0
click at [415, 356] on div "FINAL HHS-2021-ACF-[PERSON_NAME]-RG-1909.pdf" at bounding box center [498, 354] width 241 height 11
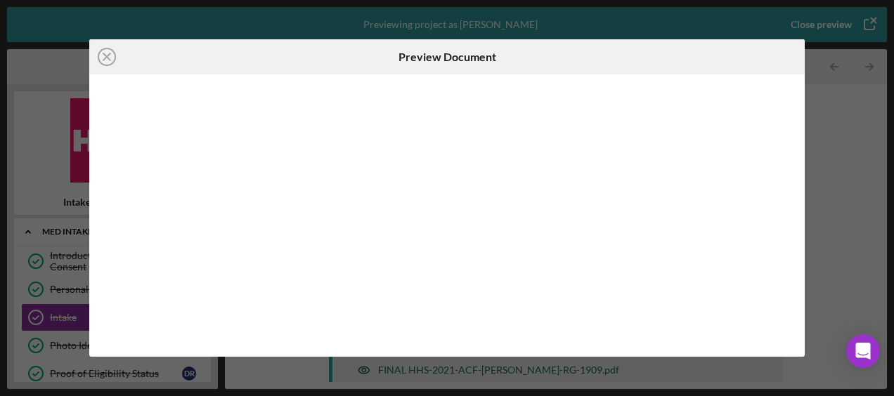
scroll to position [2, 0]
click at [105, 53] on icon "Icon/Close" at bounding box center [106, 56] width 35 height 35
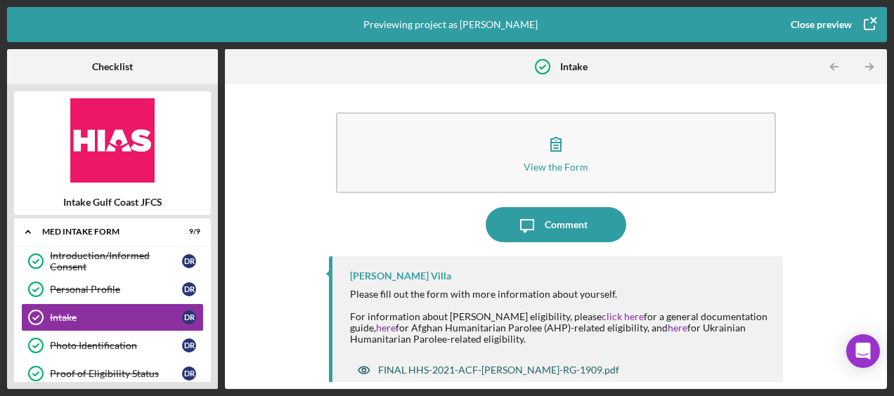
click at [413, 374] on div "FINAL HHS-2021-ACF-[PERSON_NAME]-RG-1909.pdf" at bounding box center [498, 370] width 241 height 11
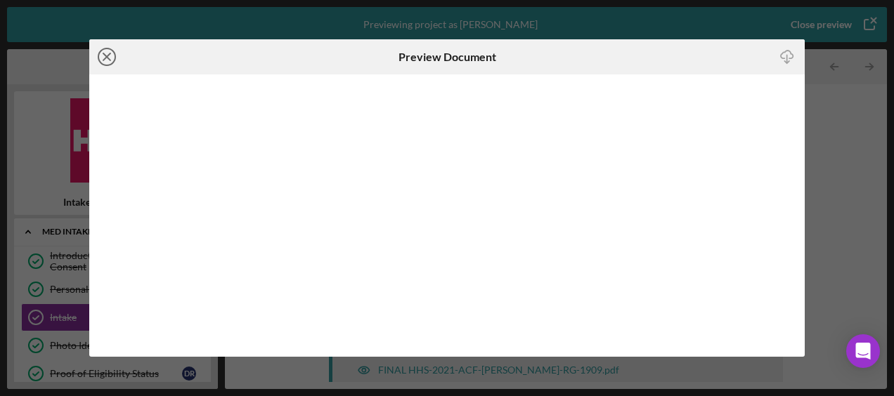
click at [111, 55] on icon "Icon/Close" at bounding box center [106, 56] width 35 height 35
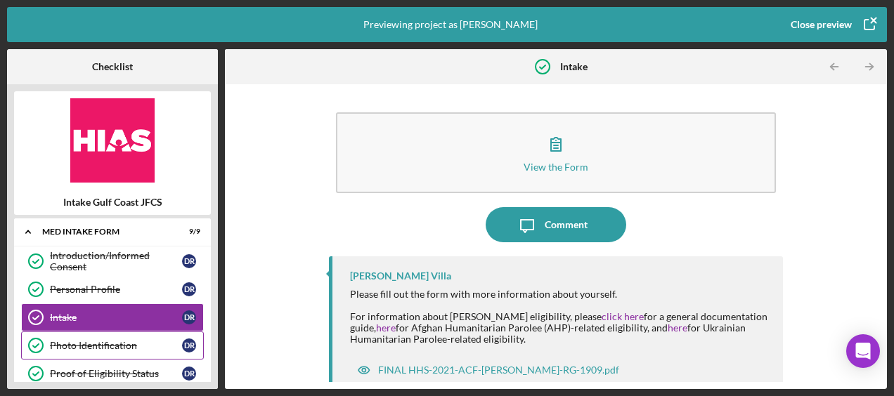
click at [108, 345] on div "Photo Identification" at bounding box center [116, 345] width 132 height 11
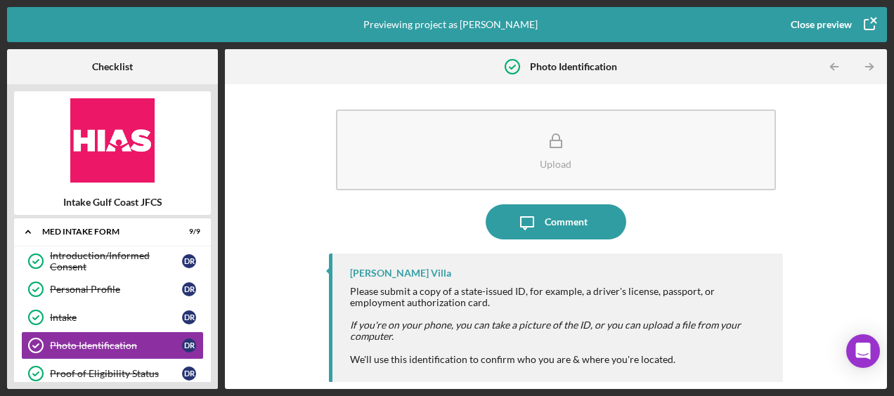
scroll to position [1, 0]
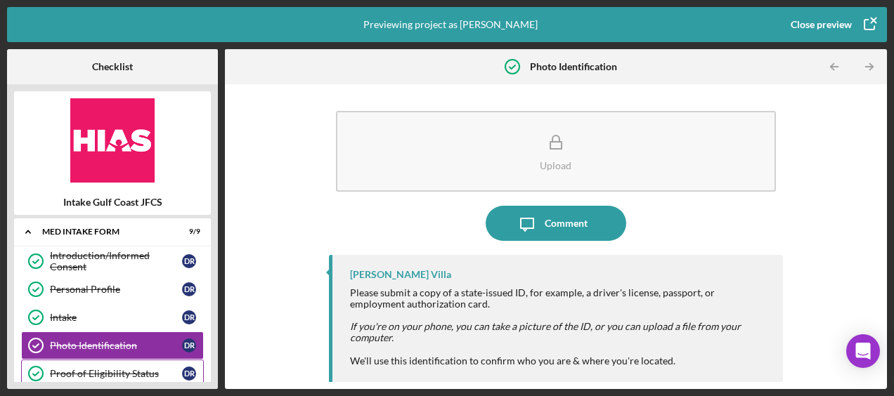
click at [97, 375] on div "Proof of Eligibility Status" at bounding box center [116, 373] width 132 height 11
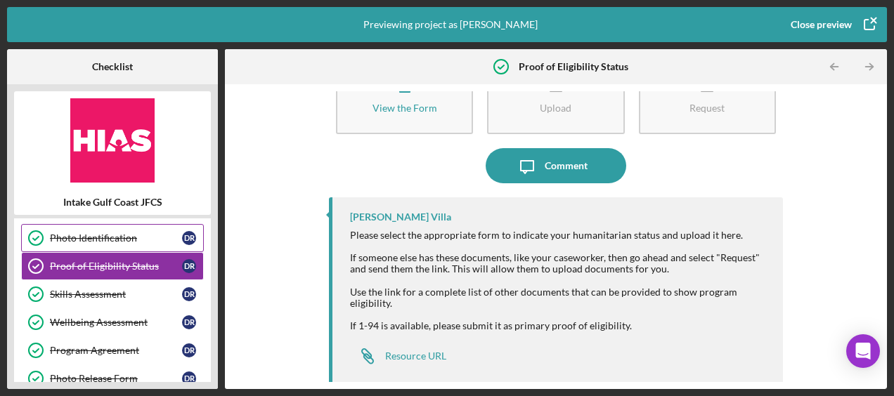
scroll to position [108, 0]
click at [103, 297] on div "Skills Assessment Skills Assessment D R" at bounding box center [112, 294] width 183 height 28
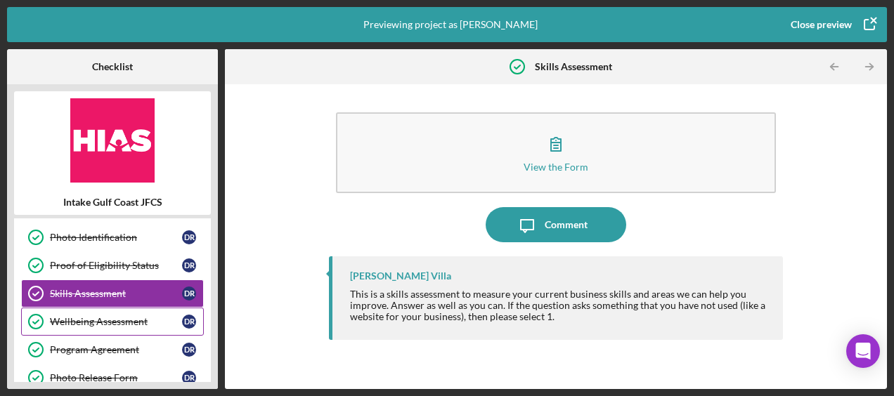
click at [122, 321] on div "Wellbeing Assessment" at bounding box center [116, 321] width 132 height 11
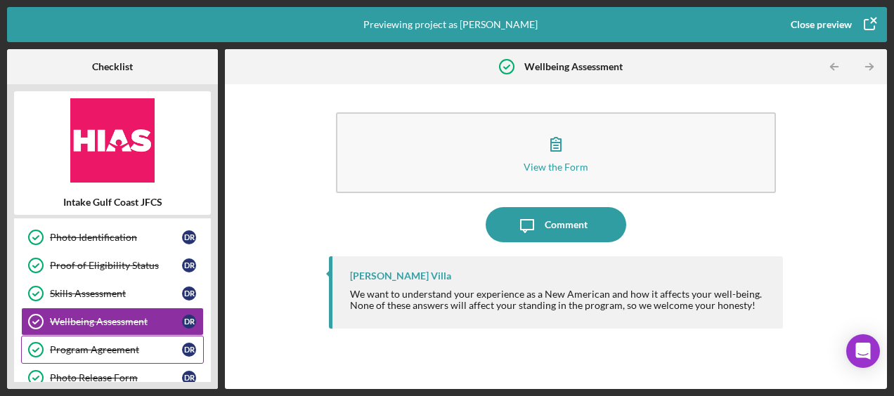
click at [139, 344] on div "Program Agreement" at bounding box center [116, 349] width 132 height 11
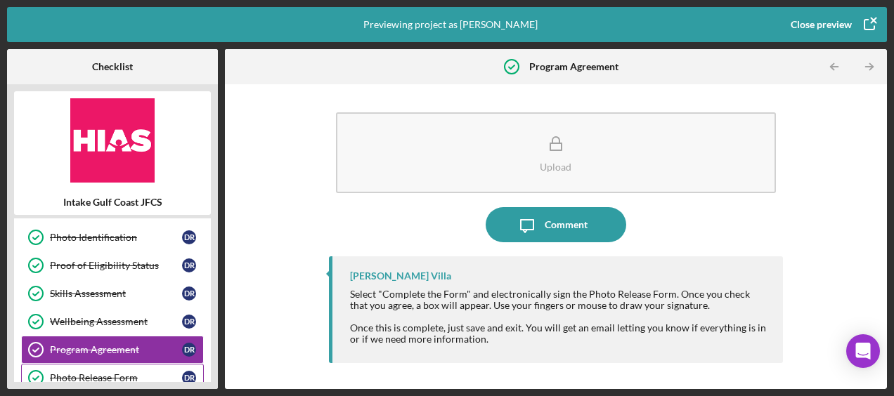
click at [129, 366] on div "Photo Release Form Photo Release Form D R" at bounding box center [112, 378] width 183 height 28
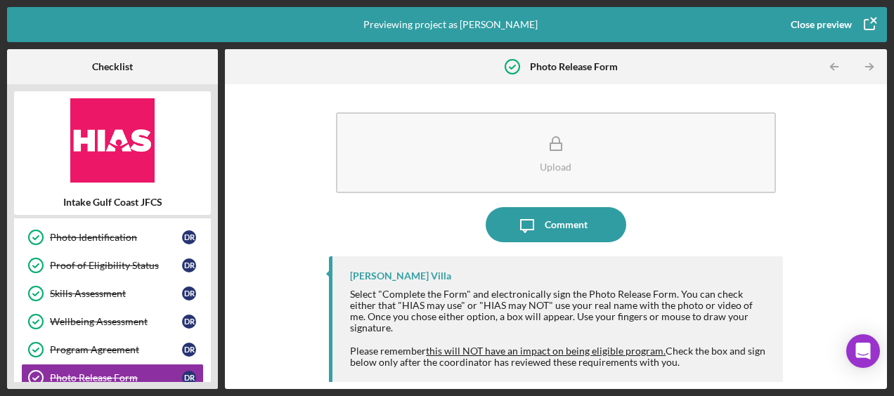
click at [800, 28] on div "Close preview" at bounding box center [821, 25] width 61 height 28
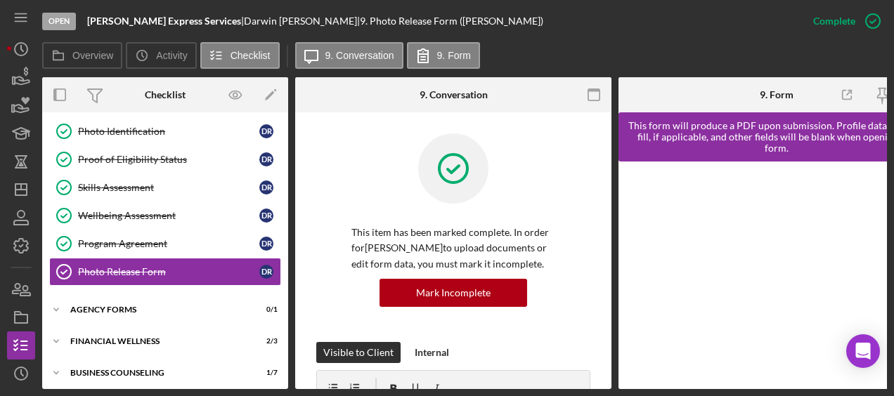
scroll to position [117, 0]
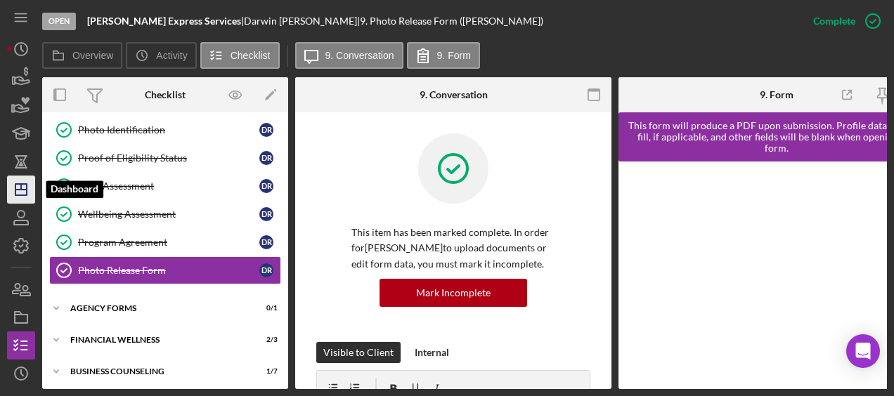
click at [29, 180] on icon "Icon/Dashboard" at bounding box center [21, 189] width 35 height 35
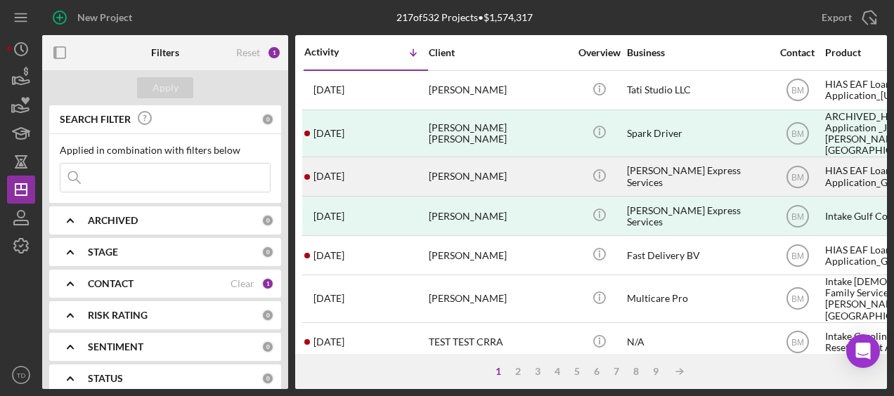
click at [361, 160] on div "[DATE] [PERSON_NAME]" at bounding box center [365, 176] width 123 height 37
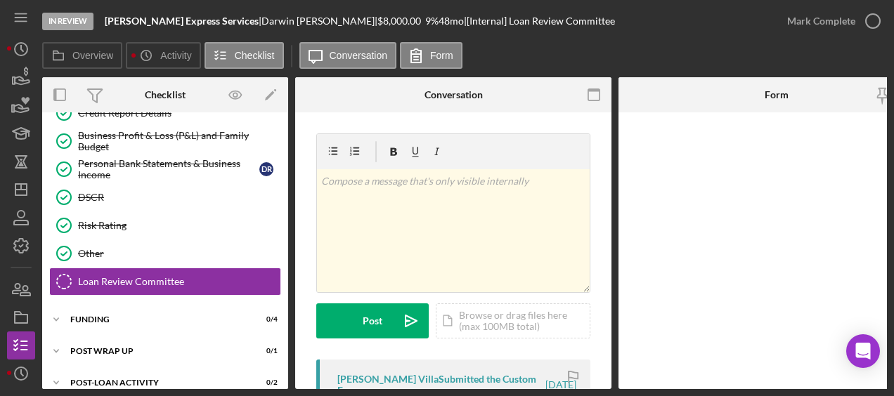
scroll to position [140, 0]
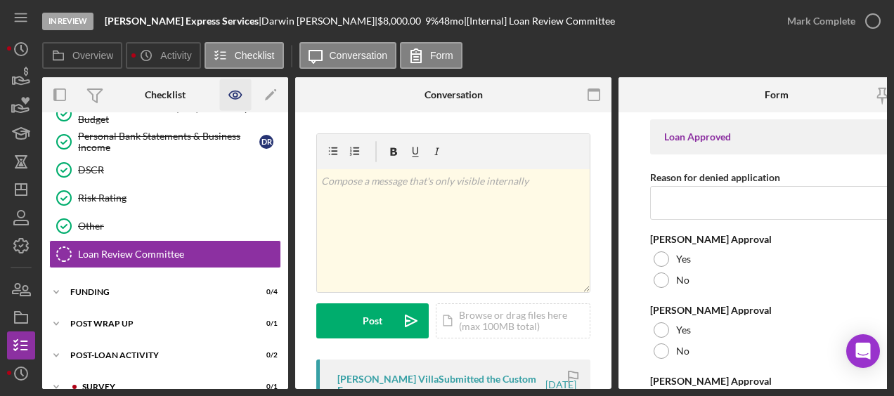
click at [229, 95] on icon "button" at bounding box center [236, 95] width 32 height 32
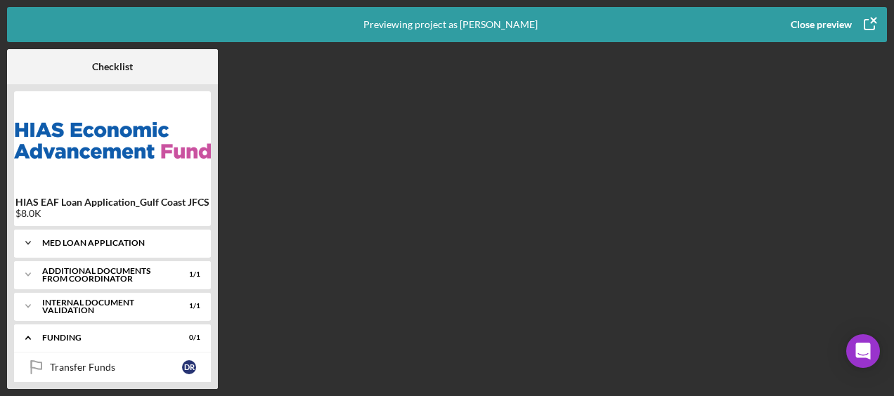
click at [103, 240] on div "MED Loan Application" at bounding box center [117, 243] width 151 height 8
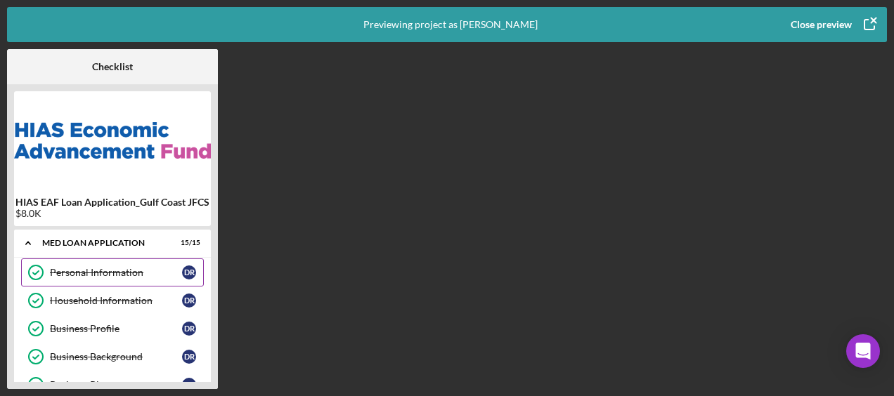
click at [93, 274] on div "Personal Information" at bounding box center [116, 272] width 132 height 11
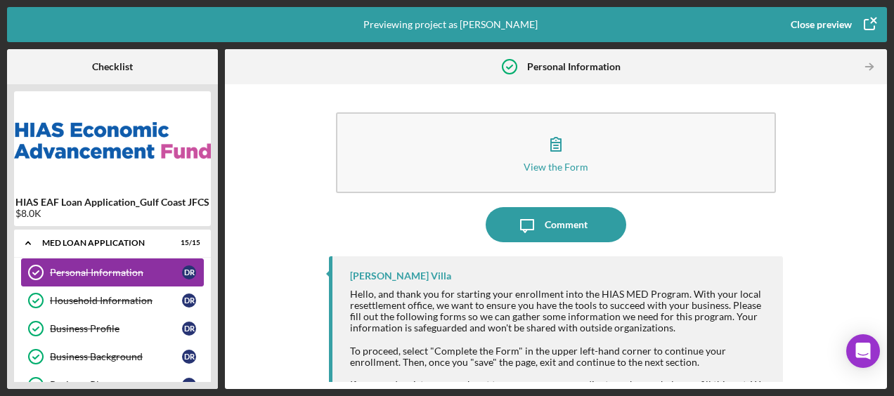
scroll to position [1, 0]
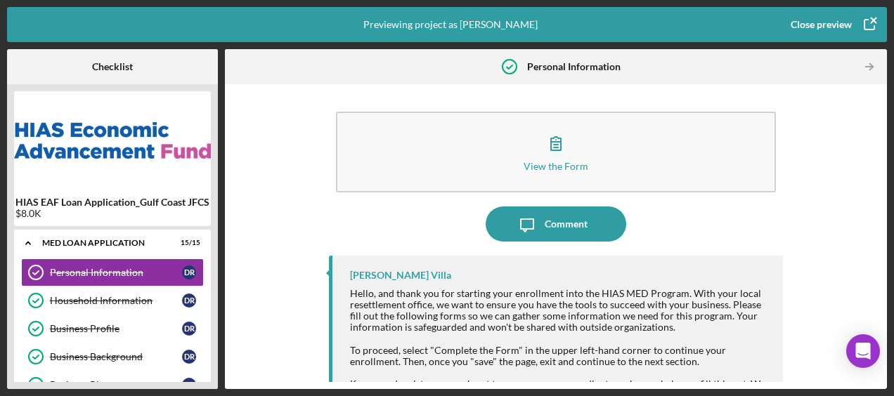
click at [833, 24] on div "Close preview" at bounding box center [821, 25] width 61 height 28
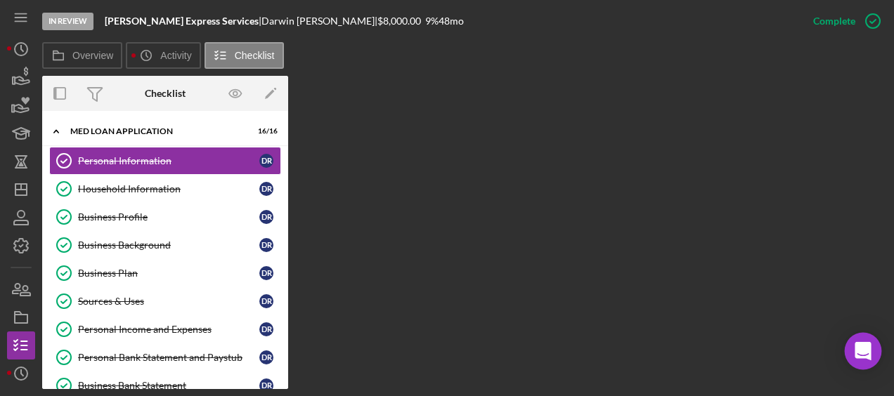
click at [863, 342] on div "Open Intercom Messenger" at bounding box center [863, 351] width 37 height 37
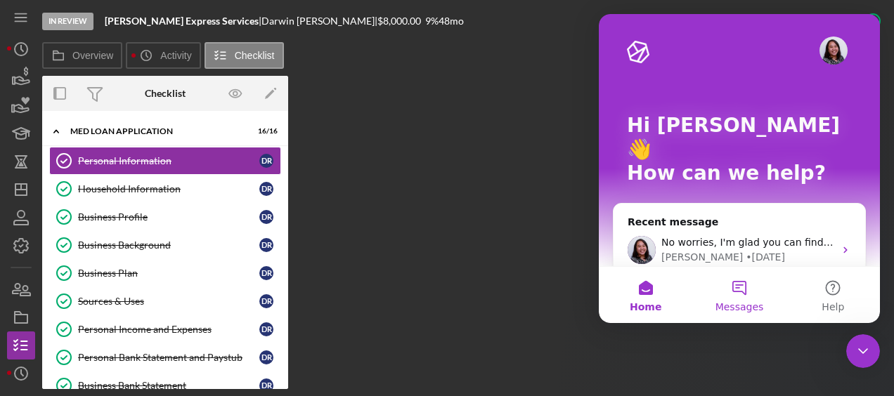
click at [754, 290] on button "Messages" at bounding box center [738, 295] width 93 height 56
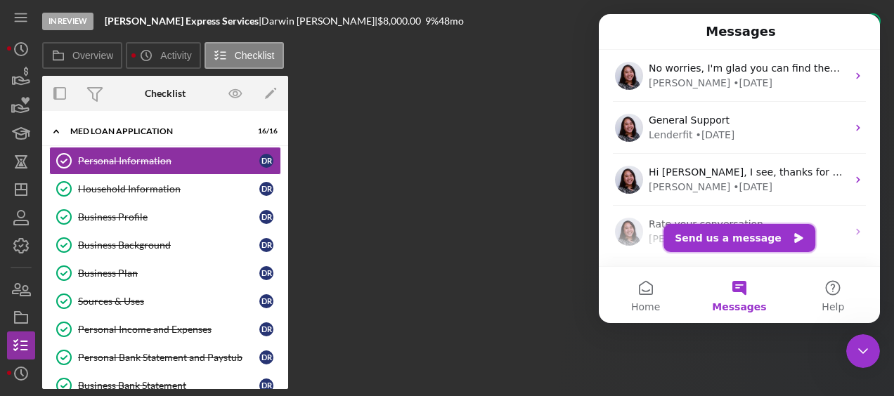
click at [735, 238] on button "Send us a message" at bounding box center [740, 238] width 152 height 28
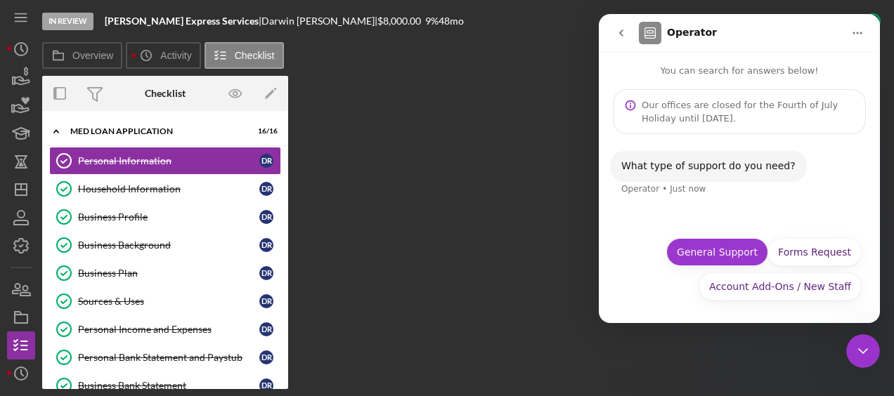
click at [724, 250] on button "General Support" at bounding box center [717, 252] width 102 height 28
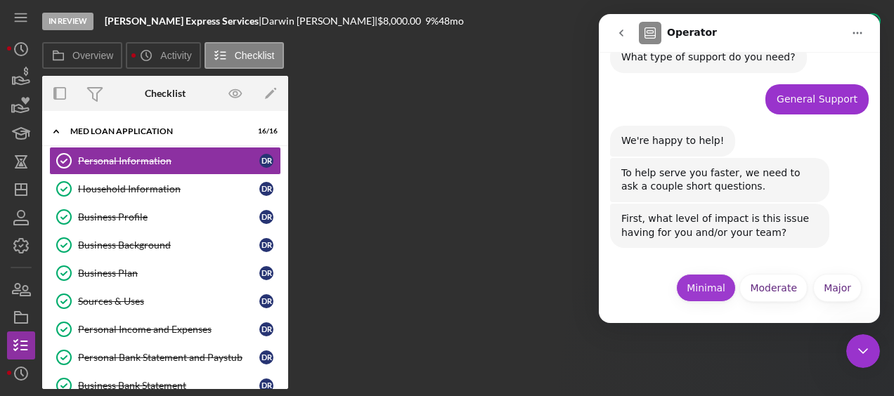
scroll to position [112, 0]
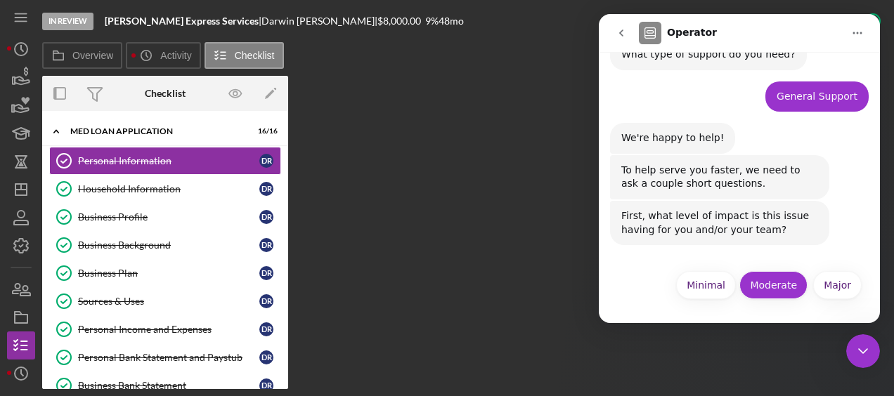
click at [775, 285] on button "Moderate" at bounding box center [774, 285] width 68 height 28
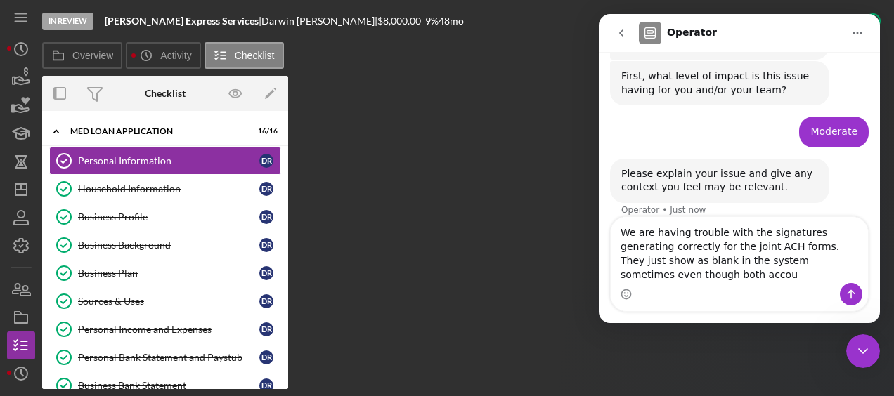
scroll to position [266, 0]
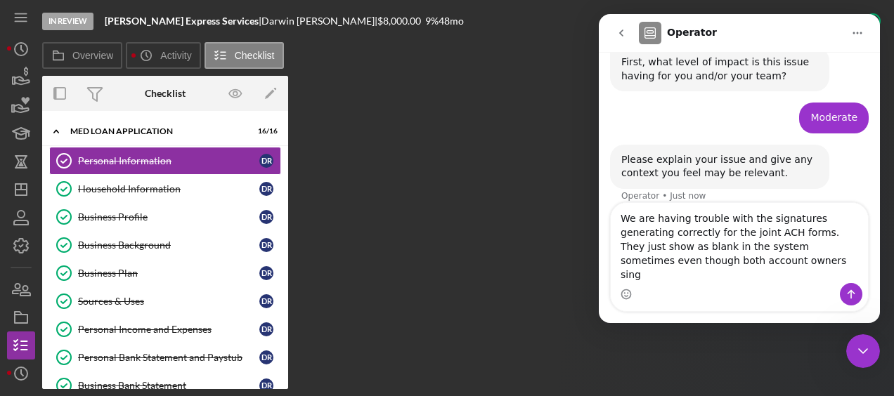
type textarea "We are having trouble with the signatures generating correctly for the joint AC…"
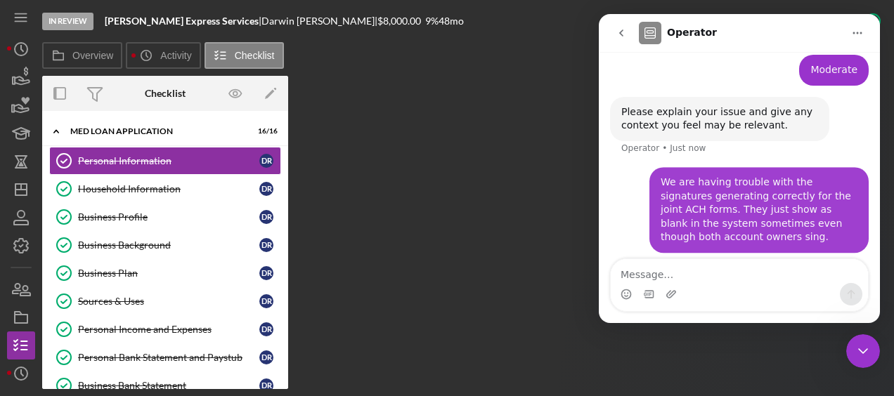
scroll to position [321, 0]
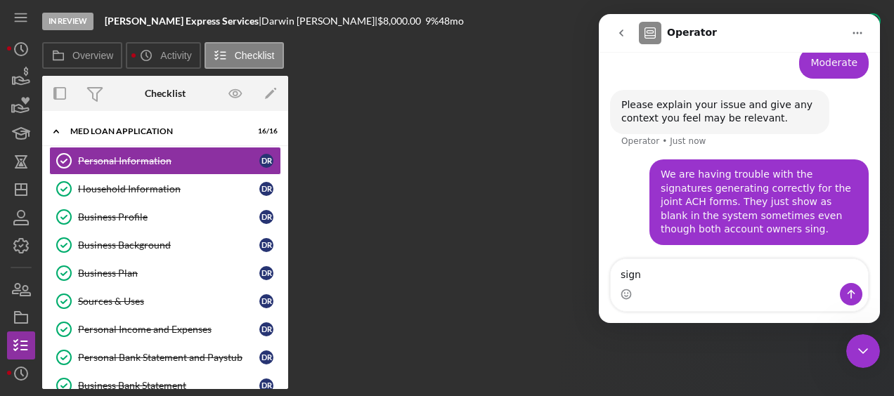
type textarea "sign*"
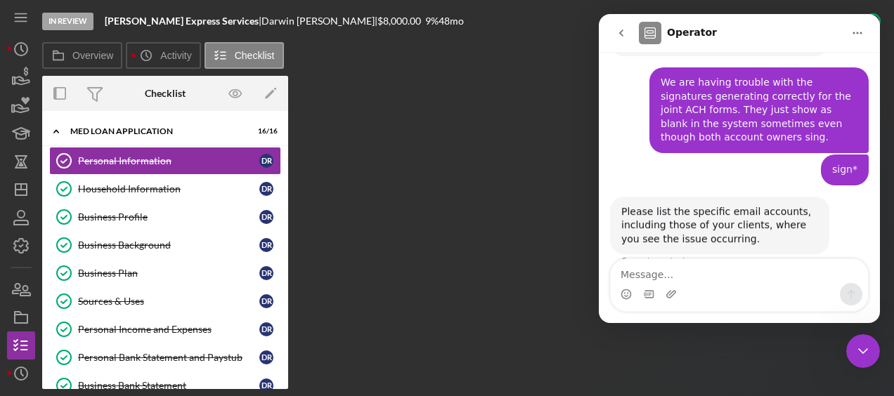
scroll to position [422, 0]
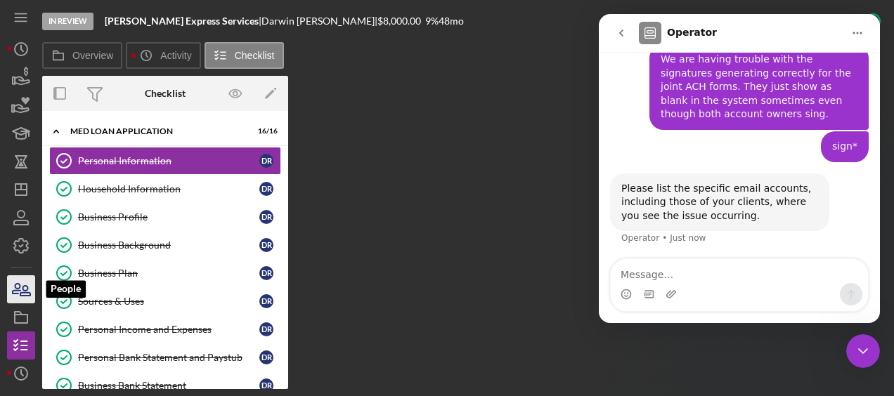
click at [22, 292] on icon "button" at bounding box center [21, 289] width 35 height 35
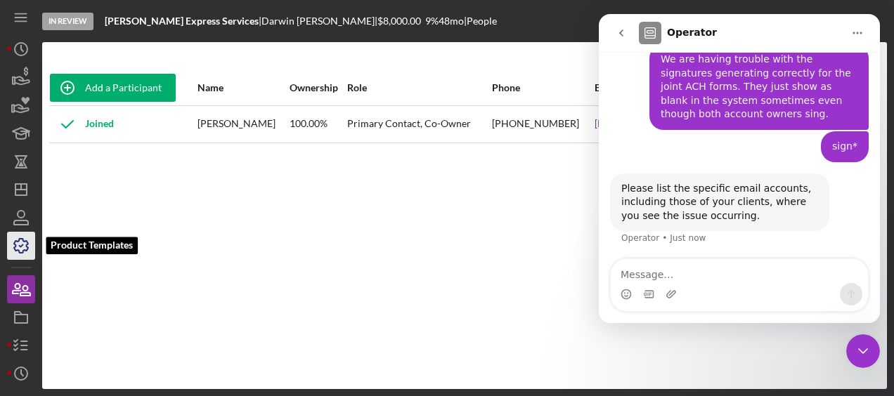
click at [22, 232] on icon "button" at bounding box center [21, 245] width 35 height 35
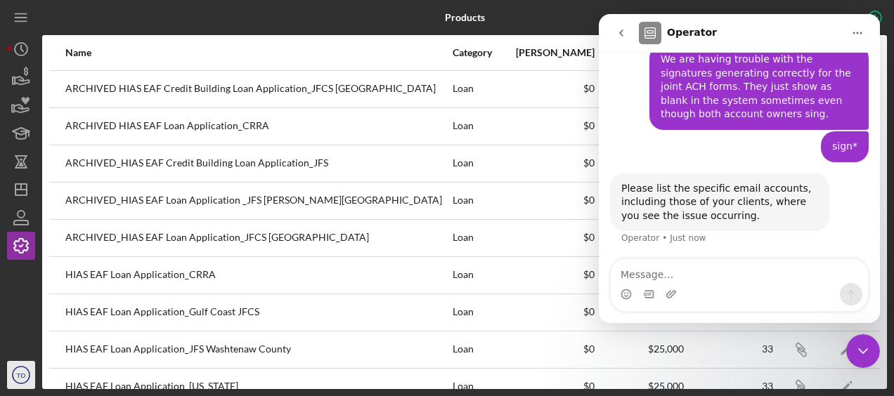
click at [22, 370] on icon "TD" at bounding box center [21, 375] width 28 height 35
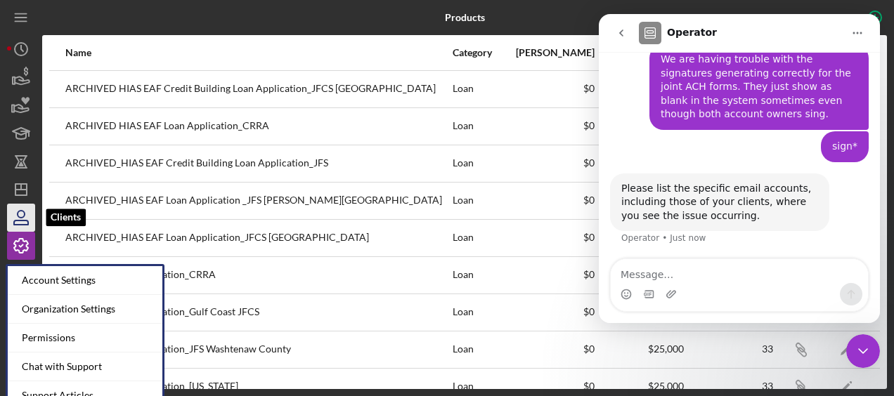
click at [27, 225] on icon "button" at bounding box center [21, 223] width 14 height 4
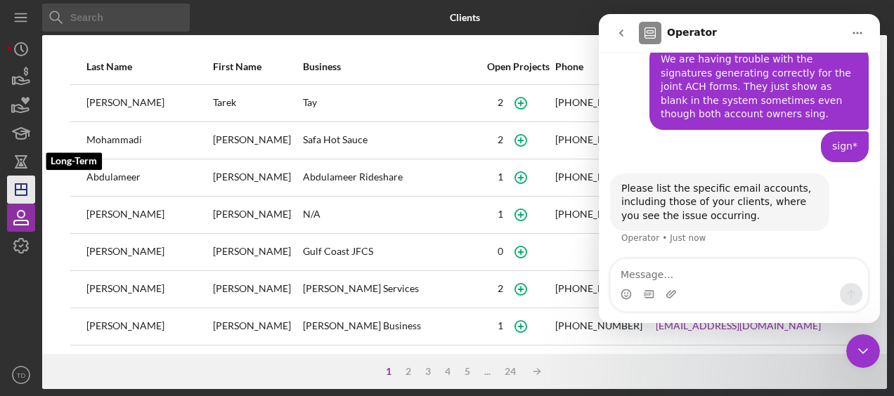
click at [20, 176] on icon "Icon/Dashboard" at bounding box center [21, 189] width 35 height 35
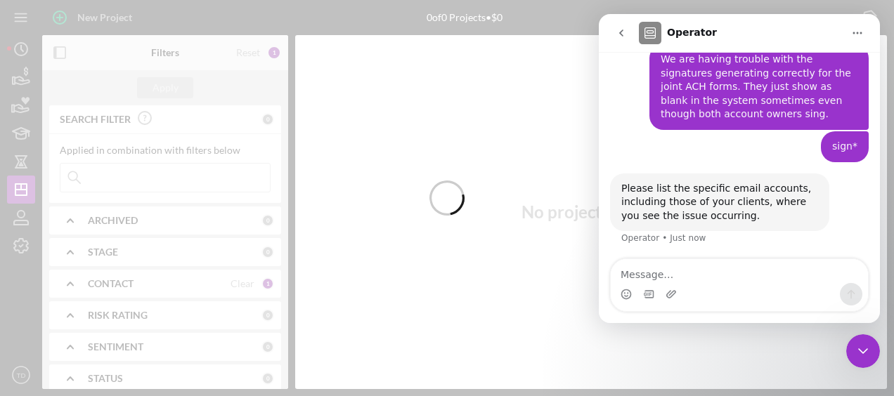
click at [128, 175] on div at bounding box center [447, 198] width 894 height 396
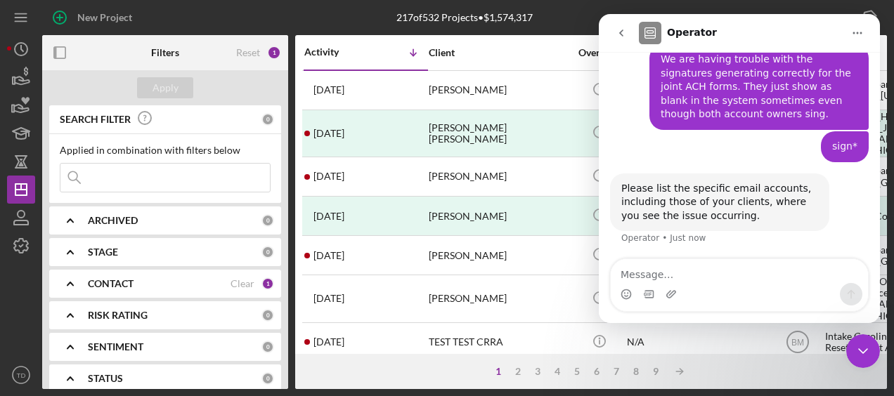
click at [114, 183] on input at bounding box center [164, 178] width 209 height 28
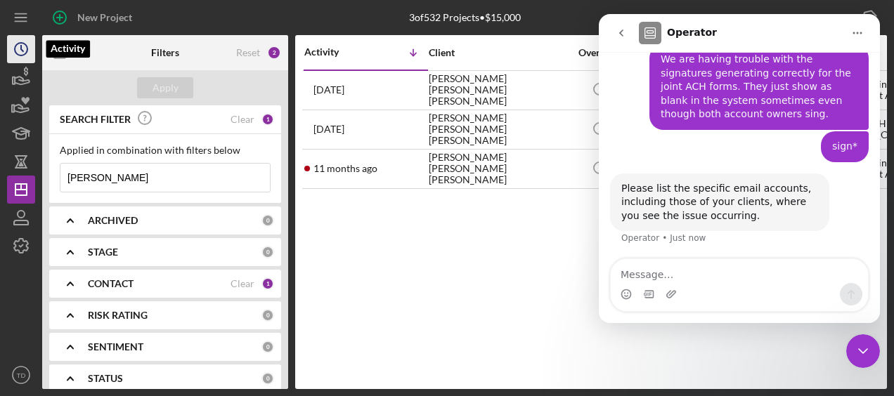
type input "[PERSON_NAME]"
click at [24, 46] on icon "Icon/History" at bounding box center [21, 49] width 35 height 35
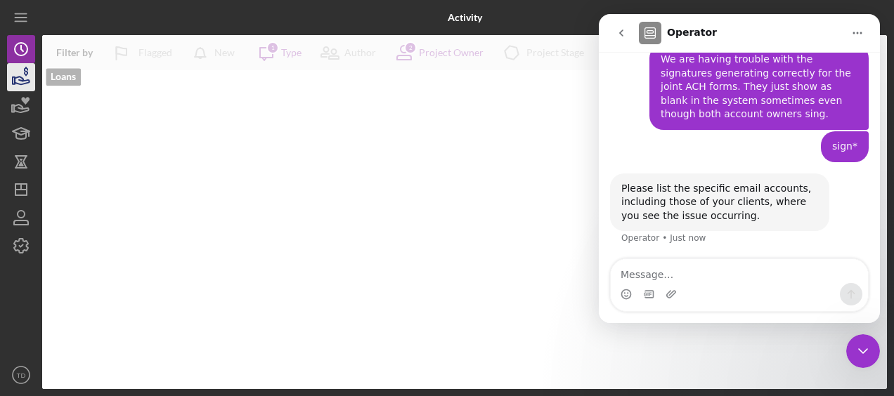
click at [22, 84] on icon "button" at bounding box center [22, 81] width 15 height 8
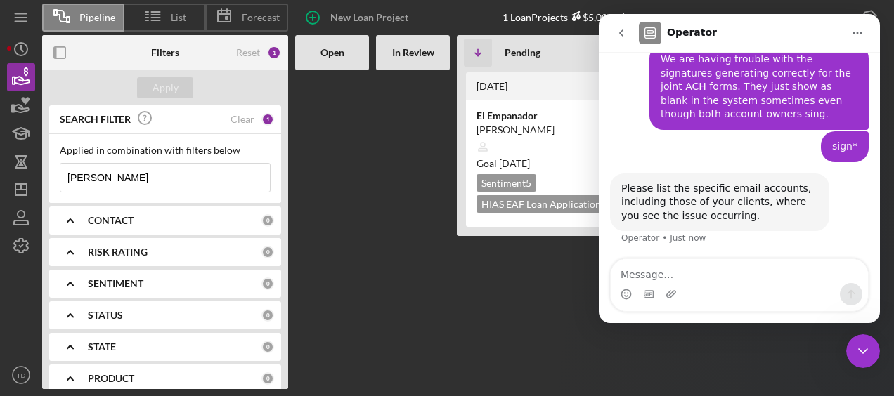
click at [120, 171] on input "[PERSON_NAME]" at bounding box center [164, 178] width 209 height 28
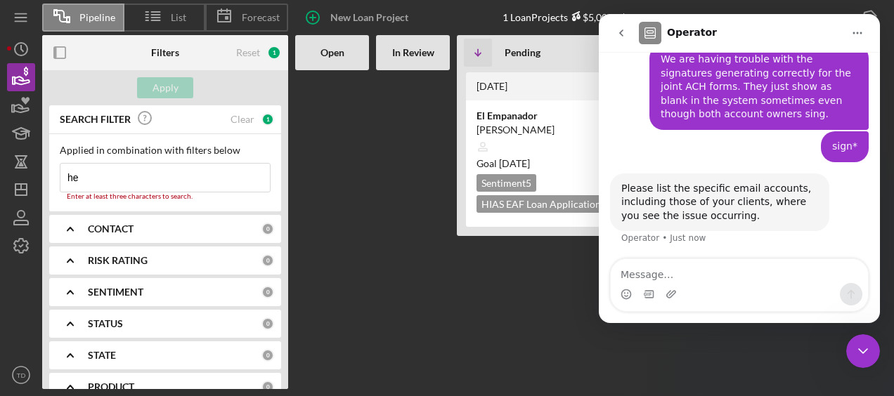
type input "h"
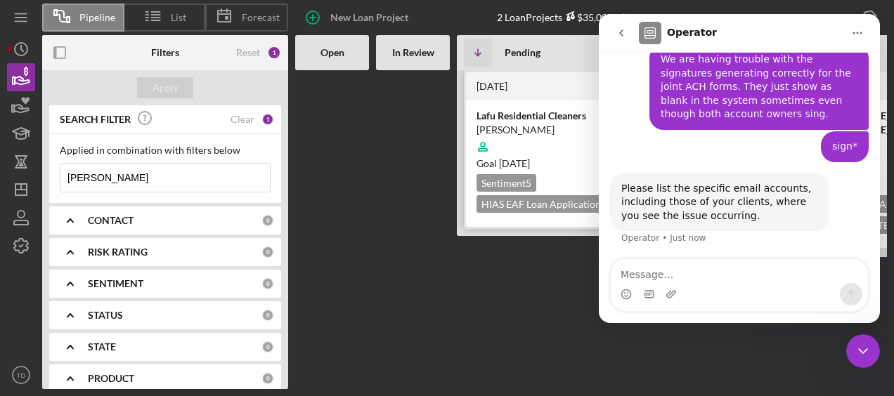
type input "[PERSON_NAME]"
click at [521, 124] on div "[PERSON_NAME]" at bounding box center [580, 130] width 207 height 14
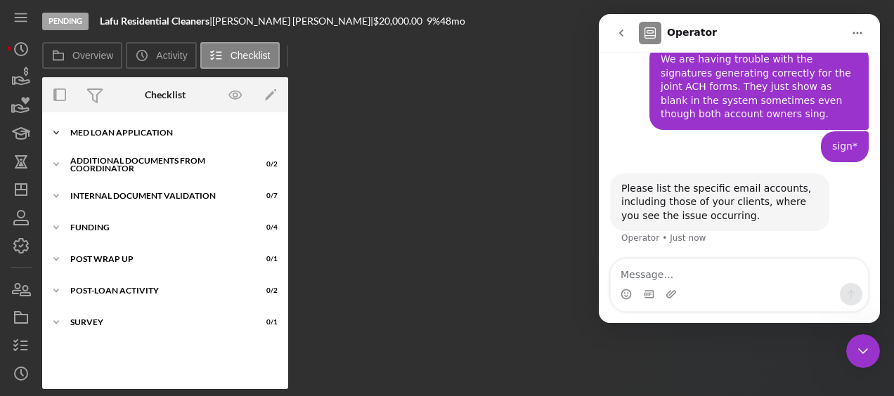
click at [120, 125] on div "Icon/Expander MED Loan Application 10 / 16" at bounding box center [165, 133] width 246 height 28
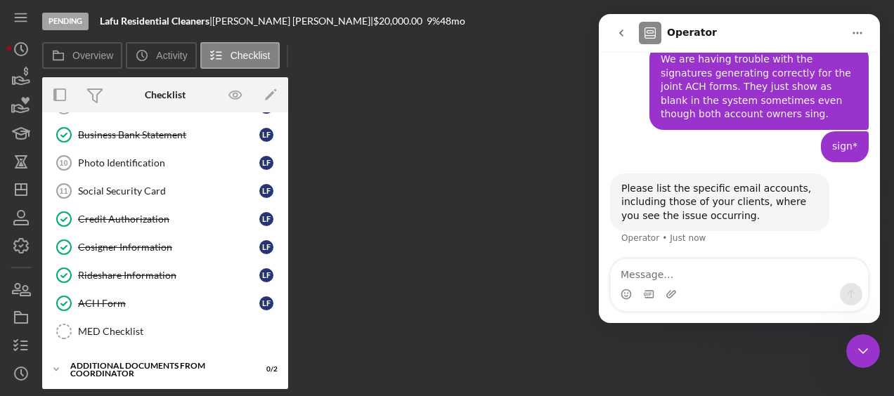
scroll to position [259, 0]
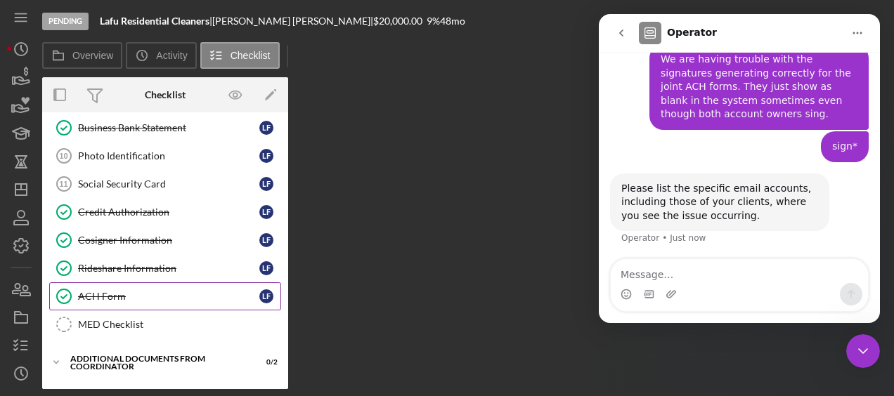
click at [121, 294] on div "ACH Form" at bounding box center [168, 296] width 181 height 11
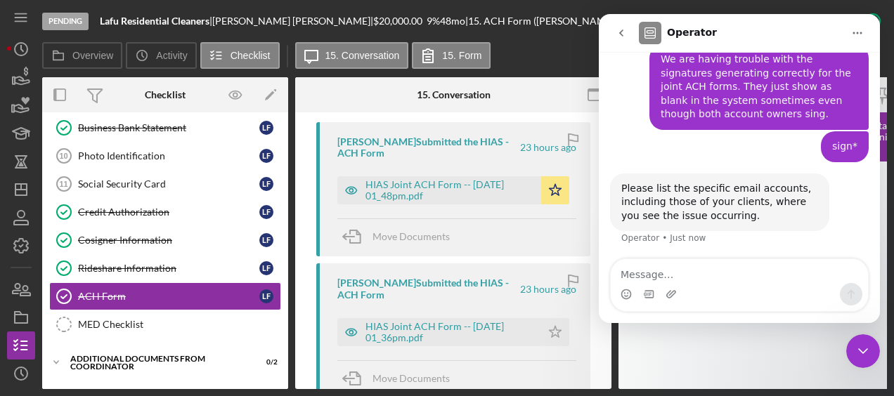
scroll to position [474, 0]
click at [420, 180] on div "HIAS Joint ACH Form -- [DATE] 01_48pm.pdf" at bounding box center [450, 191] width 169 height 22
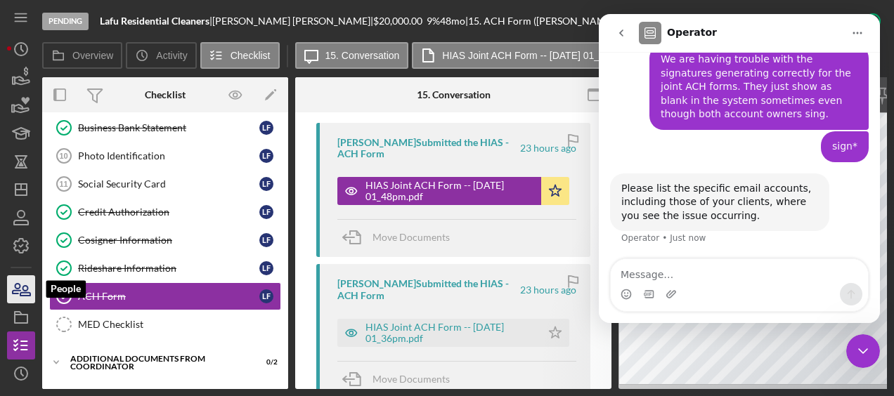
click at [14, 290] on icon "button" at bounding box center [21, 289] width 35 height 35
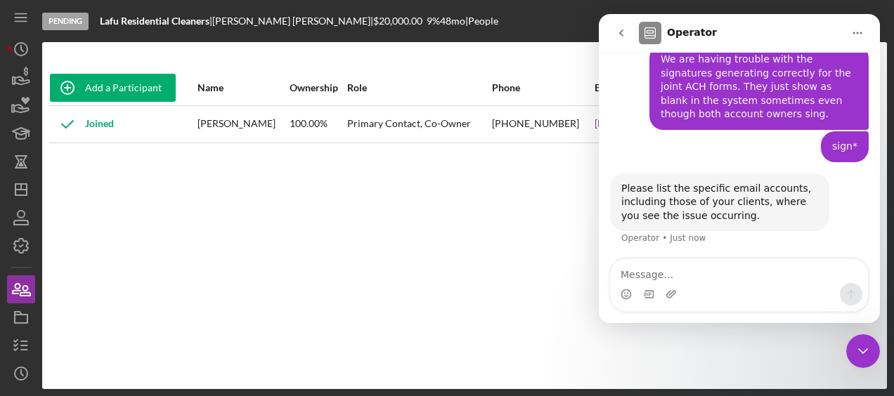
click at [554, 54] on div "Add a Participant Name Ownership Role Phone Email Checklist Actions Joined [PER…" at bounding box center [464, 215] width 845 height 347
click at [619, 32] on icon "go back" at bounding box center [621, 32] width 11 height 11
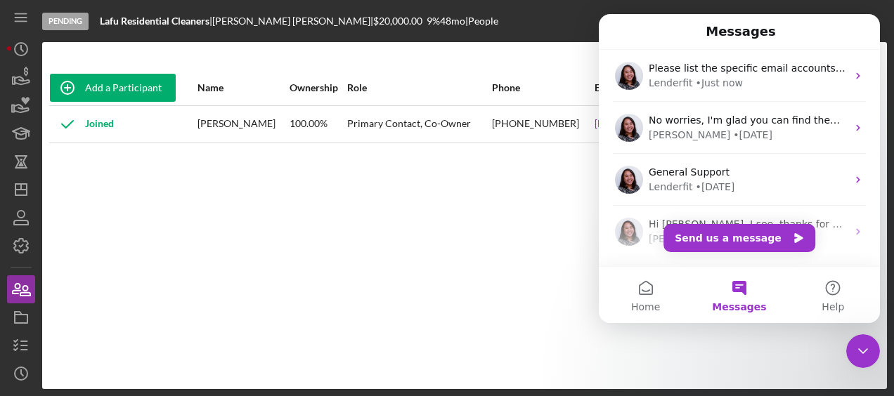
click at [863, 350] on icon "Close Intercom Messenger" at bounding box center [863, 351] width 17 height 17
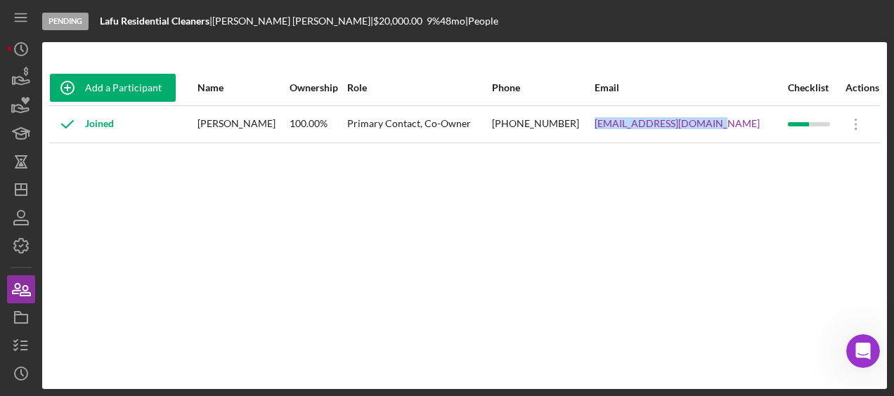
drag, startPoint x: 728, startPoint y: 127, endPoint x: 614, endPoint y: 129, distance: 113.9
click at [614, 129] on tr "Joined [PERSON_NAME] 100.00% Primary Contact, Co-Owner [PHONE_NUMBER] [EMAIL_AD…" at bounding box center [464, 123] width 831 height 37
copy tr "[EMAIL_ADDRESS][DOMAIN_NAME]"
click at [858, 354] on icon "Open Intercom Messenger" at bounding box center [863, 351] width 23 height 23
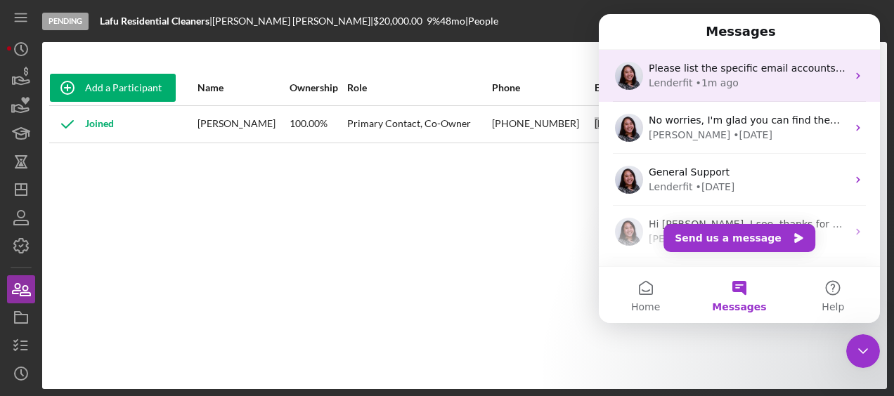
click at [740, 76] on div "Lenderfit • 1m ago" at bounding box center [748, 83] width 198 height 15
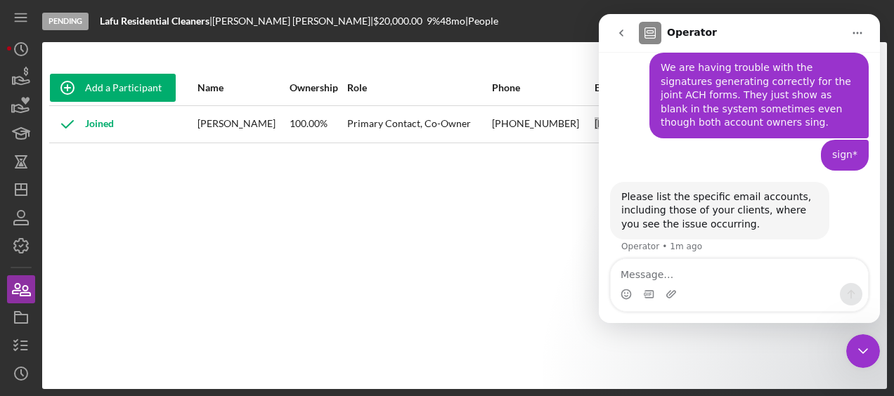
scroll to position [422, 0]
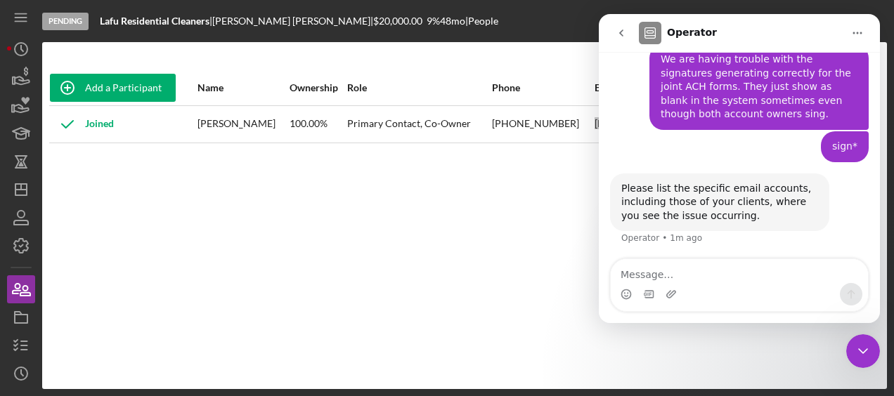
click at [721, 290] on div "Intercom messenger" at bounding box center [739, 294] width 257 height 22
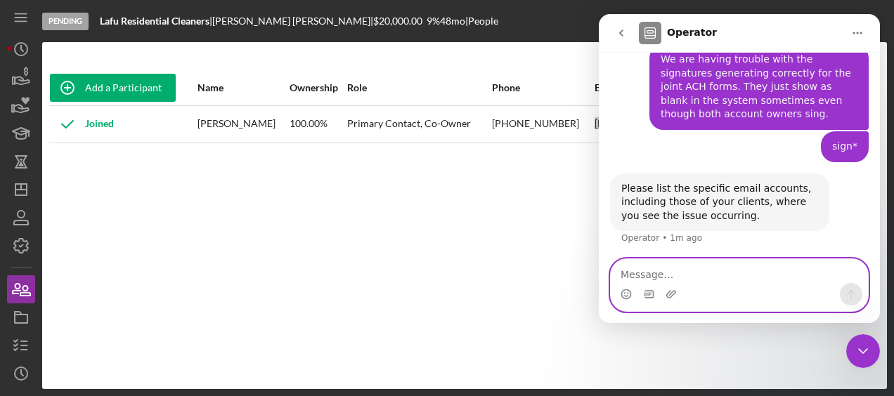
click at [724, 272] on textarea "Message…" at bounding box center [739, 271] width 257 height 24
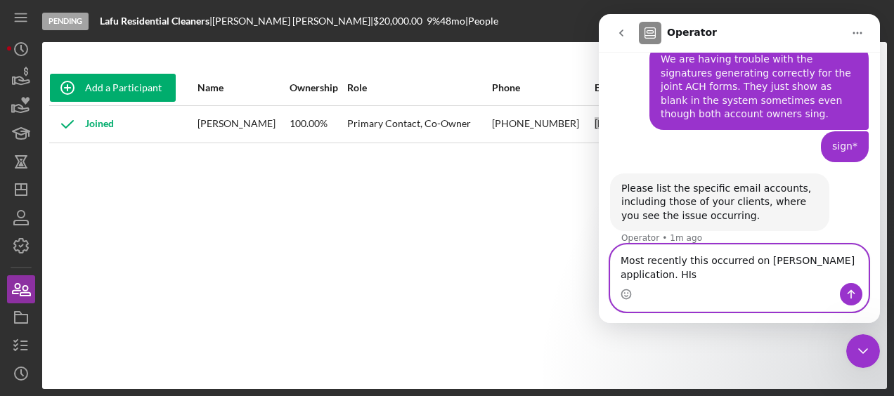
scroll to position [436, 0]
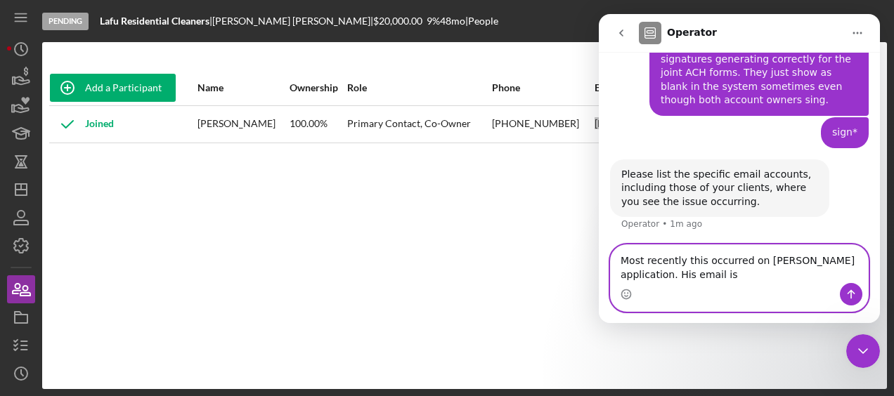
paste textarea "[EMAIL_ADDRESS][DOMAIN_NAME]"
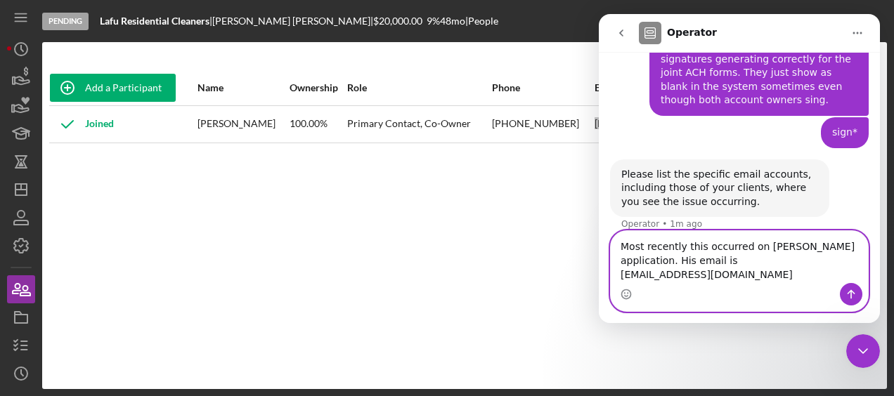
scroll to position [450, 0]
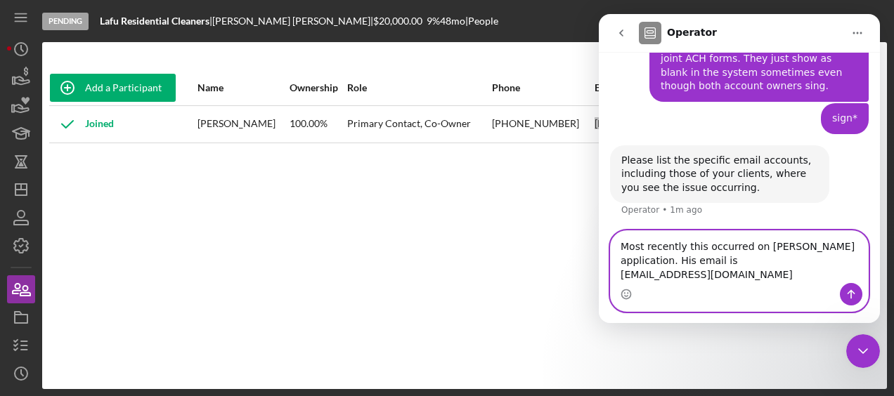
click at [618, 276] on textarea "Most recently this occurred on [PERSON_NAME] application. His email is [EMAIL_A…" at bounding box center [739, 257] width 257 height 52
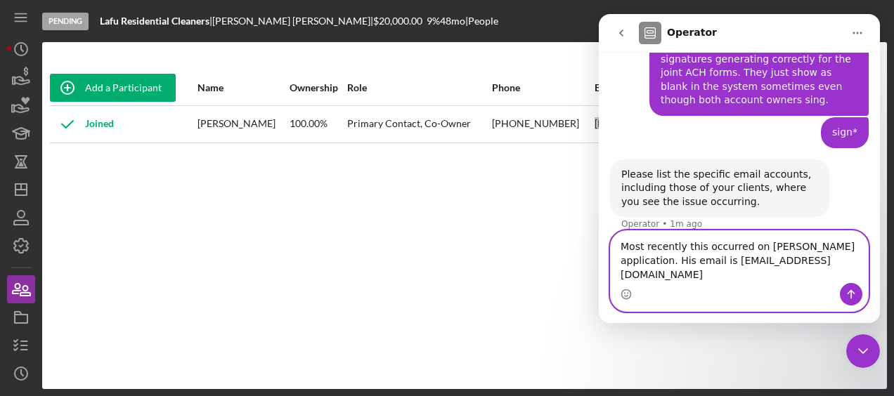
type textarea "Most recently this occurred on [PERSON_NAME] application. His email is [EMAIL_A…"
click at [852, 297] on icon "Send a message…" at bounding box center [852, 294] width 8 height 9
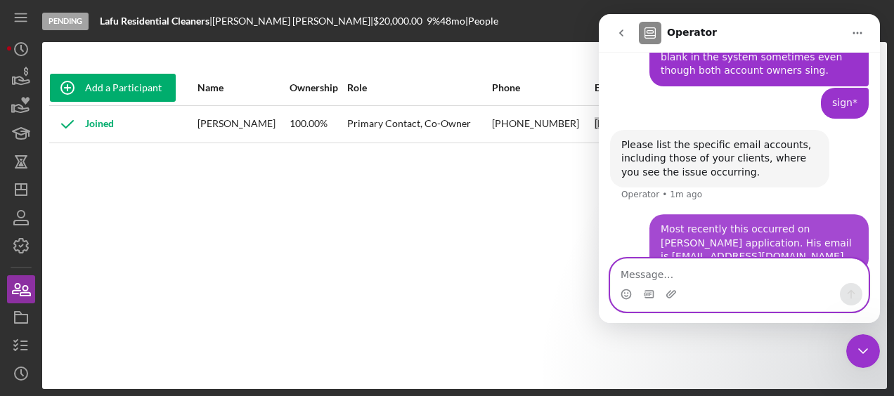
scroll to position [492, 0]
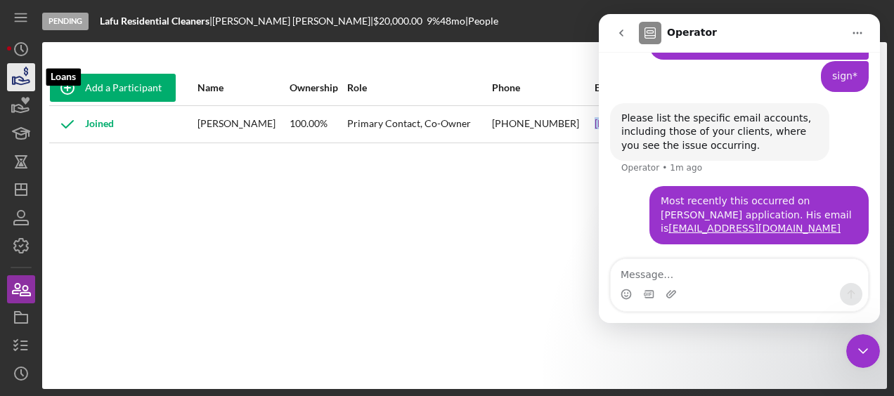
click at [28, 77] on icon "button" at bounding box center [21, 77] width 35 height 35
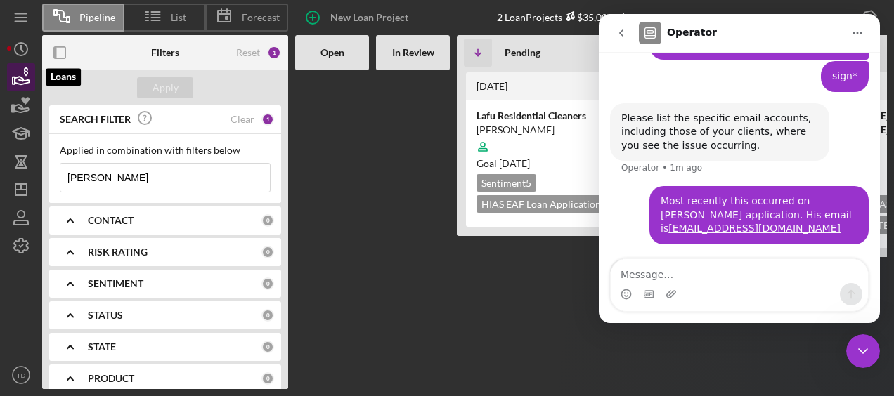
scroll to position [537, 0]
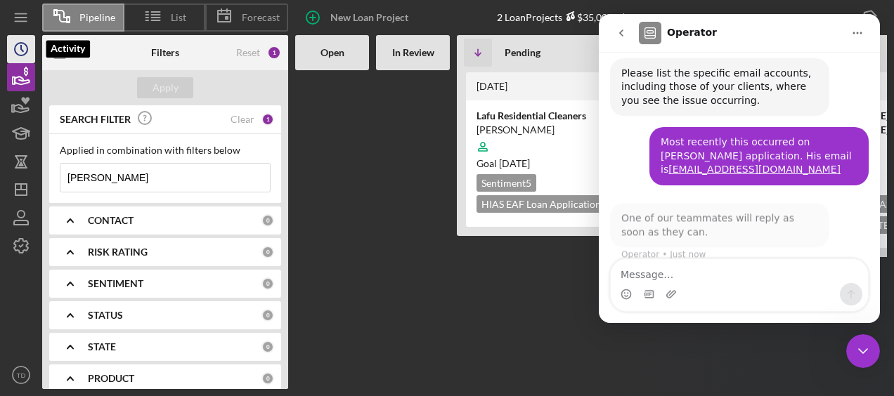
click at [15, 52] on circle "button" at bounding box center [21, 49] width 13 height 13
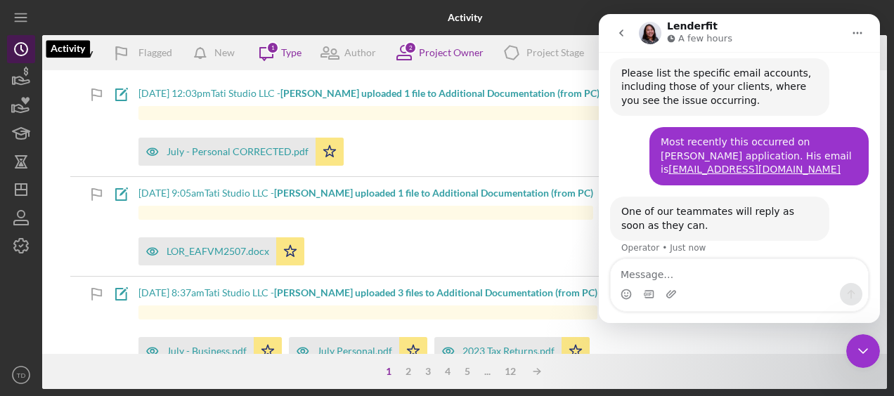
scroll to position [586, 0]
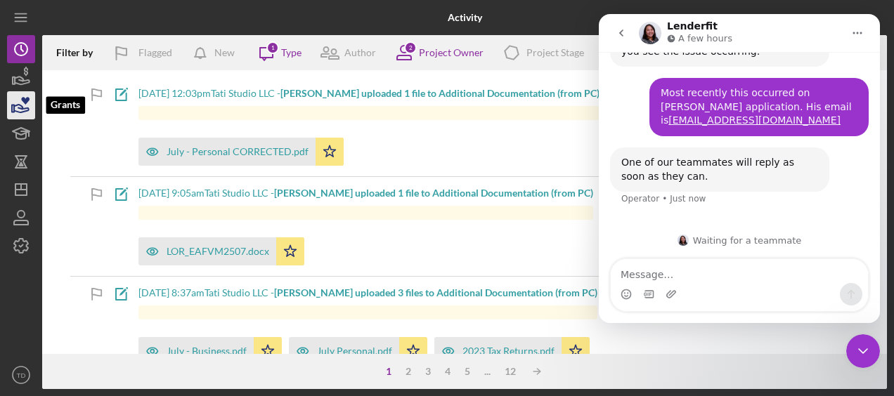
click at [19, 97] on icon "button" at bounding box center [21, 105] width 35 height 35
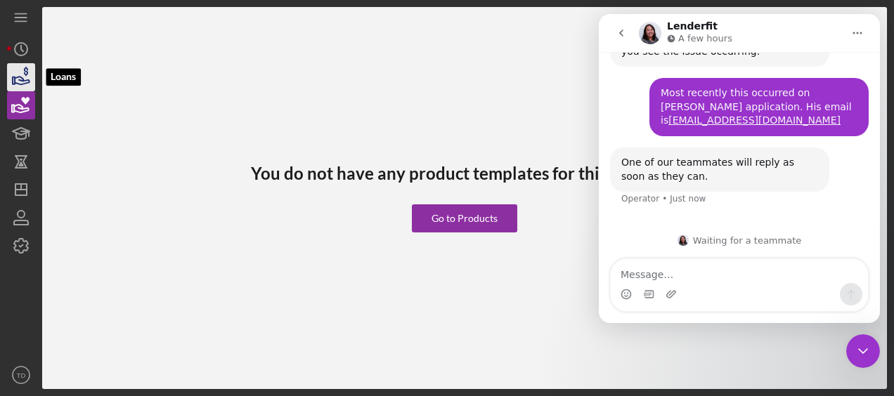
click at [21, 80] on icon "button" at bounding box center [22, 81] width 15 height 8
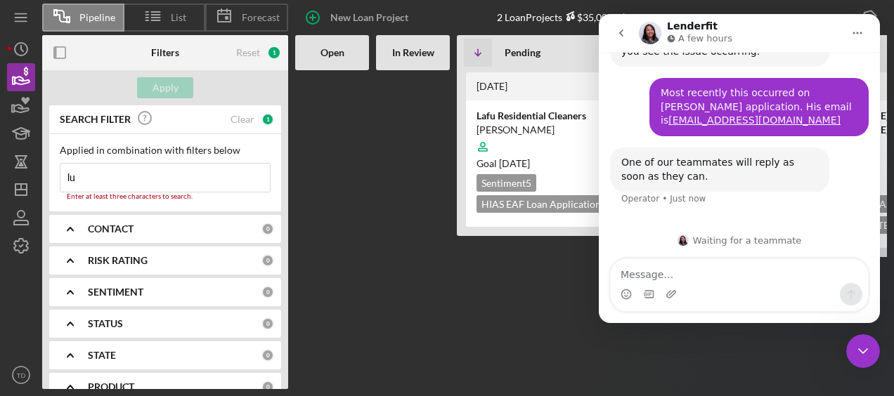
type input "l"
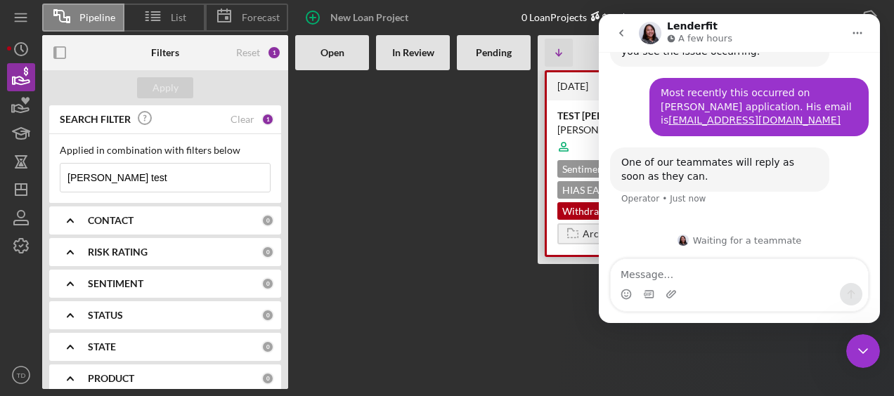
type input "[PERSON_NAME] test"
click at [588, 124] on div "[PERSON_NAME] TEST" at bounding box center [660, 130] width 207 height 14
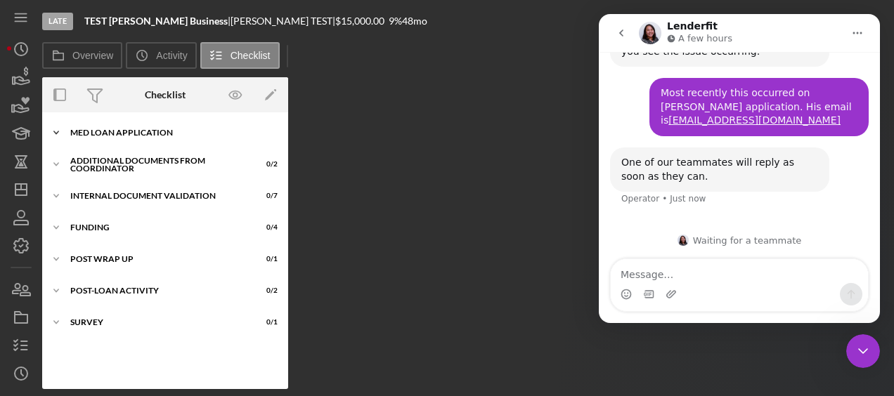
click at [128, 132] on div "MED Loan Application" at bounding box center [170, 133] width 200 height 8
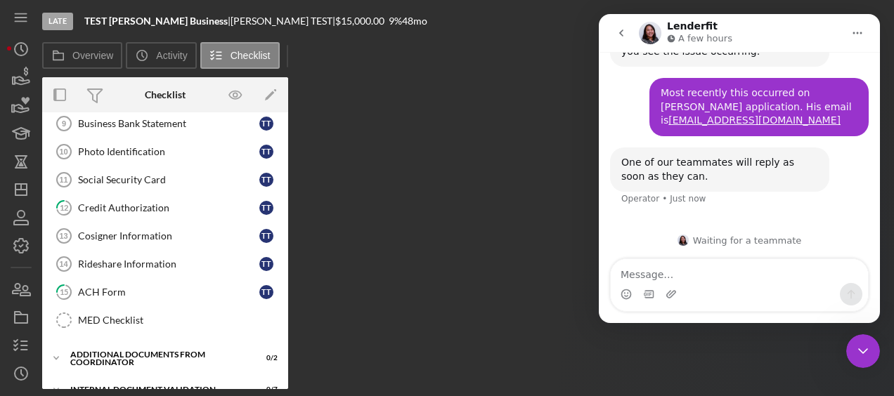
scroll to position [263, 0]
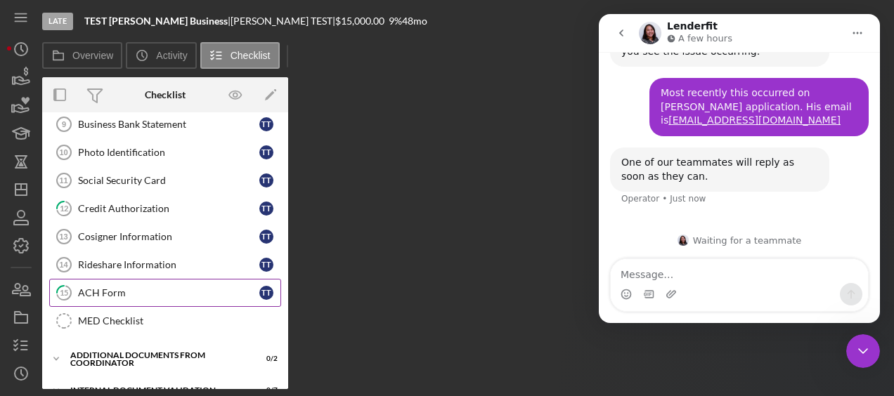
click at [146, 292] on link "15 ACH Form T T" at bounding box center [165, 293] width 232 height 28
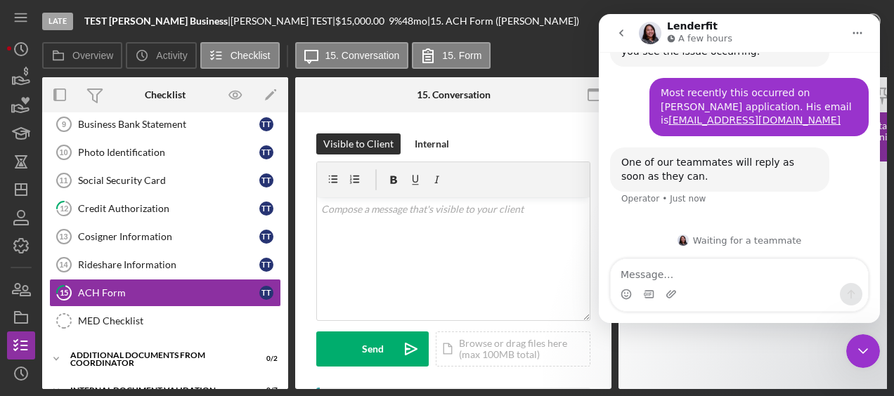
click at [617, 27] on icon "go back" at bounding box center [621, 32] width 11 height 11
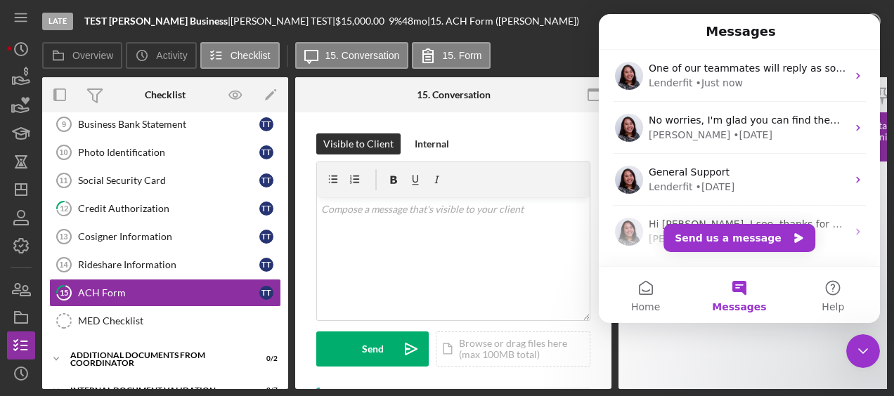
click at [870, 353] on icon "Close Intercom Messenger" at bounding box center [863, 351] width 17 height 17
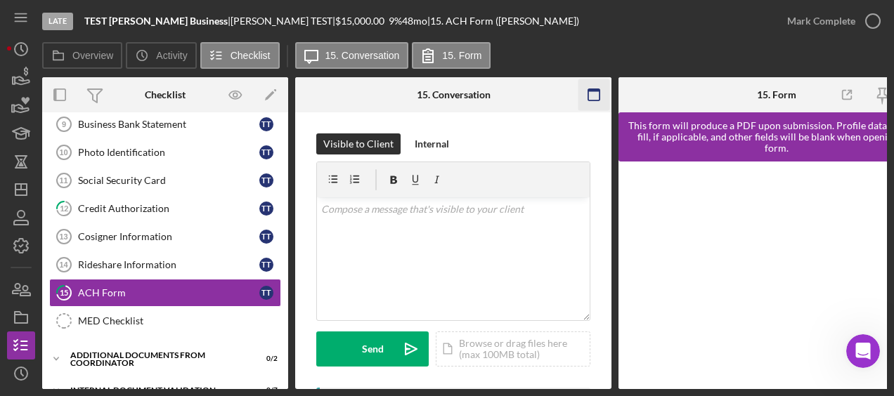
click at [592, 87] on icon "button" at bounding box center [595, 95] width 32 height 32
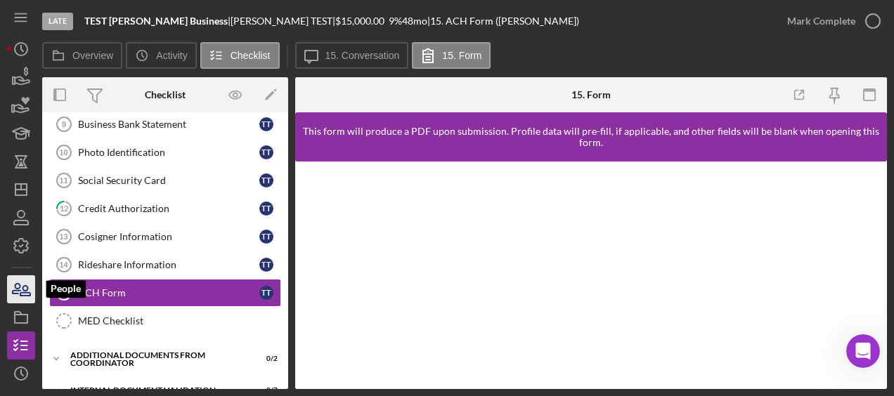
click at [9, 297] on icon "button" at bounding box center [21, 289] width 35 height 35
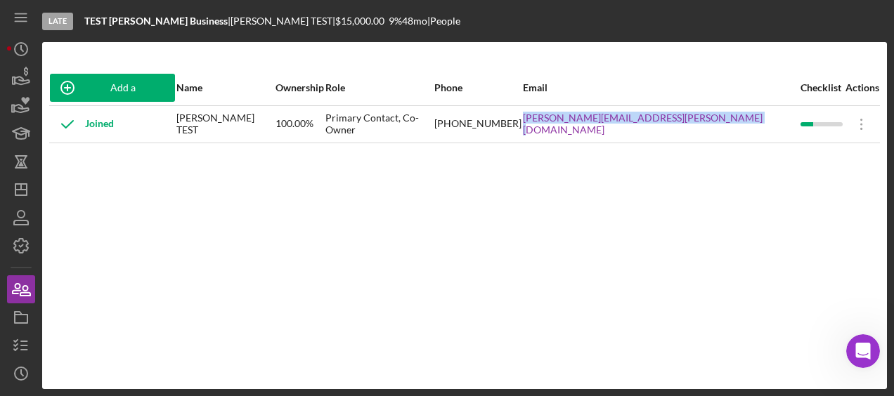
drag, startPoint x: 753, startPoint y: 126, endPoint x: 548, endPoint y: 132, distance: 204.7
click at [548, 132] on tr "Joined [PERSON_NAME] TEST 100.00% Primary Contact, Co-Owner [PHONE_NUMBER] [PER…" at bounding box center [464, 123] width 831 height 37
copy tr "[PERSON_NAME][EMAIL_ADDRESS][PERSON_NAME][DOMAIN_NAME]"
click at [22, 323] on rect "button" at bounding box center [21, 319] width 13 height 8
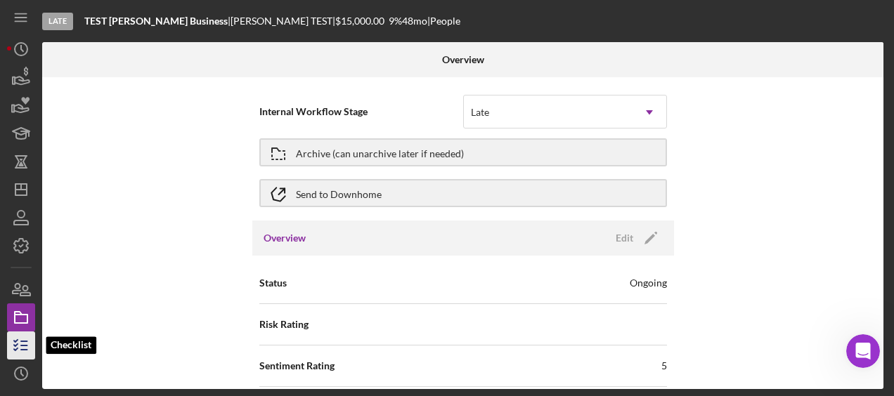
click at [20, 338] on icon "button" at bounding box center [21, 345] width 35 height 35
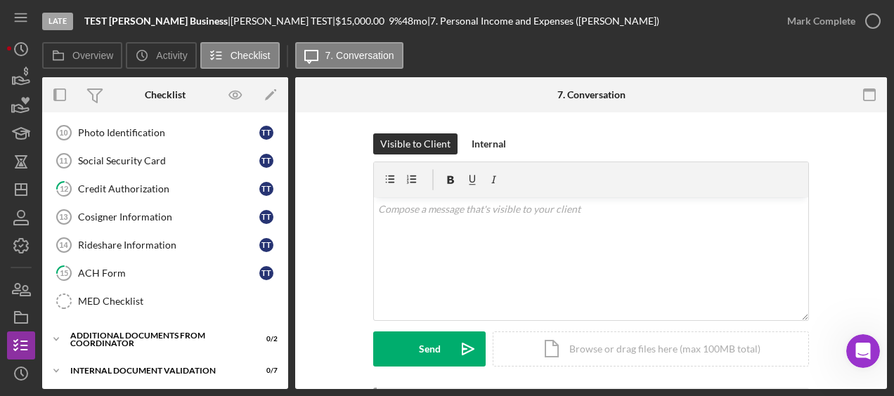
scroll to position [286, 0]
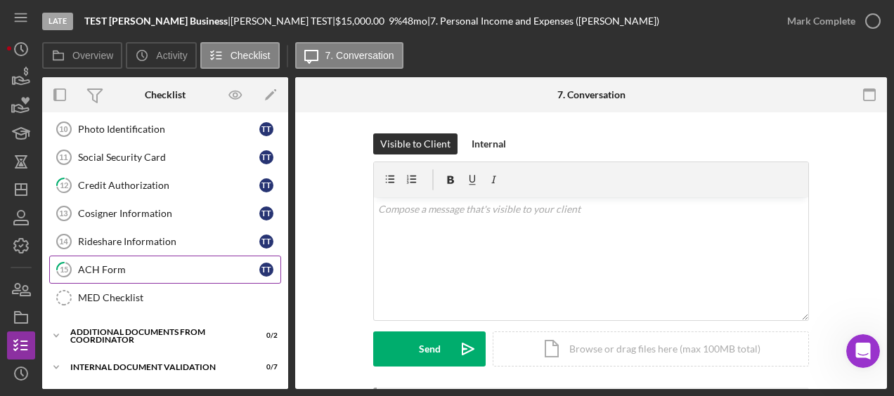
click at [124, 266] on div "ACH Form" at bounding box center [168, 269] width 181 height 11
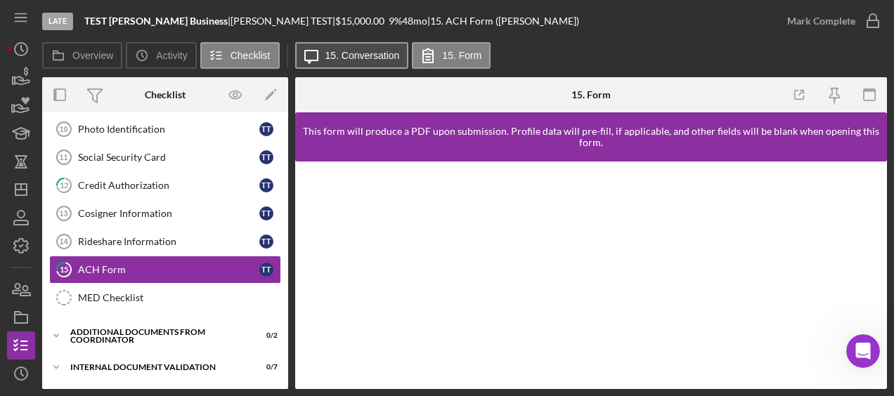
click at [343, 53] on label "15. Conversation" at bounding box center [362, 55] width 75 height 11
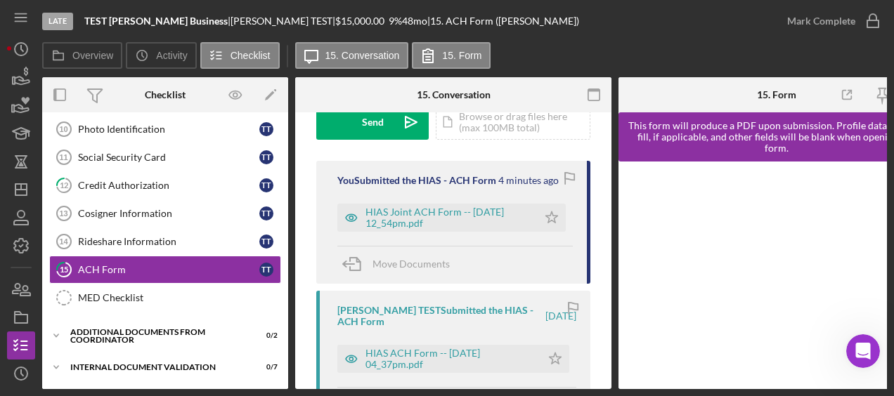
scroll to position [226, 0]
click at [434, 221] on div "HIAS Joint ACH Form -- [DATE] 12_54pm.pdf" at bounding box center [448, 218] width 165 height 22
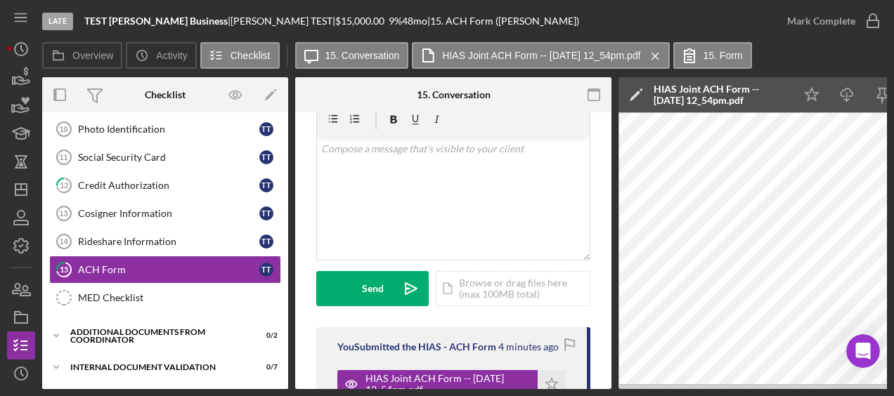
scroll to position [58, 0]
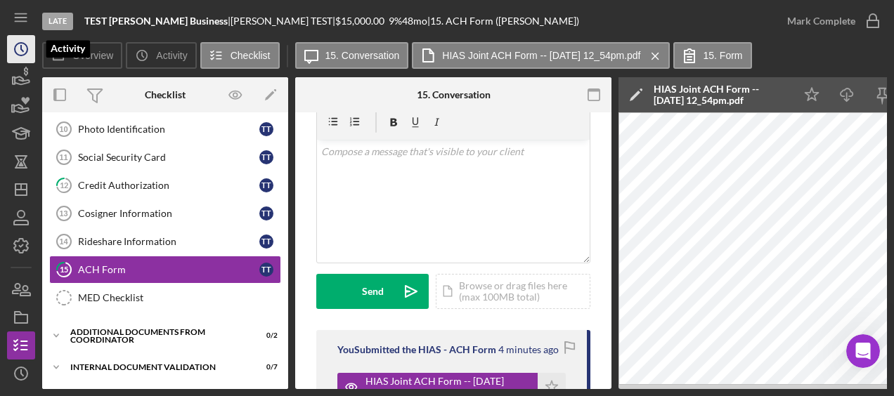
click at [17, 58] on icon "Icon/History" at bounding box center [21, 49] width 35 height 35
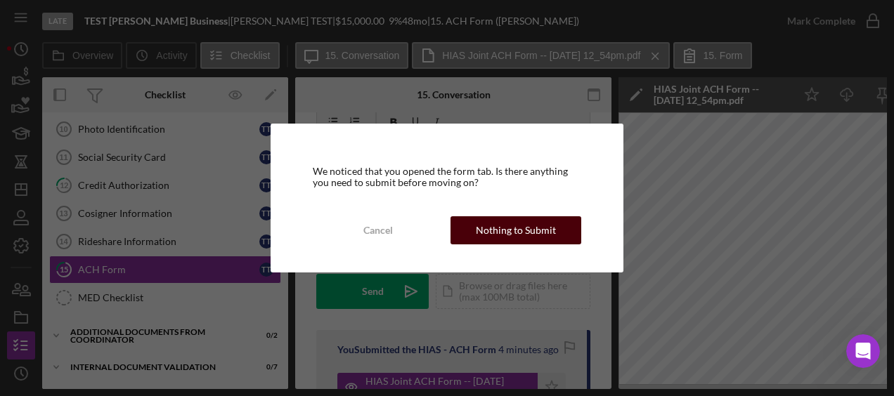
click at [508, 245] on div "Cancel Nothing to Submit" at bounding box center [447, 231] width 269 height 28
click at [501, 233] on div "Nothing to Submit" at bounding box center [516, 231] width 80 height 28
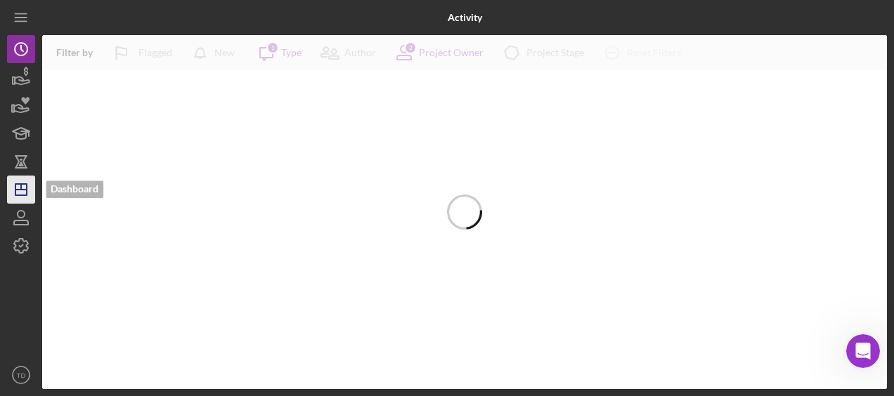
click at [20, 190] on line "button" at bounding box center [20, 190] width 11 height 0
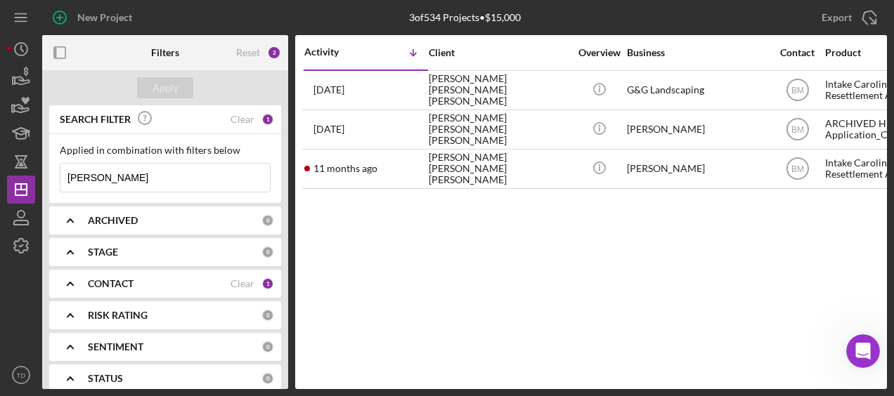
click at [153, 177] on input "[PERSON_NAME]" at bounding box center [164, 178] width 209 height 28
drag, startPoint x: 153, startPoint y: 177, endPoint x: 14, endPoint y: 176, distance: 139.2
drag, startPoint x: 14, startPoint y: 176, endPoint x: 240, endPoint y: 26, distance: 271.2
click at [240, 26] on div "New Project" at bounding box center [183, 17] width 282 height 35
click at [16, 75] on icon "button" at bounding box center [21, 77] width 35 height 35
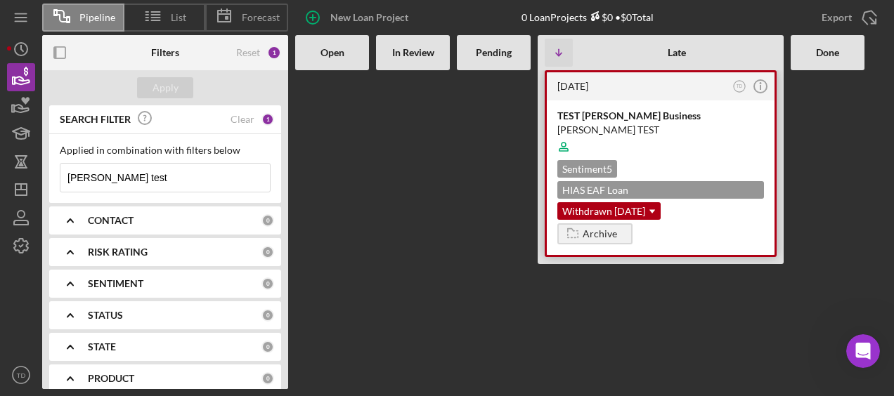
click at [593, 110] on div "TEST [PERSON_NAME] Business" at bounding box center [660, 116] width 207 height 14
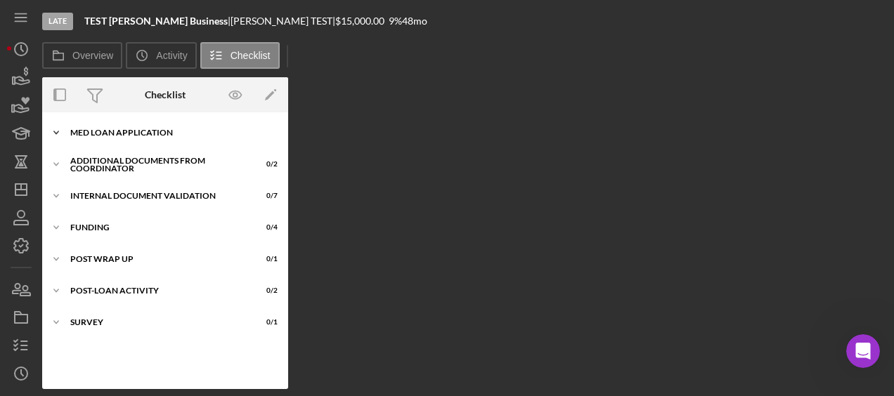
click at [133, 140] on div "Icon/Expander MED Loan Application 6 / 16" at bounding box center [165, 133] width 246 height 28
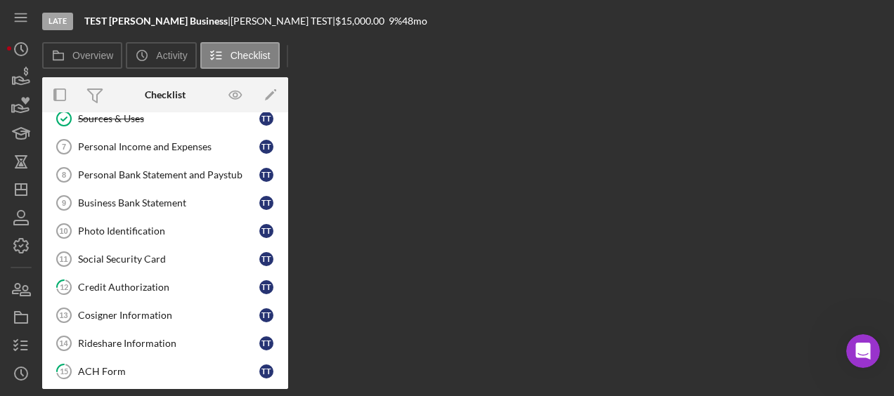
scroll to position [183, 0]
click at [113, 359] on link "15 ACH Form T T" at bounding box center [165, 373] width 232 height 28
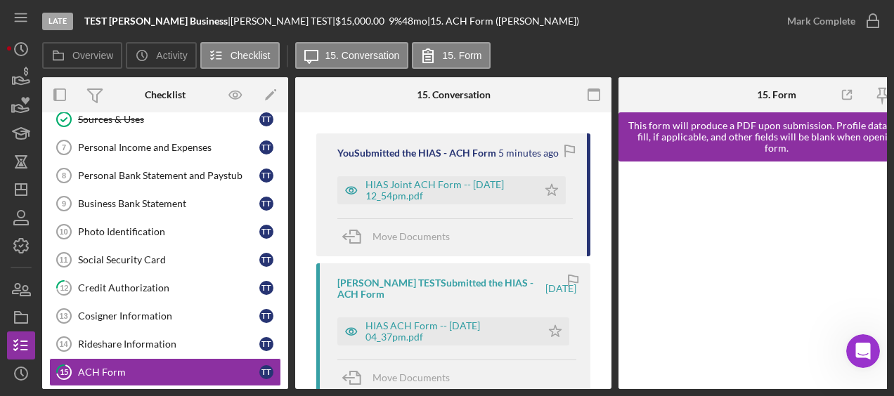
scroll to position [254, 0]
click at [453, 187] on div "HIAS Joint ACH Form -- [DATE] 12_54pm.pdf" at bounding box center [448, 191] width 165 height 22
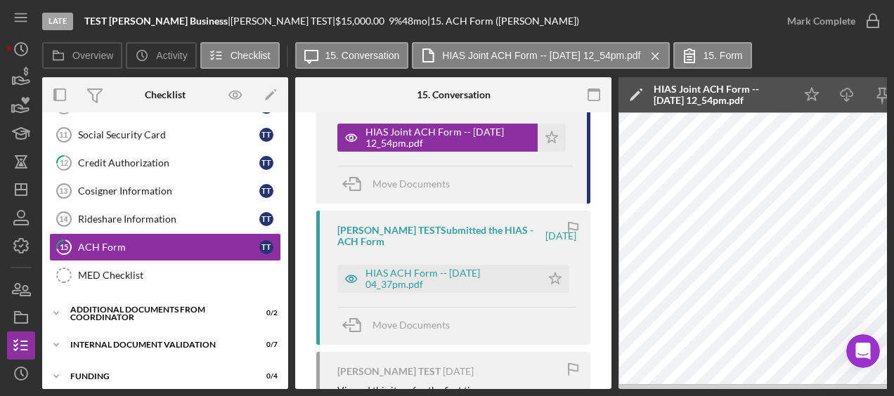
scroll to position [297, 0]
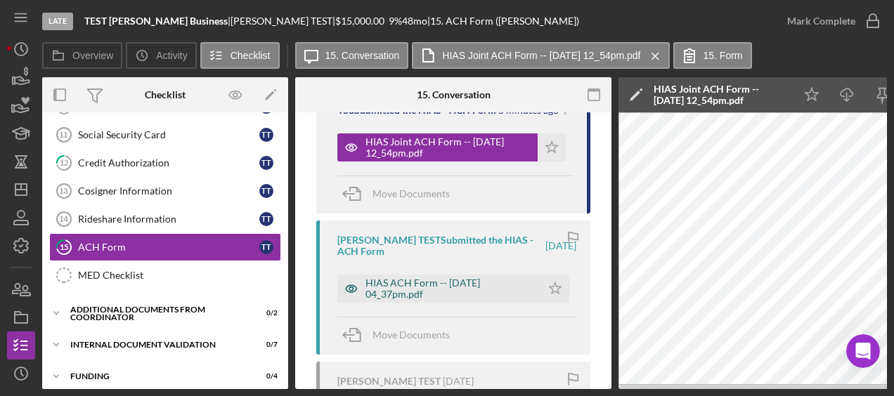
click at [427, 280] on div "HIAS ACH Form -- [DATE] 04_37pm.pdf" at bounding box center [450, 289] width 169 height 22
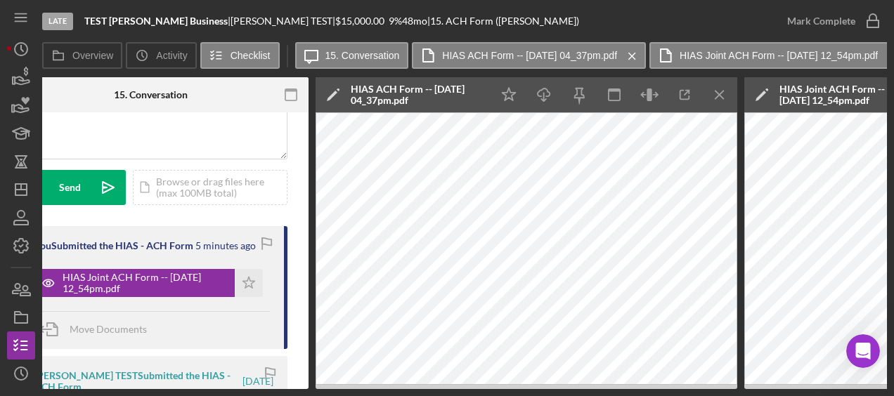
scroll to position [149, 0]
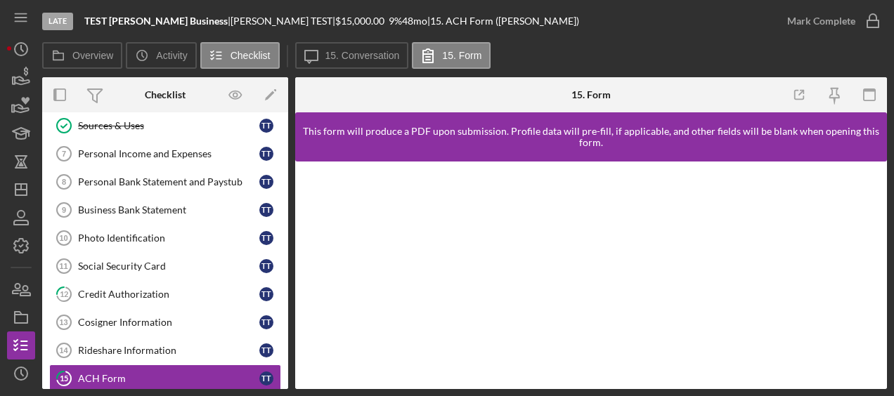
scroll to position [297, 0]
